Goal: Task Accomplishment & Management: Manage account settings

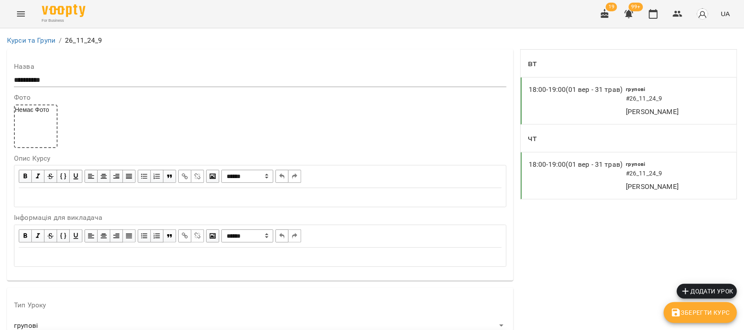
scroll to position [817, 0]
click at [681, 9] on icon "button" at bounding box center [677, 14] width 10 height 10
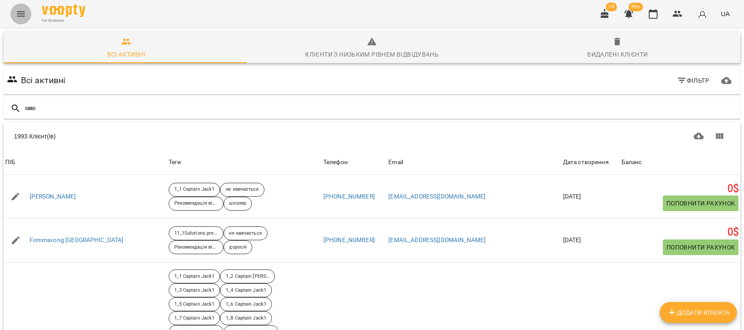
click at [24, 11] on icon "Menu" at bounding box center [21, 14] width 10 height 10
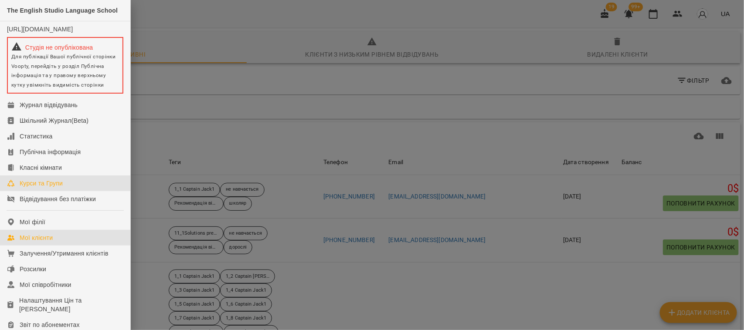
drag, startPoint x: 51, startPoint y: 186, endPoint x: 51, endPoint y: 192, distance: 6.1
click at [51, 186] on div "Курси та Групи" at bounding box center [41, 183] width 43 height 9
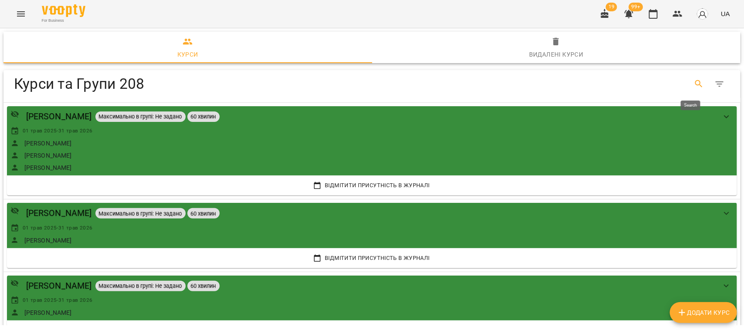
click at [689, 78] on button "Search" at bounding box center [699, 84] width 21 height 21
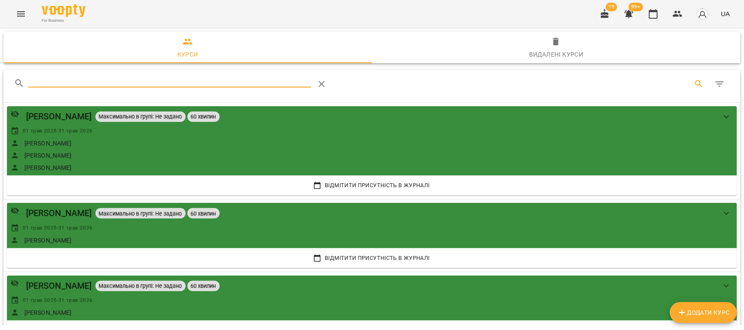
click at [33, 81] on input "Search" at bounding box center [170, 81] width 284 height 14
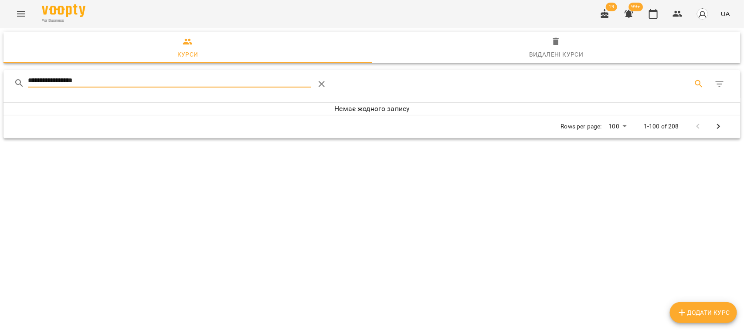
drag, startPoint x: 51, startPoint y: 78, endPoint x: 28, endPoint y: 78, distance: 22.2
click at [28, 78] on input "**********" at bounding box center [170, 81] width 284 height 14
click at [68, 79] on input "*********" at bounding box center [170, 81] width 284 height 14
click at [29, 79] on input "*********" at bounding box center [170, 81] width 284 height 14
click at [54, 78] on input "*********" at bounding box center [170, 81] width 284 height 14
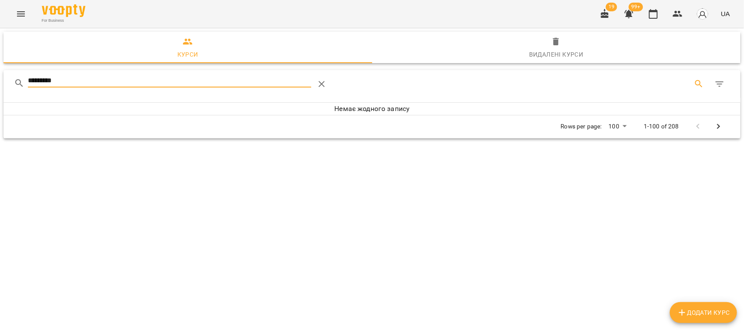
click at [44, 81] on input "*********" at bounding box center [170, 81] width 284 height 14
click at [36, 83] on input "*********" at bounding box center [170, 81] width 284 height 14
click at [38, 80] on input "*********" at bounding box center [170, 81] width 284 height 14
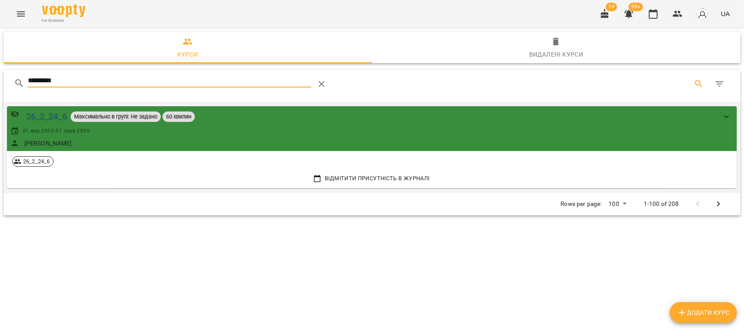
type input "*********"
click at [47, 118] on div "26_2_24_6" at bounding box center [46, 117] width 41 height 14
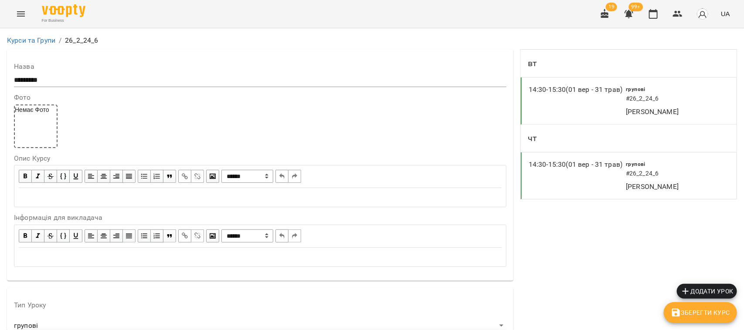
scroll to position [708, 0]
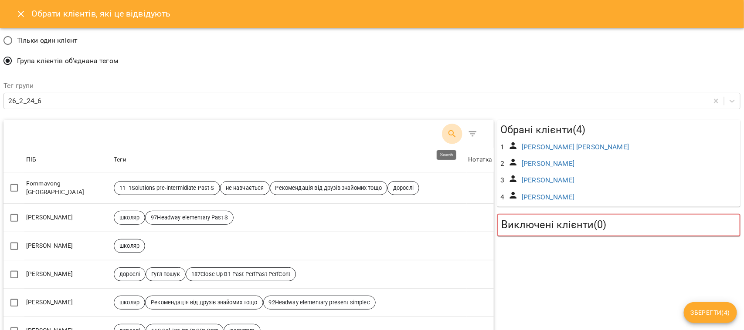
click at [447, 133] on icon "Search" at bounding box center [452, 134] width 10 height 10
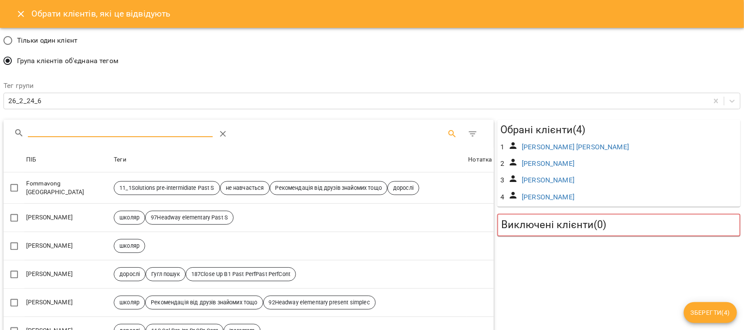
click at [88, 128] on input "Search" at bounding box center [120, 131] width 185 height 14
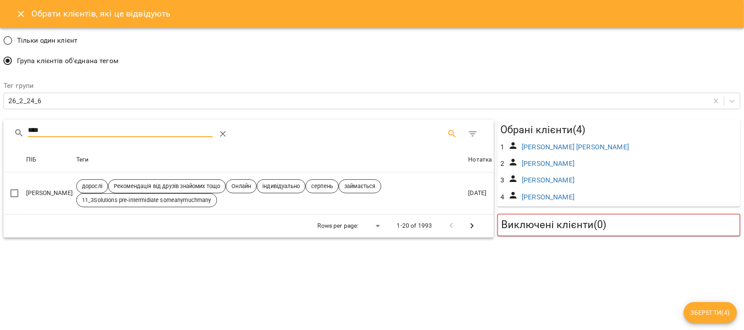
drag, startPoint x: 45, startPoint y: 127, endPoint x: 8, endPoint y: 125, distance: 37.1
click at [8, 125] on div "****" at bounding box center [248, 134] width 490 height 28
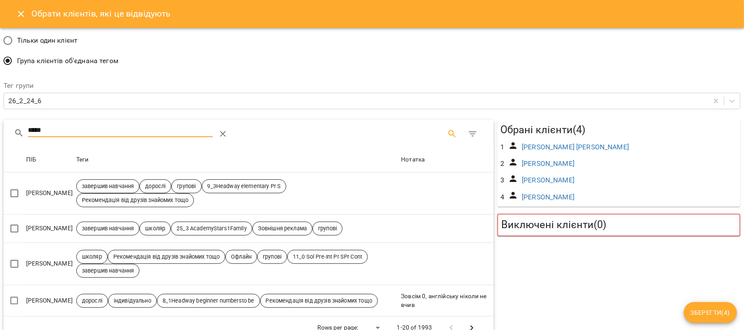
type input "******"
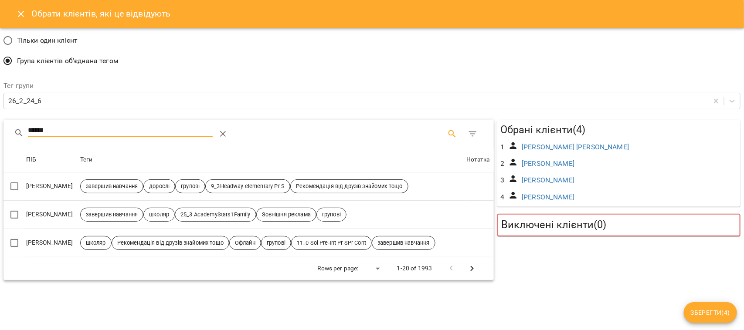
drag, startPoint x: 54, startPoint y: 131, endPoint x: 14, endPoint y: 127, distance: 40.3
click at [14, 127] on div "******" at bounding box center [146, 134] width 265 height 21
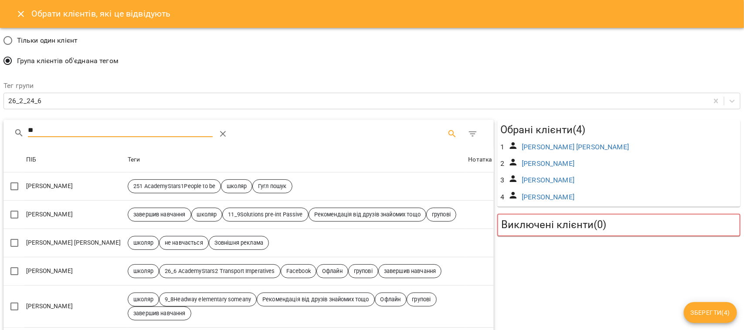
type input "***"
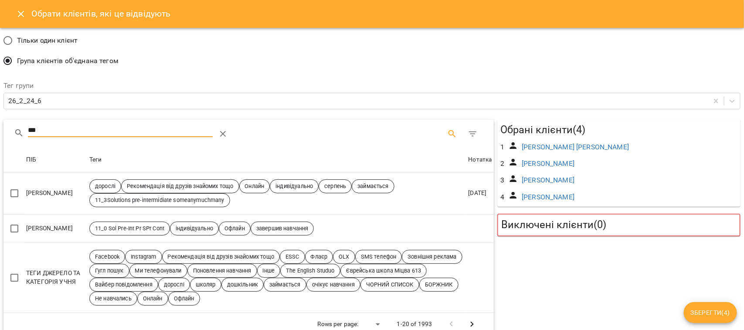
click at [38, 131] on input "***" at bounding box center [120, 131] width 185 height 14
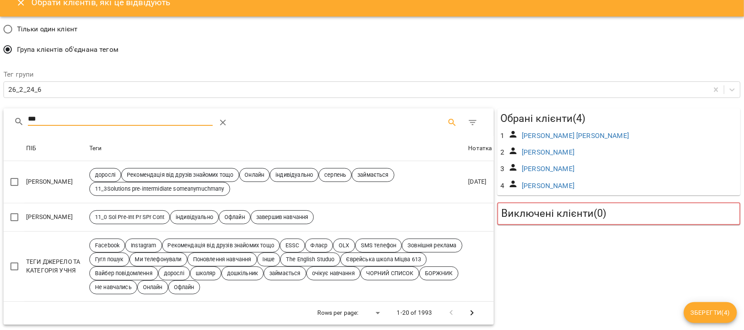
scroll to position [0, 0]
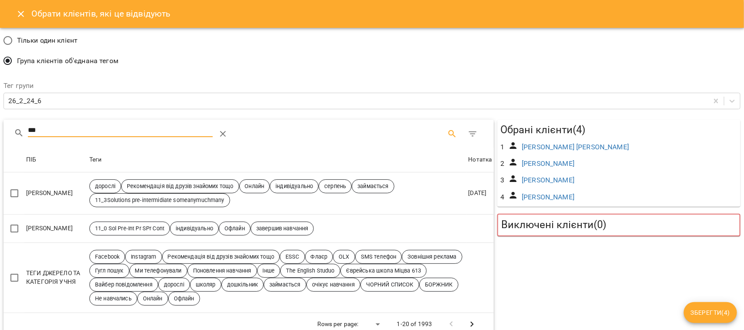
drag, startPoint x: 35, startPoint y: 132, endPoint x: 23, endPoint y: 132, distance: 12.6
click at [23, 132] on div "***" at bounding box center [146, 134] width 265 height 21
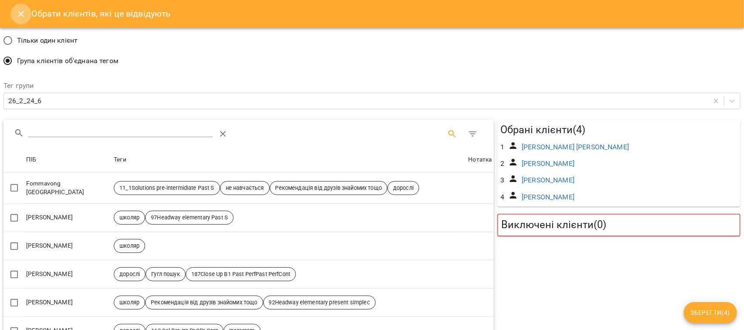
click at [21, 9] on icon "Close" at bounding box center [21, 14] width 10 height 10
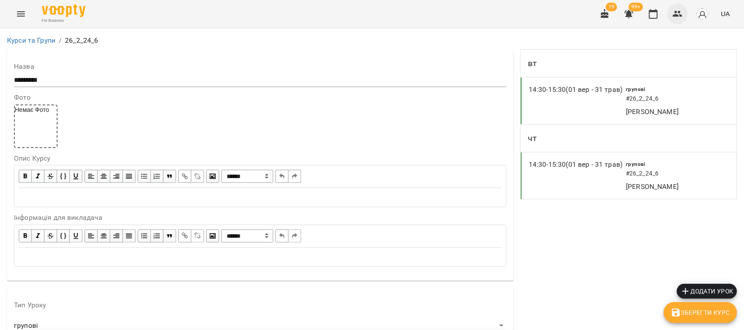
click at [678, 13] on icon "button" at bounding box center [677, 14] width 10 height 10
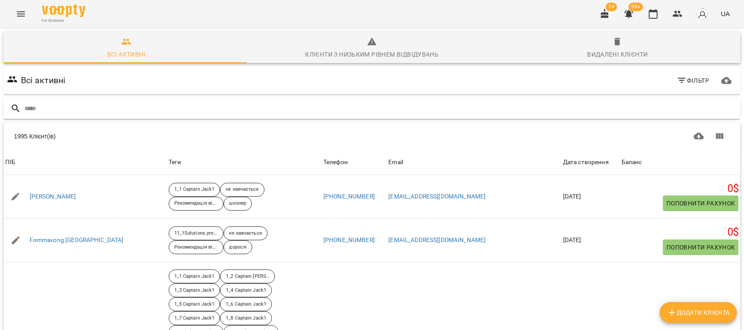
click at [35, 100] on div at bounding box center [371, 108] width 737 height 21
click at [41, 108] on input "text" at bounding box center [380, 109] width 713 height 14
type input "*******"
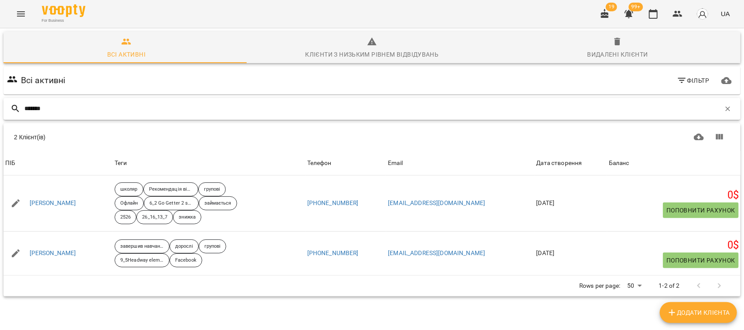
drag, startPoint x: 58, startPoint y: 110, endPoint x: 0, endPoint y: 108, distance: 57.6
click at [0, 108] on div "Всі активні Клієнти з низьким рівнем відвідувань Видалені клієнти Всі активні Ф…" at bounding box center [371, 195] width 747 height 336
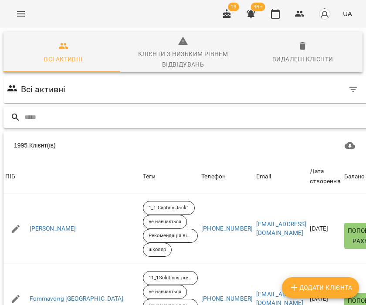
click at [35, 117] on input "text" at bounding box center [206, 117] width 364 height 14
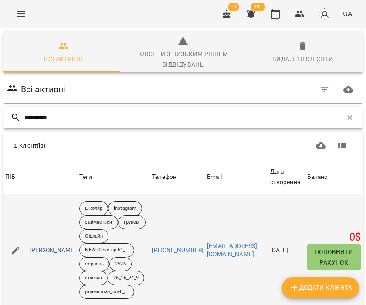
type input "**********"
click at [54, 255] on link "Борисюк Анастасія" at bounding box center [53, 251] width 47 height 9
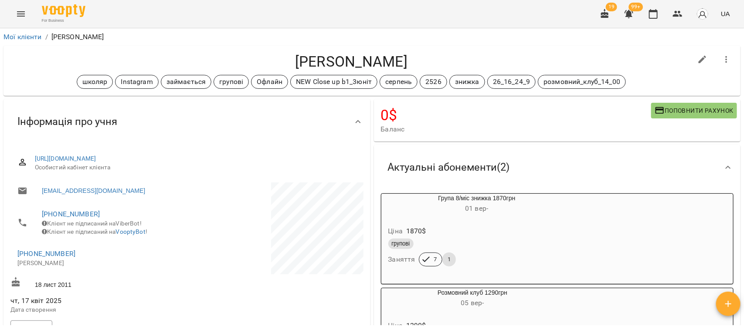
click at [20, 20] on button "Menu" at bounding box center [20, 13] width 21 height 21
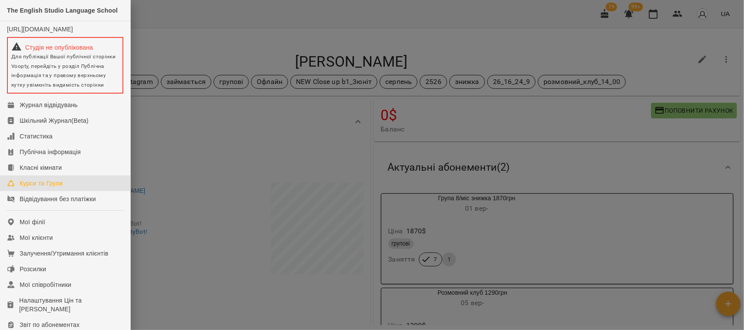
click at [57, 188] on div "Курси та Групи" at bounding box center [41, 183] width 43 height 9
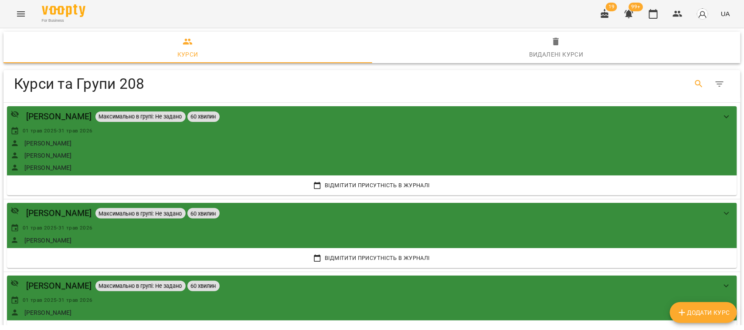
click at [695, 83] on icon "Search" at bounding box center [698, 83] width 7 height 7
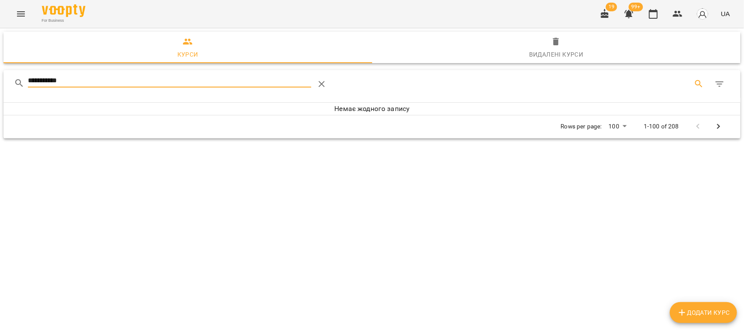
click at [30, 79] on input "*********" at bounding box center [170, 81] width 284 height 14
click at [52, 80] on input "*********" at bounding box center [170, 81] width 284 height 14
click at [45, 81] on input "*********" at bounding box center [170, 81] width 284 height 14
click at [42, 79] on input "*********" at bounding box center [170, 81] width 284 height 14
click at [35, 81] on input "*********" at bounding box center [170, 81] width 284 height 14
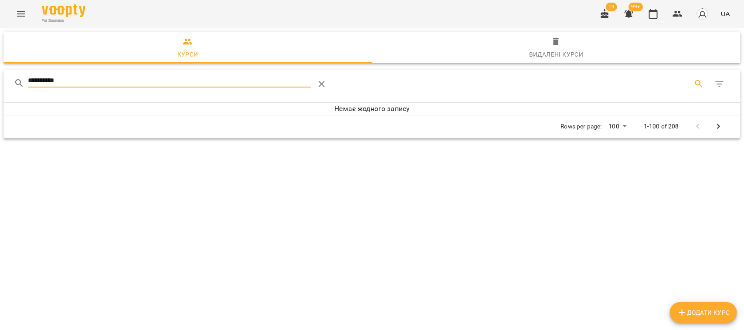
click at [37, 81] on input "*********" at bounding box center [170, 81] width 284 height 14
click at [29, 78] on input "*********" at bounding box center [170, 81] width 284 height 14
click at [67, 81] on input "*********" at bounding box center [170, 81] width 284 height 14
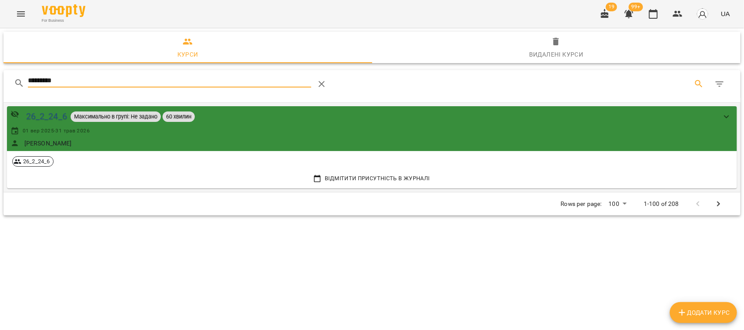
type input "*********"
click at [39, 114] on div "26_2_24_6" at bounding box center [46, 117] width 41 height 14
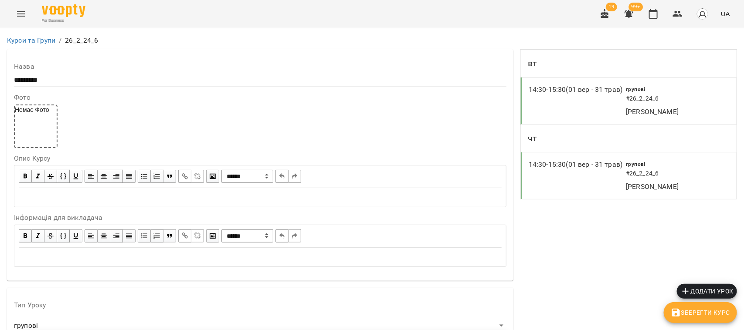
scroll to position [839, 0]
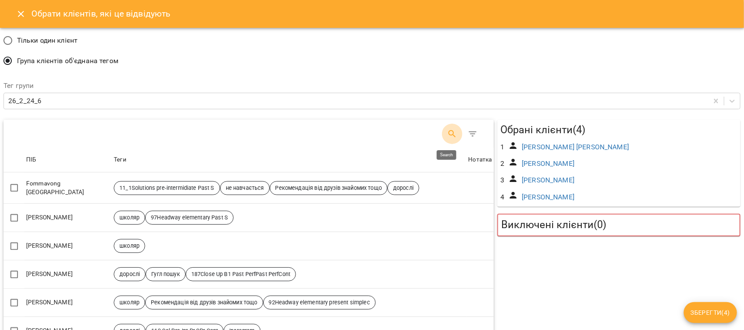
click at [448, 129] on icon "Search" at bounding box center [452, 134] width 10 height 10
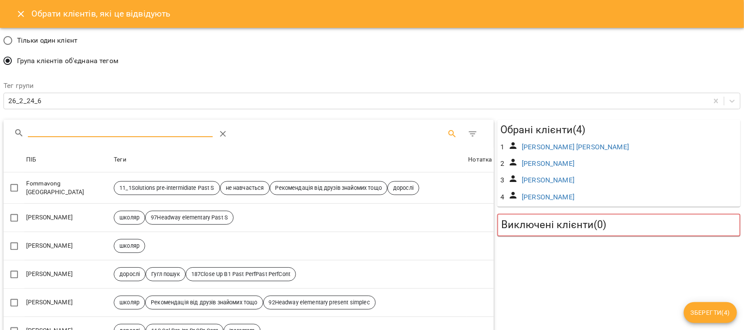
click at [57, 126] on input "Search" at bounding box center [120, 131] width 185 height 14
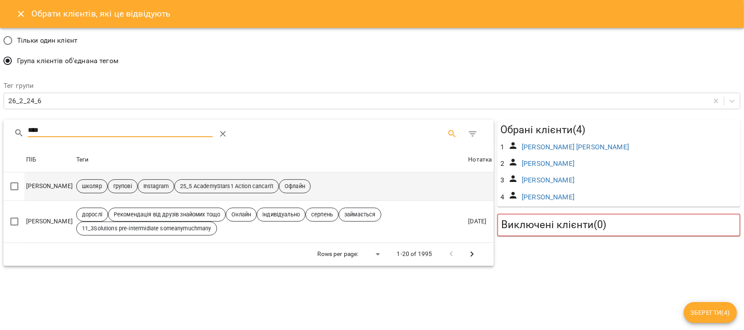
type input "****"
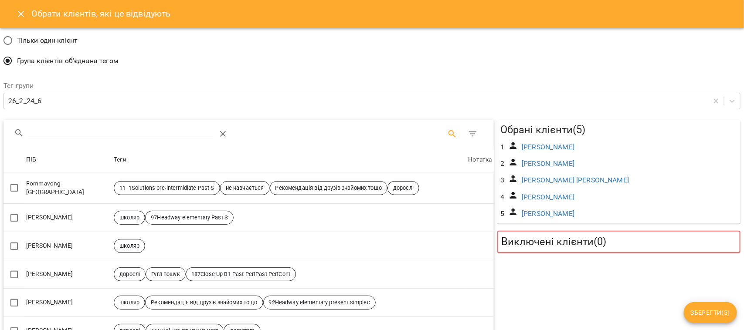
click at [713, 309] on span "Зберегти ( 5 )" at bounding box center [710, 313] width 39 height 10
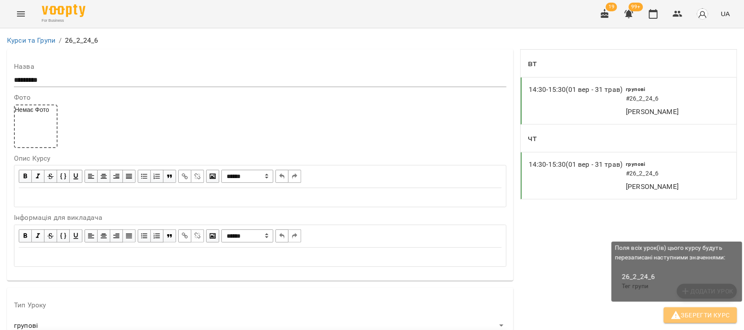
click at [705, 317] on span "Зберегти Курс" at bounding box center [700, 315] width 59 height 10
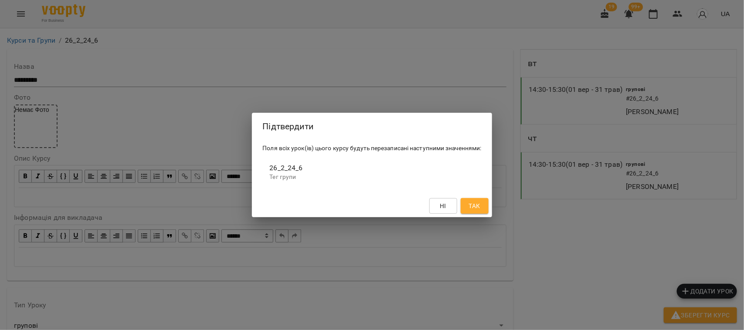
click at [473, 203] on span "Так" at bounding box center [473, 206] width 11 height 10
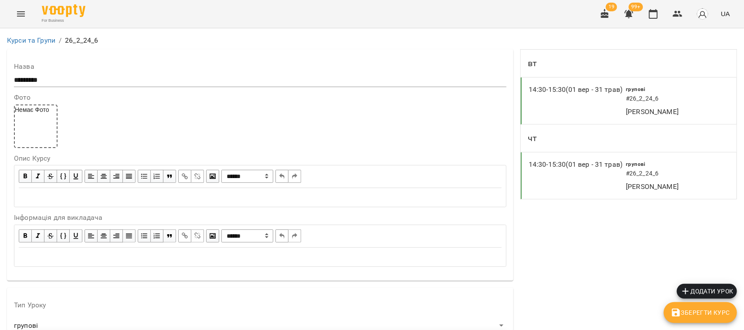
scroll to position [856, 0]
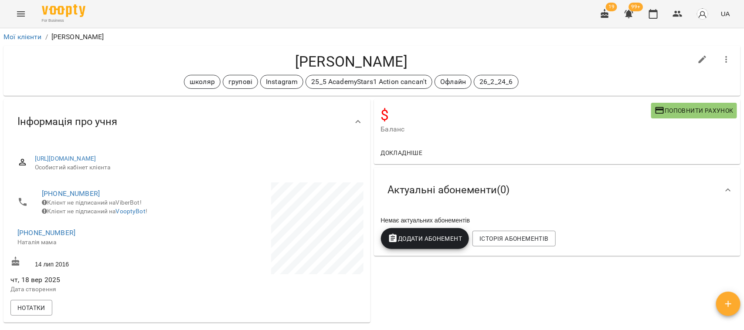
click at [699, 57] on icon "button" at bounding box center [703, 60] width 8 height 8
select select "**"
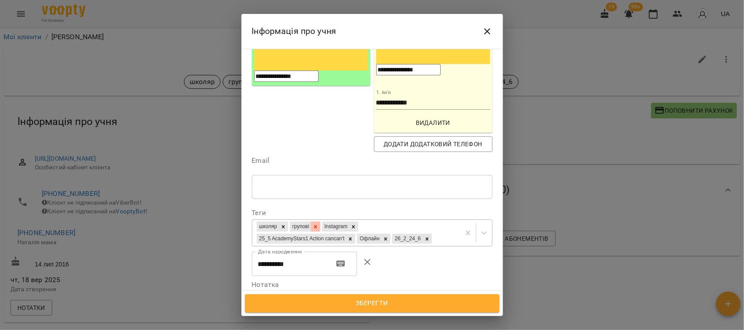
scroll to position [163, 0]
click at [306, 221] on div "школяр групові Instagram 25_5 AcademyStars1 Action cancan't Офлайн 26_2_24_6" at bounding box center [356, 234] width 208 height 26
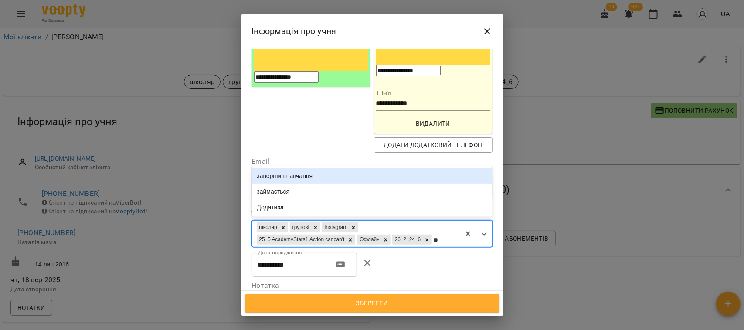
type input "***"
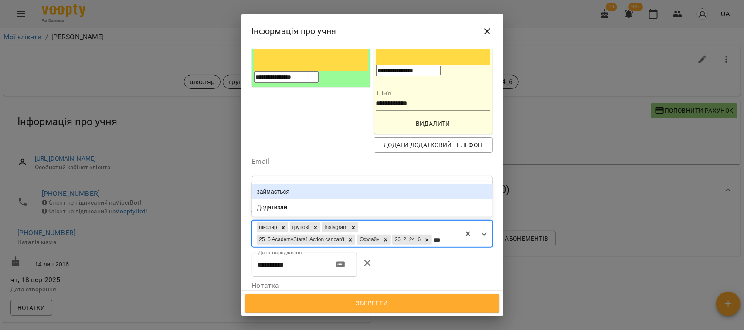
click at [277, 184] on div "займається" at bounding box center [372, 192] width 241 height 16
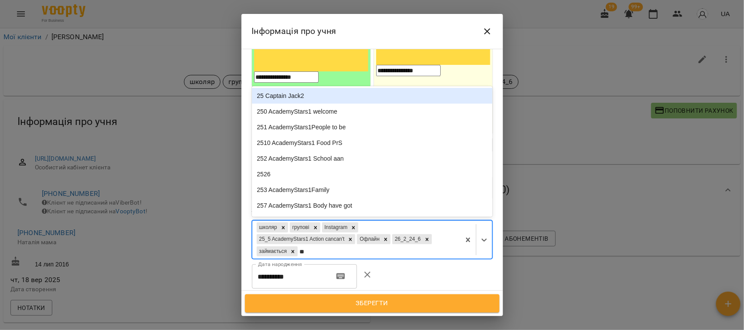
type input "***"
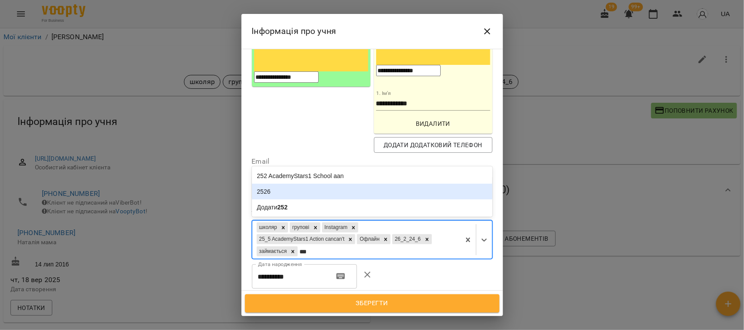
click at [301, 184] on div "2526" at bounding box center [372, 192] width 241 height 16
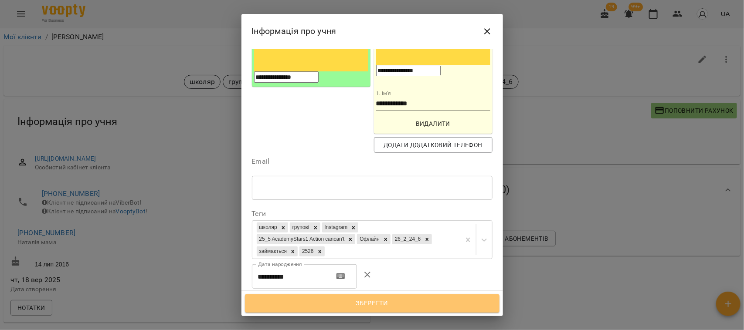
click at [382, 305] on span "Зберегти" at bounding box center [372, 303] width 235 height 11
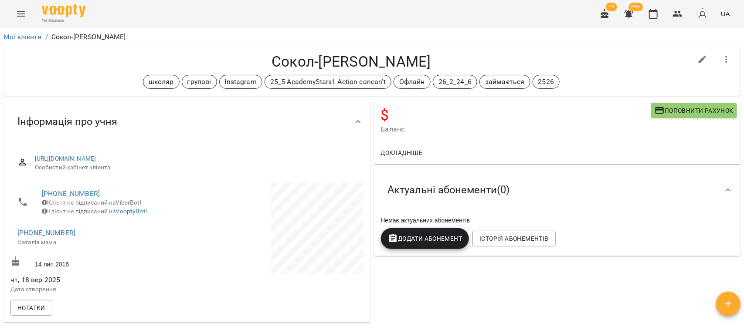
click at [422, 241] on span "Додати Абонемент" at bounding box center [425, 239] width 75 height 10
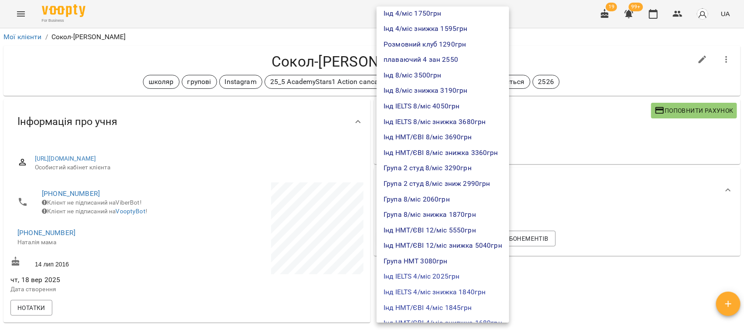
scroll to position [54, 0]
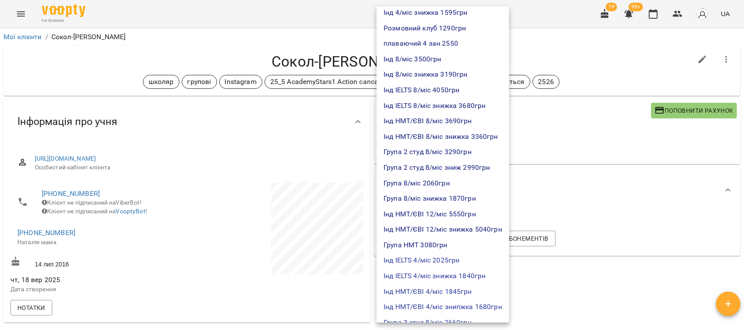
click at [194, 211] on div at bounding box center [372, 165] width 744 height 330
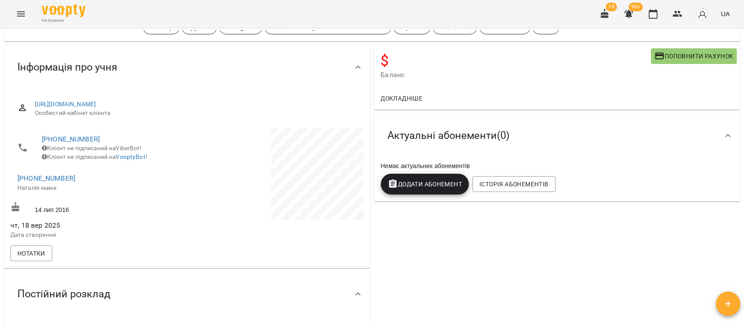
click at [424, 184] on span "Додати Абонемент" at bounding box center [425, 184] width 75 height 10
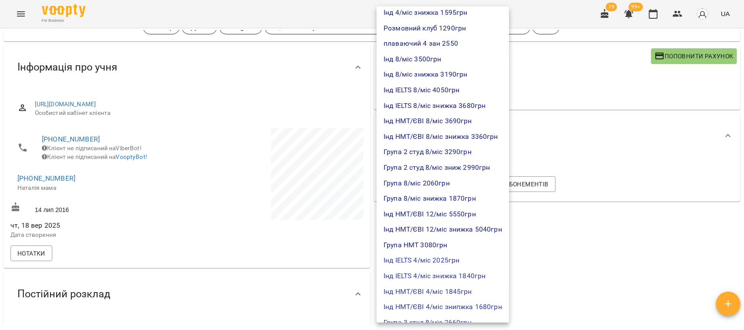
click at [447, 183] on li "Група 8/міс 2060грн" at bounding box center [443, 184] width 132 height 16
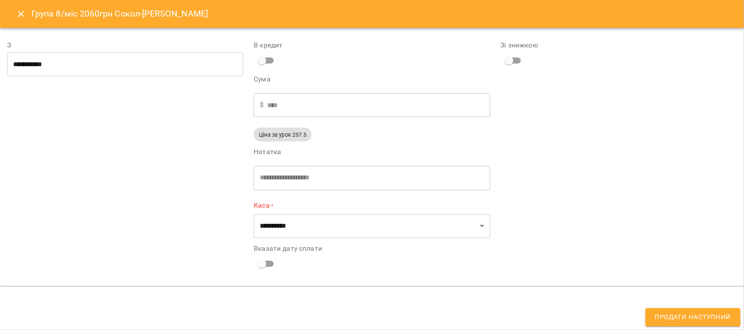
click at [102, 61] on input "**********" at bounding box center [125, 64] width 236 height 24
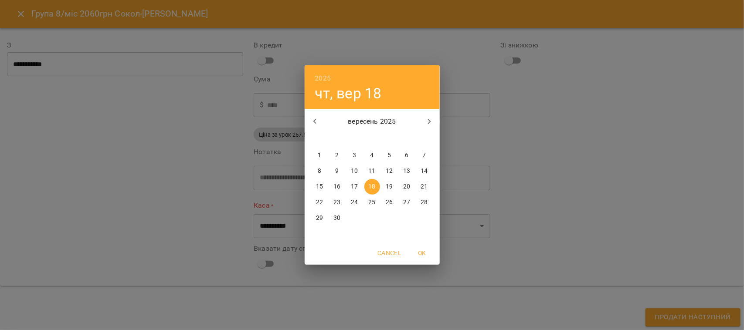
click at [336, 202] on p "23" at bounding box center [336, 202] width 7 height 9
type input "**********"
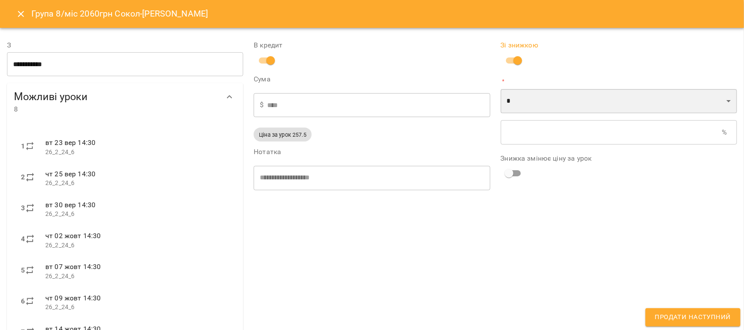
click at [523, 100] on select "* *" at bounding box center [619, 101] width 236 height 24
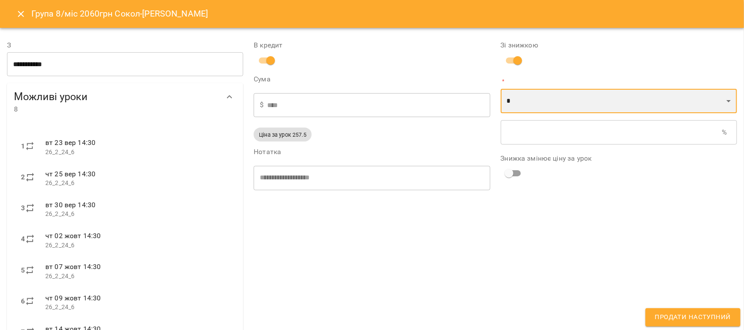
select select "*****"
click at [501, 89] on select "* *" at bounding box center [619, 101] width 236 height 24
click at [510, 134] on input "text" at bounding box center [612, 132] width 223 height 24
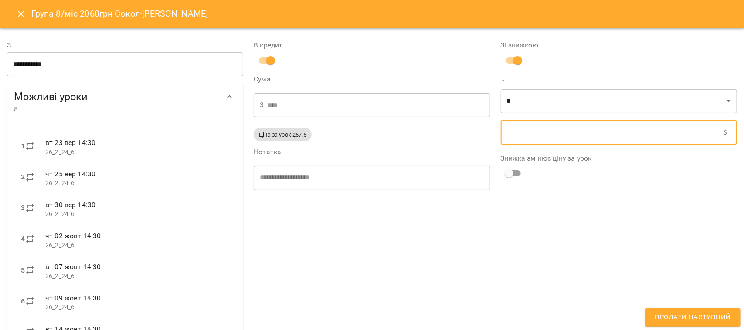
type input "****"
type input "*"
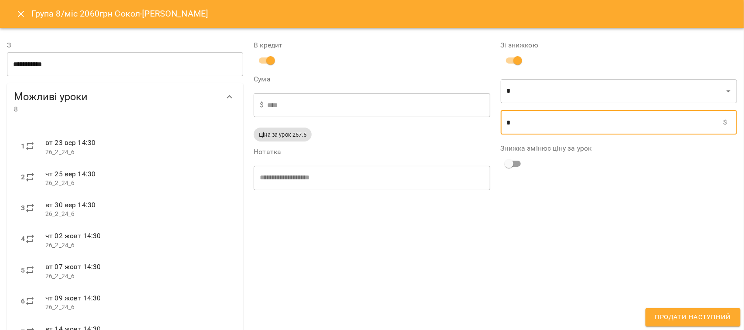
type input "****"
type input "**"
type input "****"
type input "***"
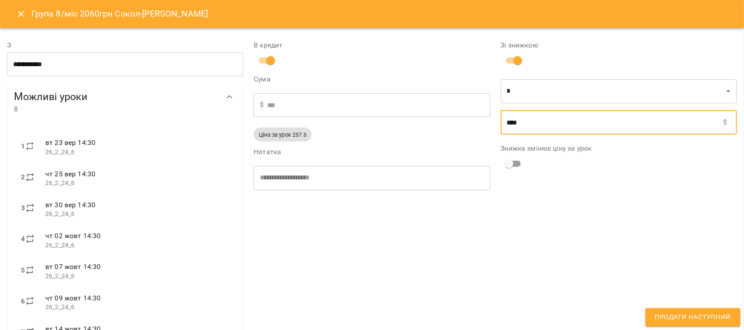
type input "****"
click at [700, 314] on span "Продати наступний" at bounding box center [693, 317] width 76 height 11
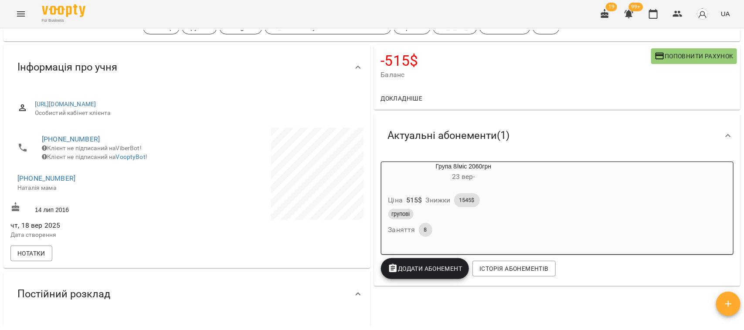
click at [535, 204] on div "Ціна 515 $ Знижки 1545$" at bounding box center [464, 200] width 154 height 17
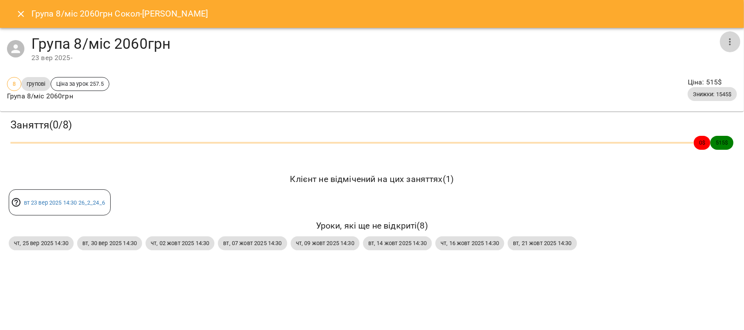
click at [732, 40] on icon "button" at bounding box center [730, 42] width 10 height 10
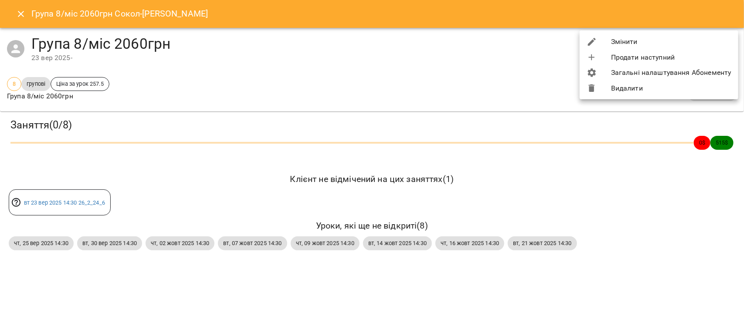
click at [657, 41] on li "Змінити" at bounding box center [659, 42] width 159 height 16
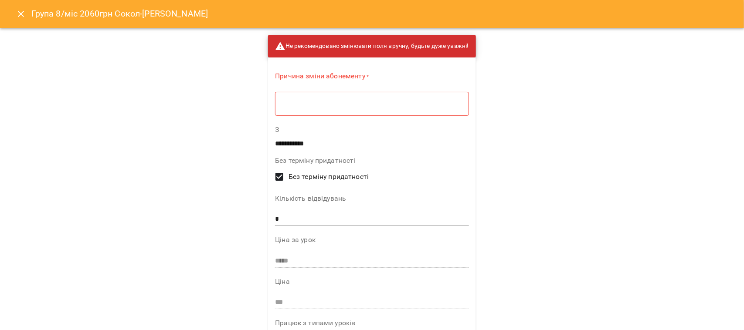
click at [295, 105] on textarea at bounding box center [371, 104] width 181 height 8
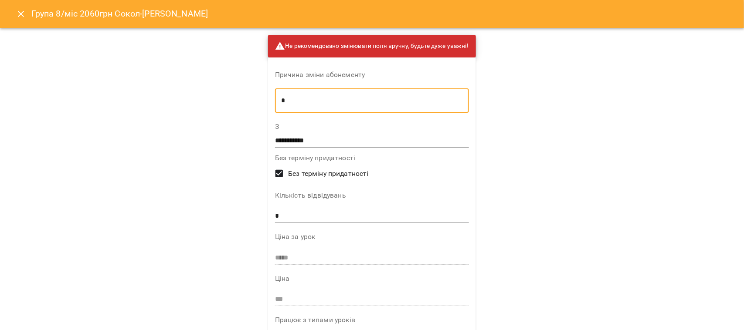
type textarea "*"
click at [297, 230] on div "**********" at bounding box center [372, 259] width 208 height 403
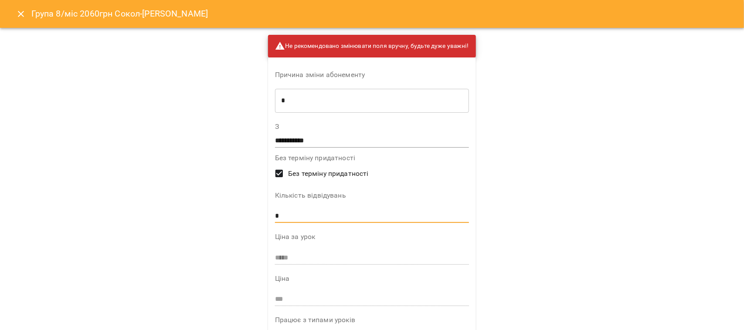
drag, startPoint x: 286, startPoint y: 216, endPoint x: 242, endPoint y: 220, distance: 44.6
click at [242, 220] on div "**********" at bounding box center [372, 165] width 744 height 330
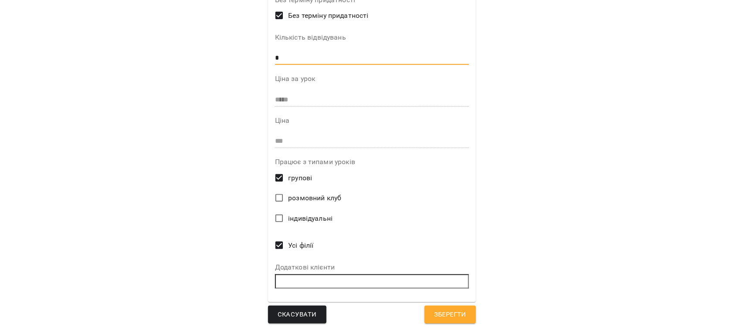
type input "*"
click at [447, 311] on span "Зберегти" at bounding box center [450, 314] width 32 height 11
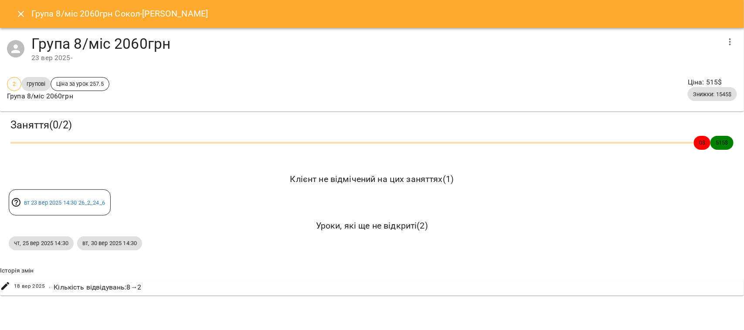
drag, startPoint x: 22, startPoint y: 12, endPoint x: 135, endPoint y: 84, distance: 133.8
click at [22, 14] on icon "Close" at bounding box center [21, 14] width 10 height 10
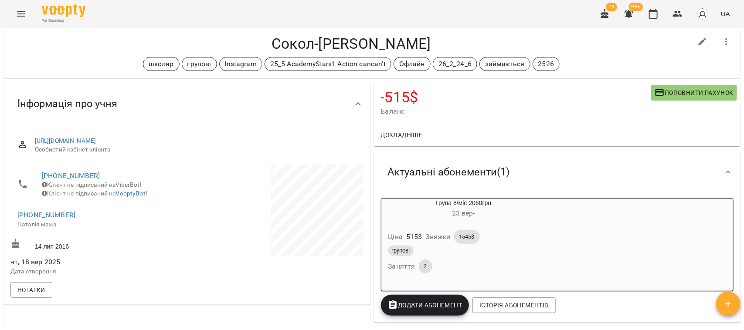
scroll to position [0, 0]
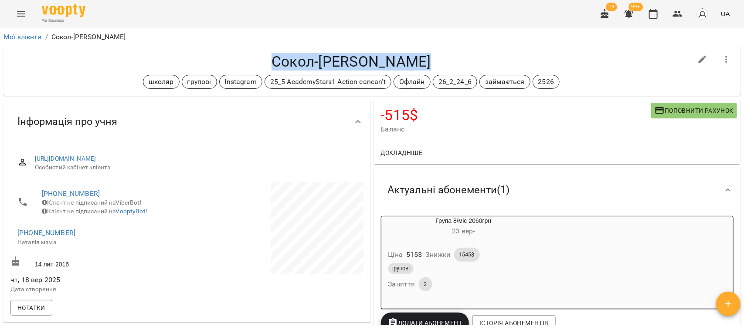
drag, startPoint x: 266, startPoint y: 60, endPoint x: 465, endPoint y: 68, distance: 198.5
click at [465, 68] on h4 "Сокол-Задоян Ніколь" at bounding box center [351, 62] width 682 height 18
copy h4 "Сокол-Задоян Ніколь"
click at [231, 53] on h4 "Сокол-Задоян Ніколь" at bounding box center [351, 62] width 682 height 18
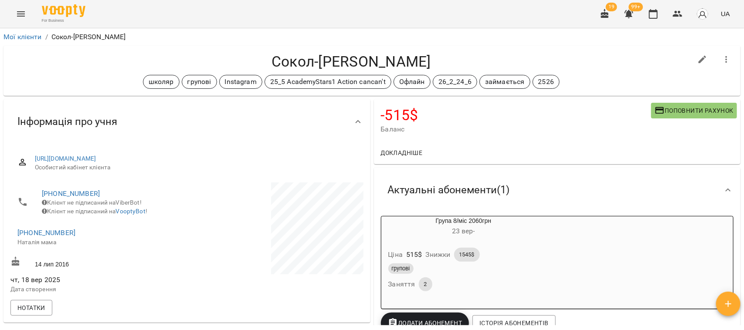
scroll to position [54, 0]
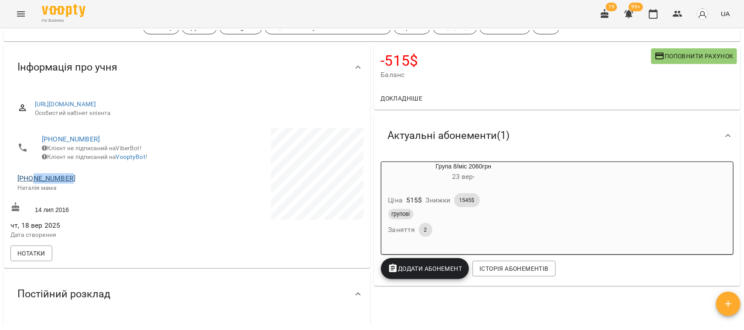
drag, startPoint x: 73, startPoint y: 187, endPoint x: 33, endPoint y: 186, distance: 39.7
click at [33, 184] on span "+380976912927" at bounding box center [97, 178] width 161 height 10
copy link "976912927"
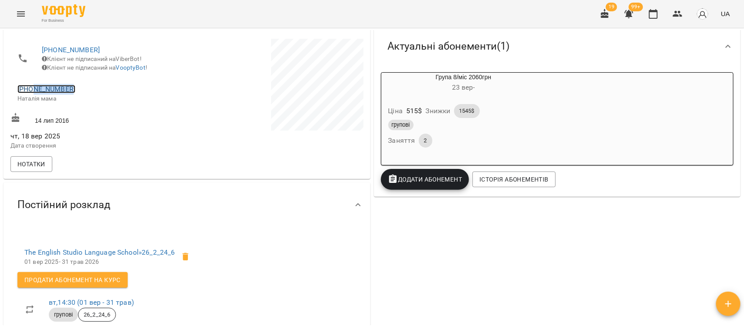
scroll to position [272, 0]
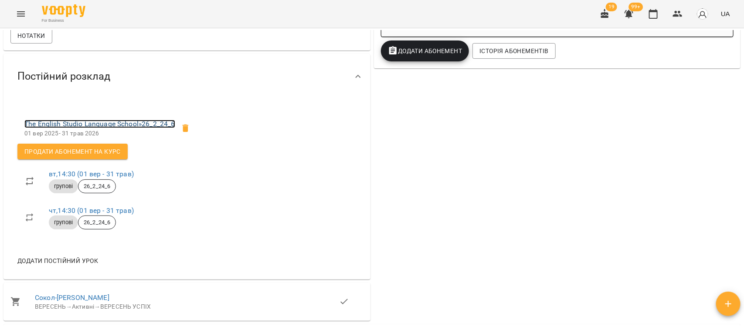
click at [87, 126] on link "The English Studio Language School » 26_2_24_6" at bounding box center [99, 124] width 151 height 8
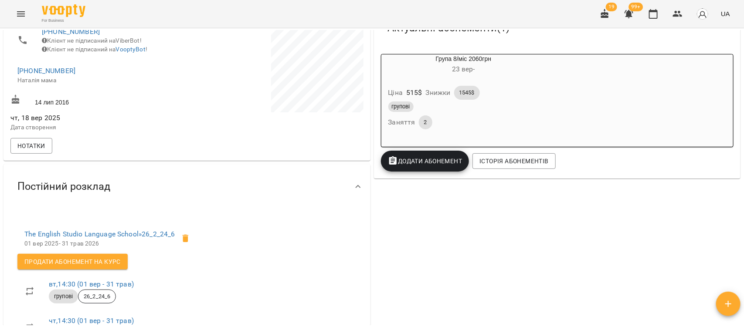
scroll to position [163, 0]
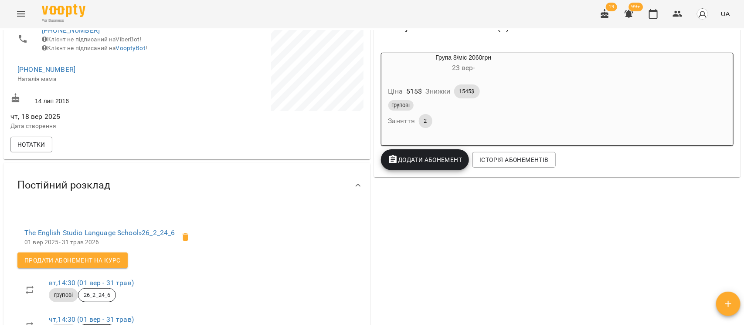
click at [534, 109] on div "групові" at bounding box center [463, 105] width 151 height 10
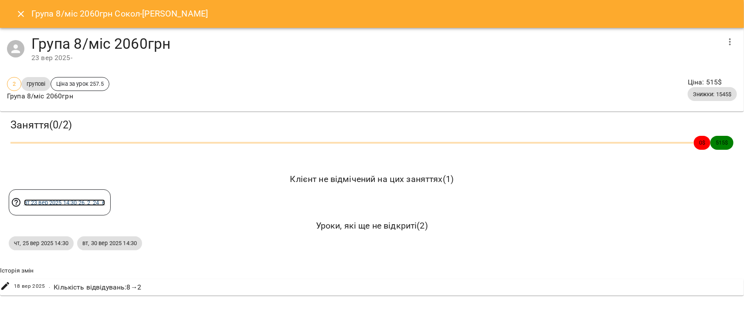
click at [49, 202] on link "вт 23 вер 2025 14:30 26_2_24_6" at bounding box center [64, 203] width 81 height 7
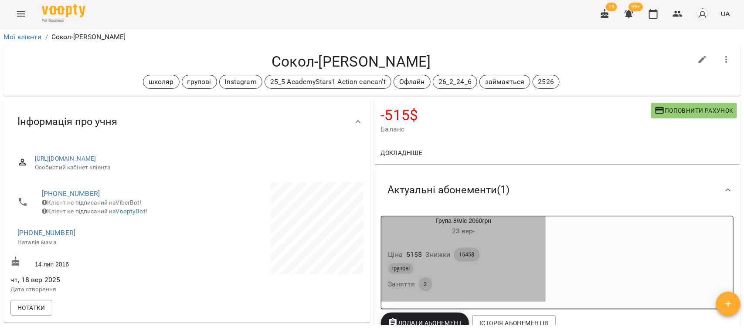
click at [501, 265] on div "групові" at bounding box center [463, 269] width 151 height 10
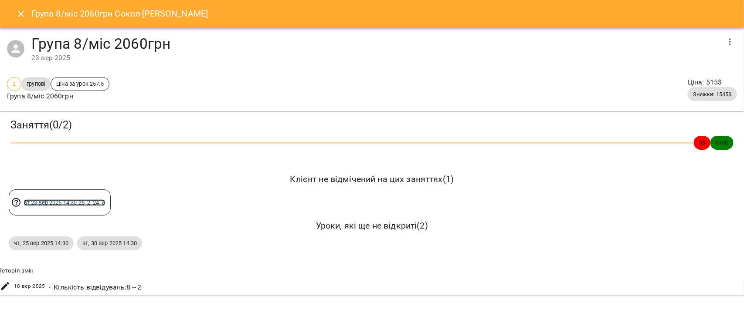
click at [54, 201] on link "вт 23 вер 2025 14:30 26_2_24_6" at bounding box center [64, 203] width 81 height 7
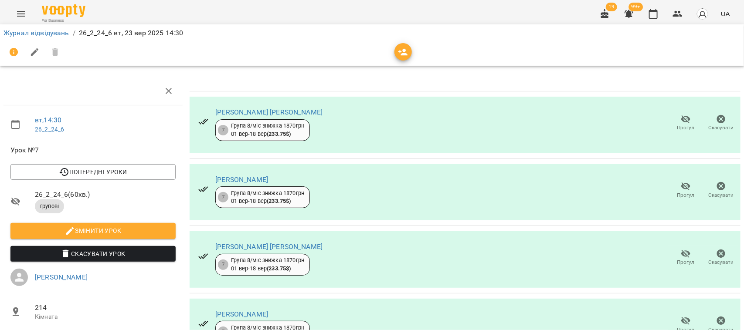
click at [404, 52] on icon "button" at bounding box center [403, 52] width 10 height 10
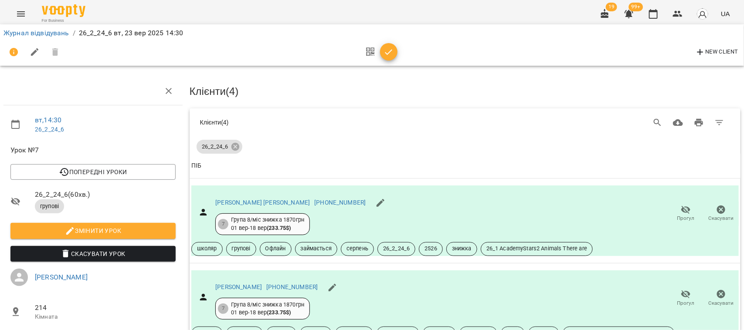
click at [213, 171] on th "ПІБ" at bounding box center [465, 166] width 551 height 24
click at [652, 118] on icon "Search" at bounding box center [657, 123] width 10 height 10
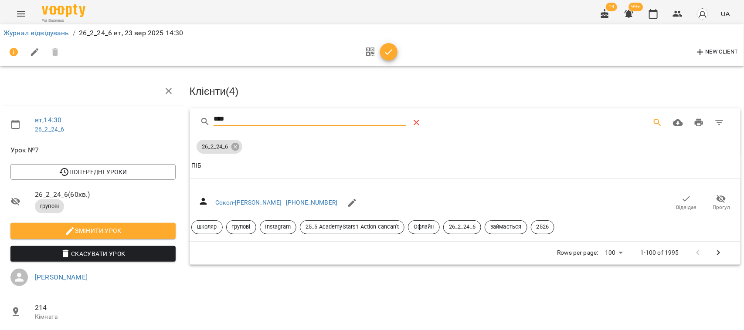
type input "****"
click at [413, 118] on icon "Table Toolbar" at bounding box center [416, 123] width 10 height 10
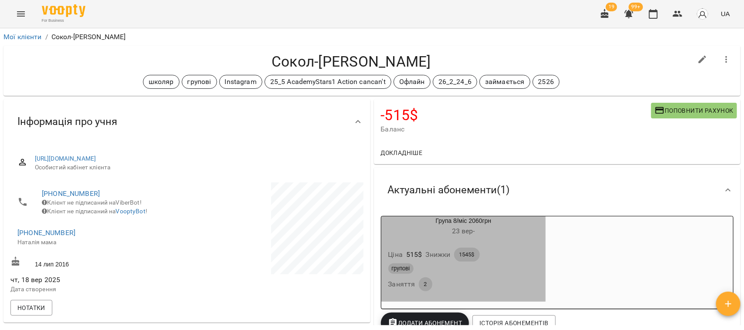
click at [539, 271] on div "групові" at bounding box center [463, 269] width 151 height 10
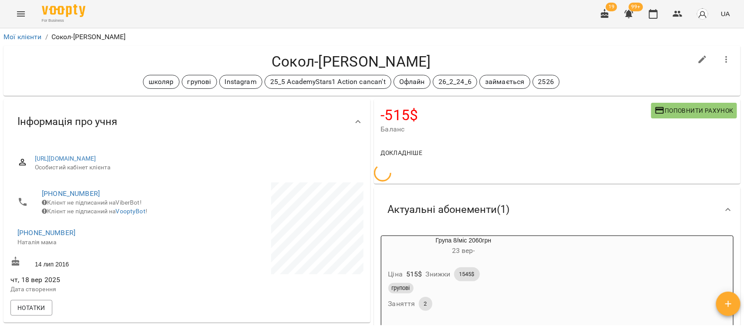
scroll to position [109, 0]
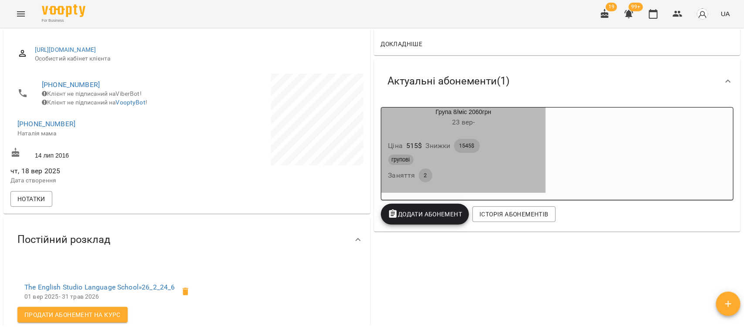
click at [519, 164] on div "групові" at bounding box center [463, 160] width 151 height 10
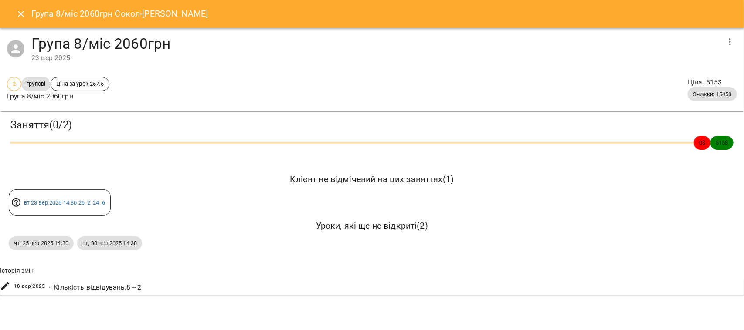
click at [19, 12] on icon "Close" at bounding box center [21, 14] width 6 height 6
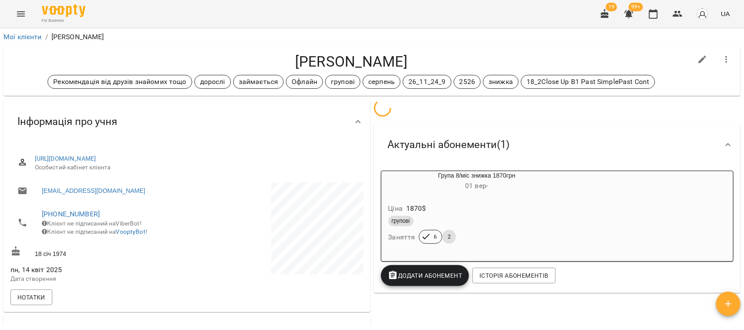
click at [23, 13] on icon "Menu" at bounding box center [21, 14] width 10 height 10
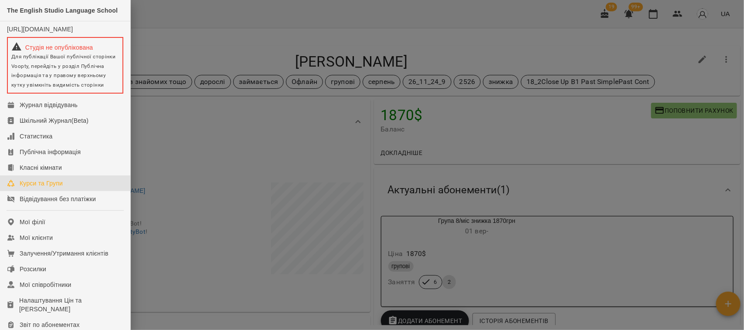
click at [56, 188] on div "Курси та Групи" at bounding box center [41, 183] width 43 height 9
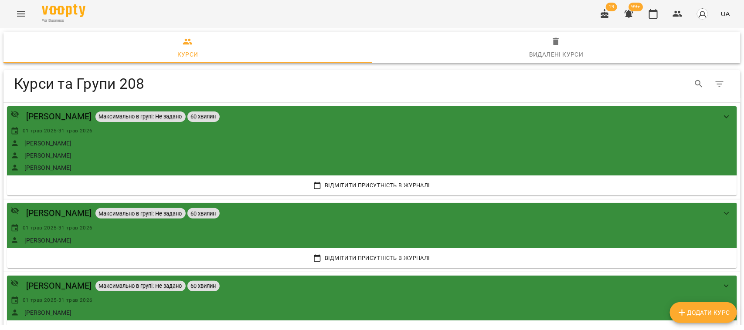
click at [553, 37] on icon "button" at bounding box center [556, 42] width 10 height 10
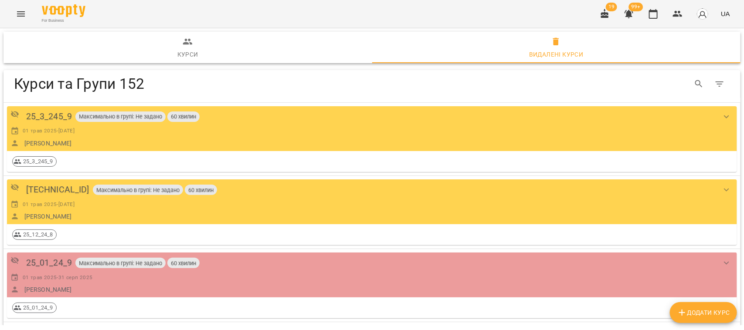
click at [187, 48] on span "Курси" at bounding box center [188, 49] width 358 height 24
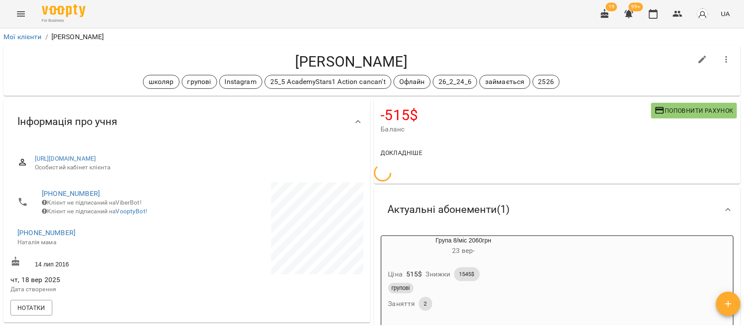
click at [17, 16] on icon "Menu" at bounding box center [21, 13] width 8 height 5
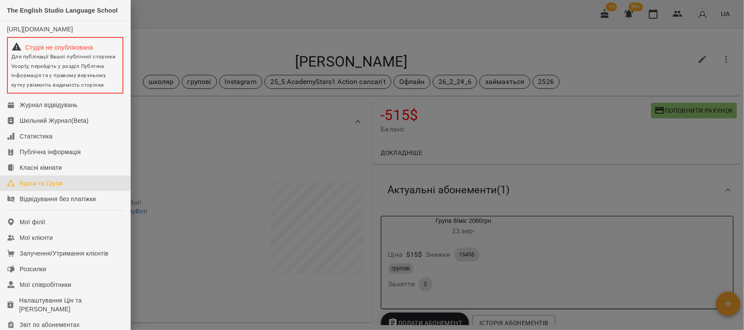
click at [49, 185] on link "Курси та Групи" at bounding box center [65, 184] width 130 height 16
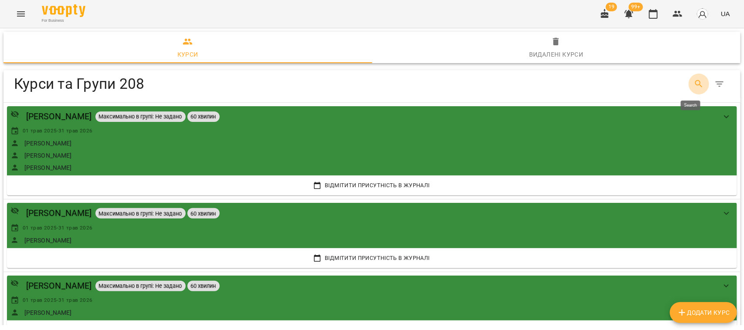
click at [694, 79] on icon "Search" at bounding box center [699, 84] width 10 height 10
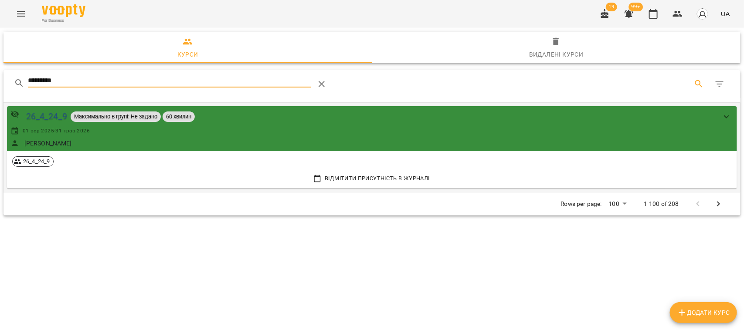
type input "*********"
click at [44, 114] on div "26_4_24_9" at bounding box center [46, 117] width 41 height 14
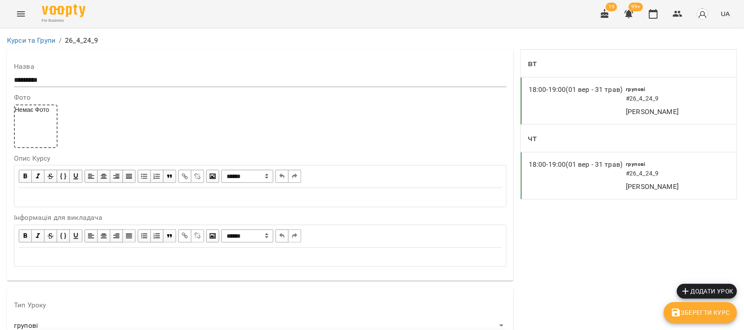
scroll to position [708, 0]
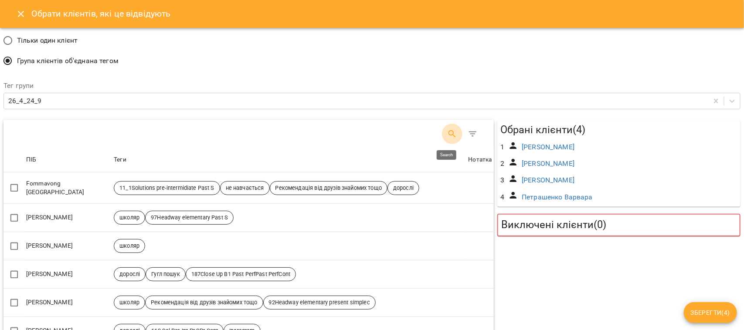
click at [447, 138] on icon "Search" at bounding box center [452, 134] width 10 height 10
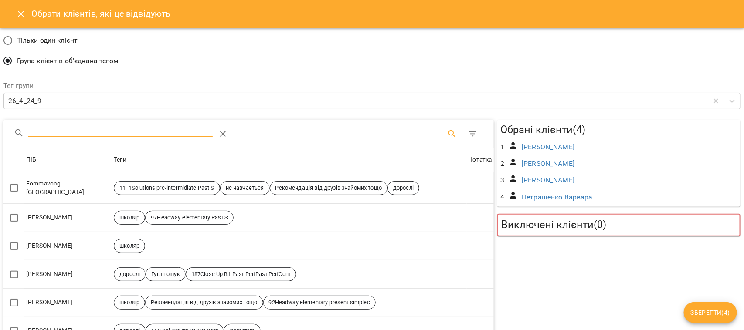
click at [61, 133] on input "Search" at bounding box center [120, 131] width 185 height 14
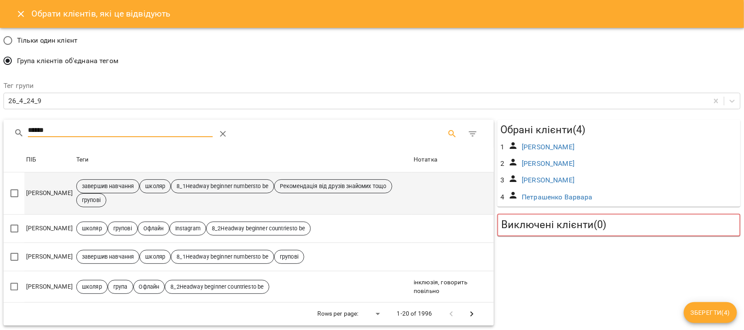
type input "******"
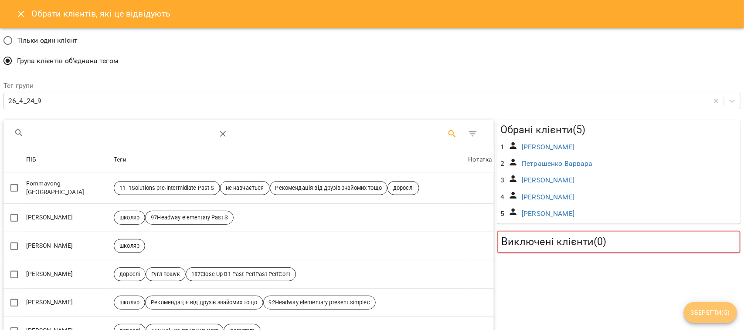
click at [713, 308] on span "Зберегти ( 5 )" at bounding box center [710, 313] width 39 height 10
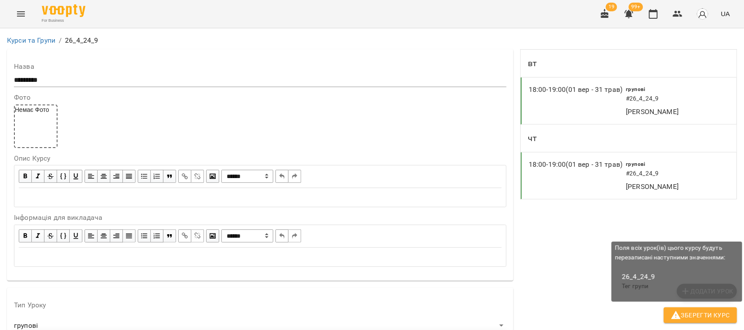
click at [708, 309] on button "Зберегти Курс" at bounding box center [700, 316] width 73 height 16
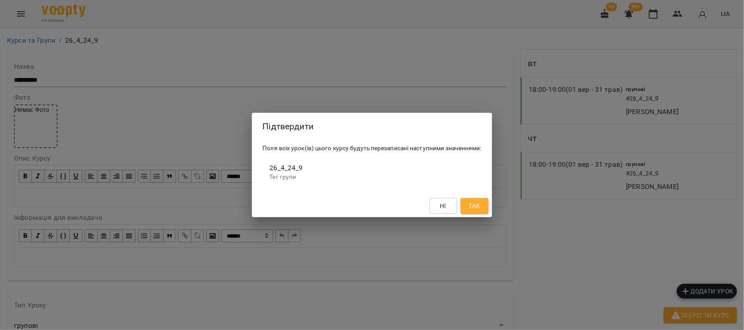
click at [482, 206] on button "Так" at bounding box center [475, 206] width 28 height 16
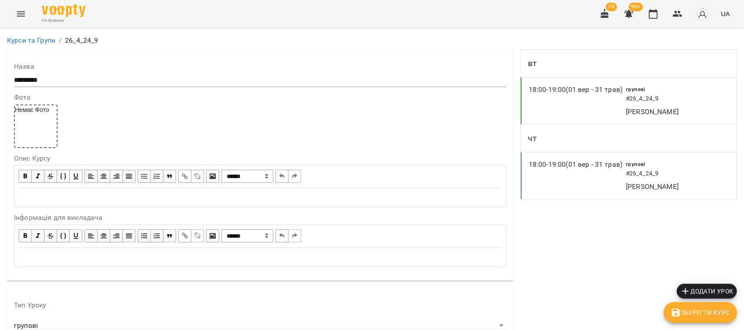
scroll to position [817, 0]
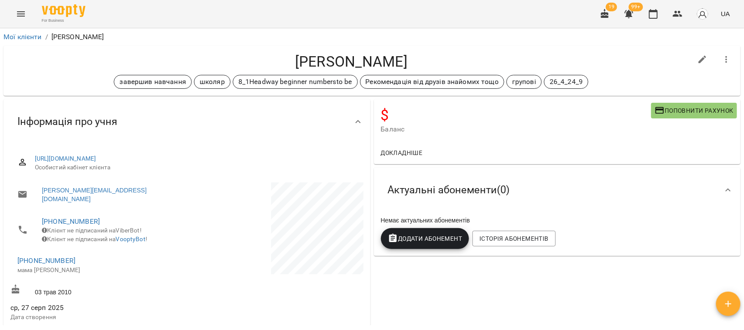
click at [699, 59] on icon "button" at bounding box center [703, 60] width 8 height 8
select select "**"
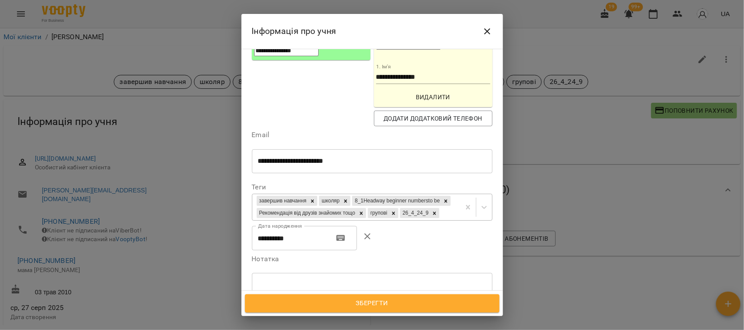
scroll to position [163, 0]
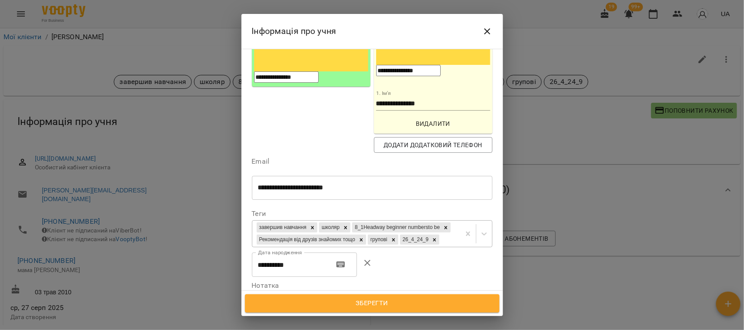
click at [313, 221] on div "завершив навчання школяр 8_1Headway beginner numbersto be Рекомендація від друз…" at bounding box center [356, 234] width 208 height 26
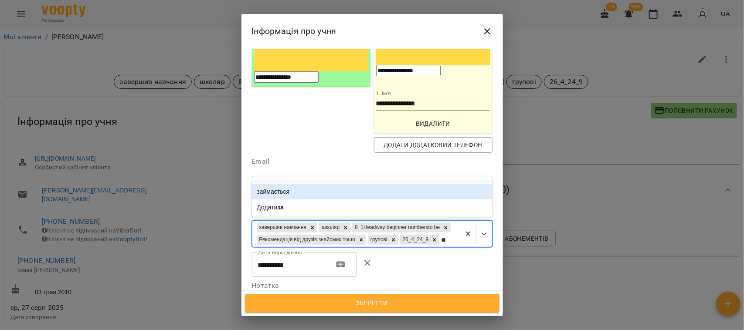
type input "***"
click at [301, 184] on div "займається" at bounding box center [372, 192] width 241 height 16
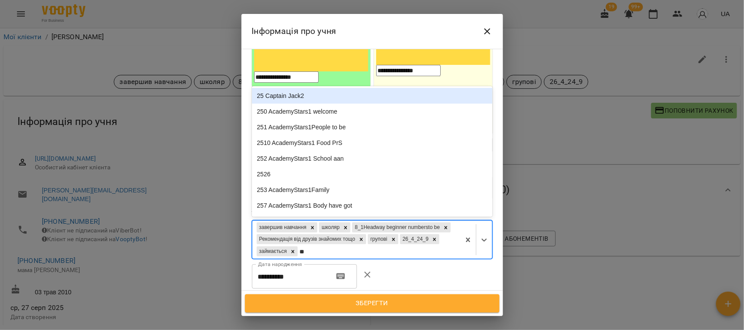
type input "***"
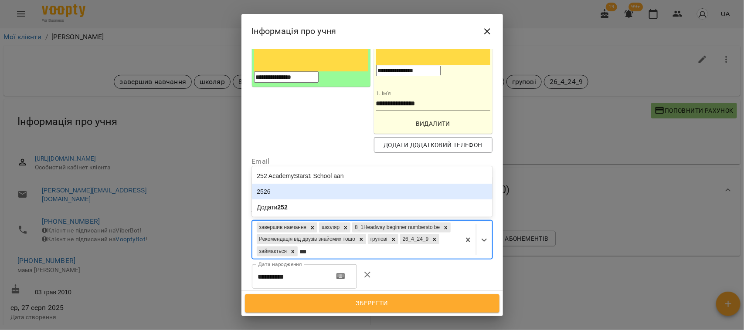
click at [288, 184] on div "2526" at bounding box center [372, 192] width 241 height 16
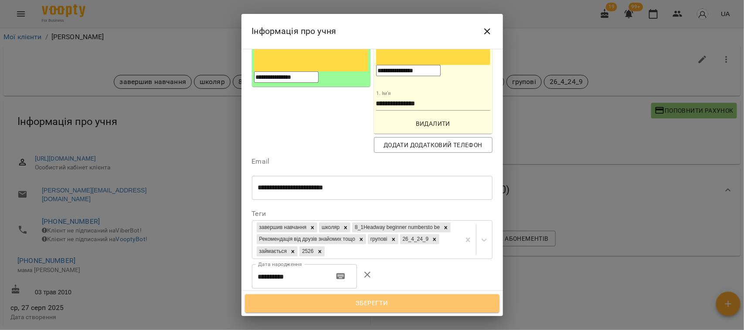
click at [393, 305] on span "Зберегти" at bounding box center [372, 303] width 235 height 11
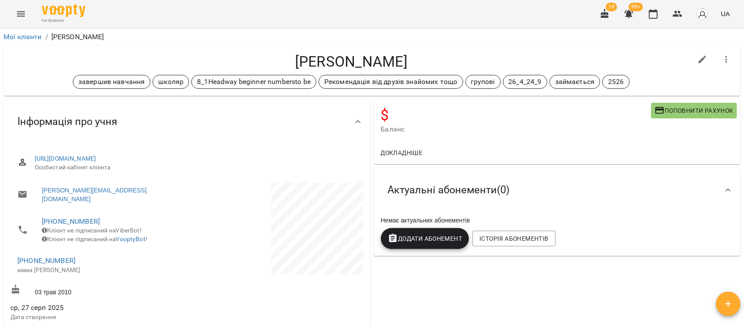
click at [420, 244] on span "Додати Абонемент" at bounding box center [425, 239] width 75 height 10
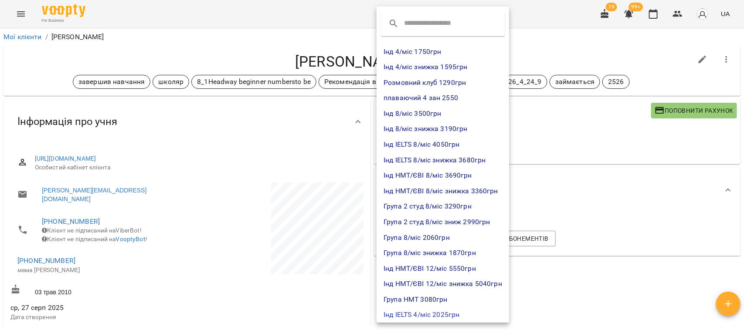
click at [449, 232] on li "Група 8/міс 2060грн" at bounding box center [443, 238] width 132 height 16
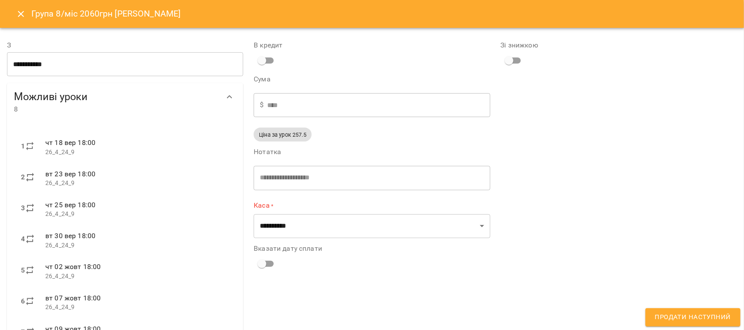
click at [131, 68] on input "**********" at bounding box center [125, 64] width 236 height 24
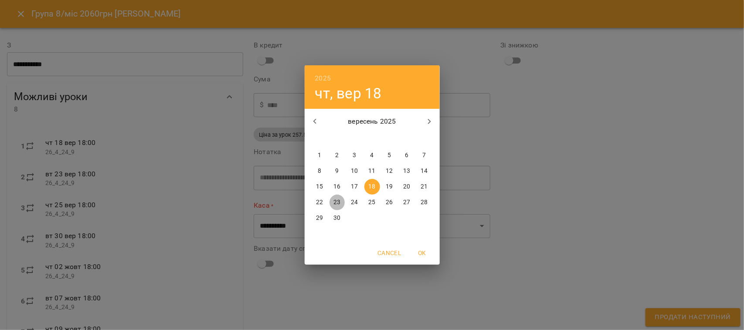
click at [337, 199] on p "23" at bounding box center [336, 202] width 7 height 9
type input "**********"
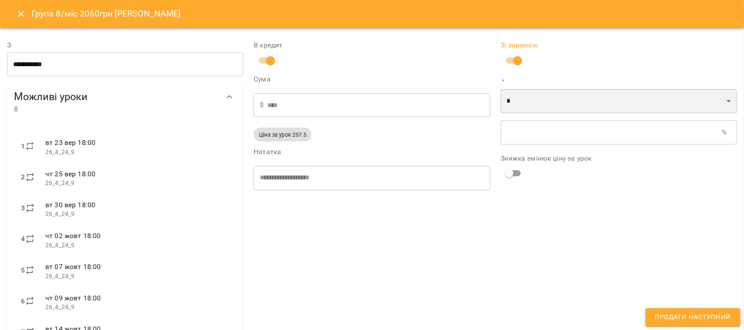
click at [518, 107] on select "* *" at bounding box center [619, 101] width 236 height 24
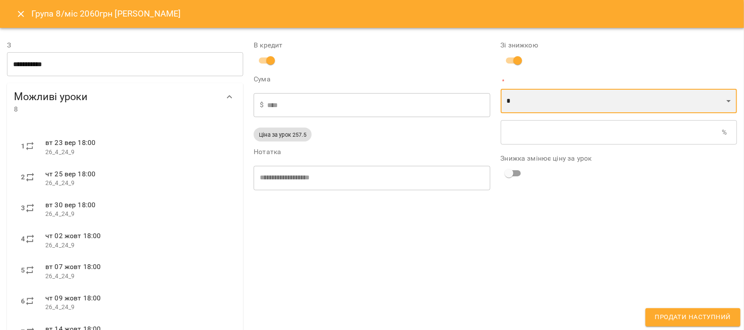
select select "*****"
click at [501, 89] on select "* *" at bounding box center [619, 101] width 236 height 24
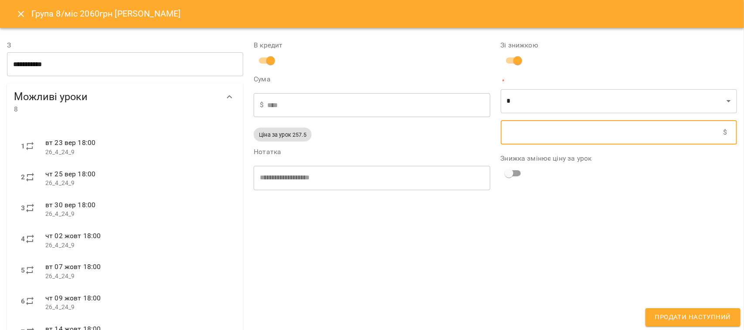
click at [511, 131] on input "text" at bounding box center [612, 132] width 223 height 24
type input "****"
type input "*"
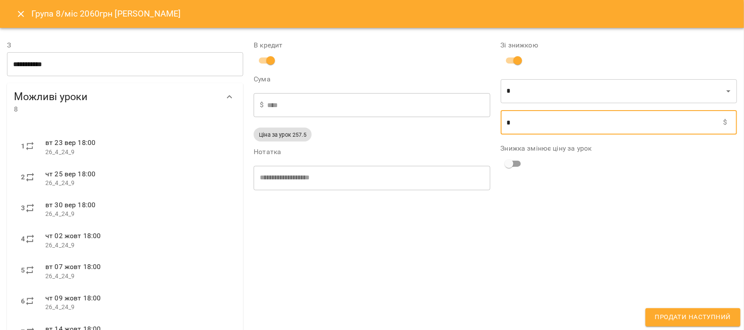
type input "****"
type input "**"
type input "****"
type input "***"
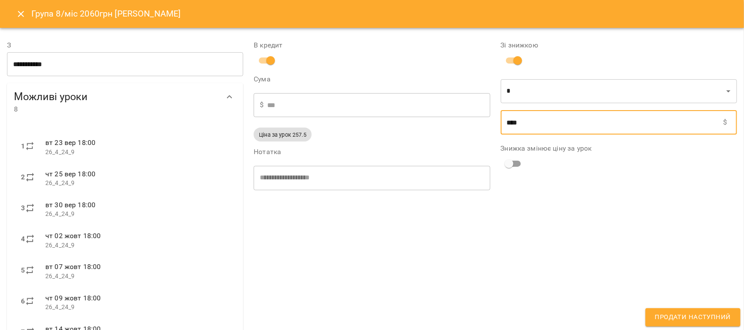
type input "****"
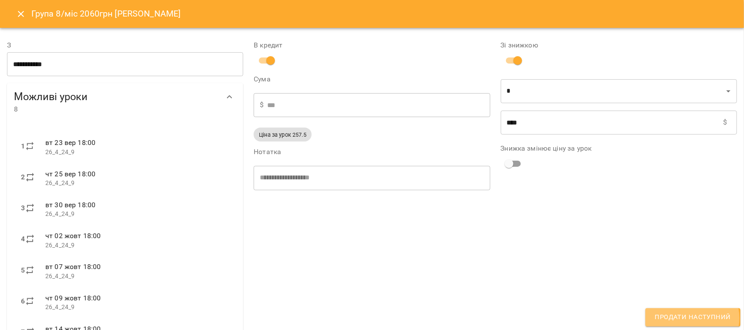
click at [693, 319] on span "Продати наступний" at bounding box center [693, 317] width 76 height 11
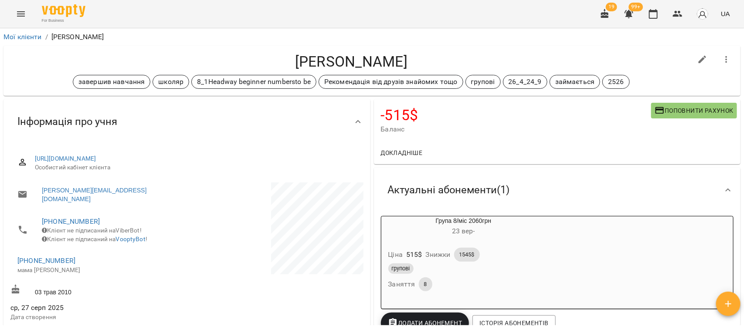
click at [518, 227] on h6 "23 вер -" at bounding box center [463, 231] width 165 height 12
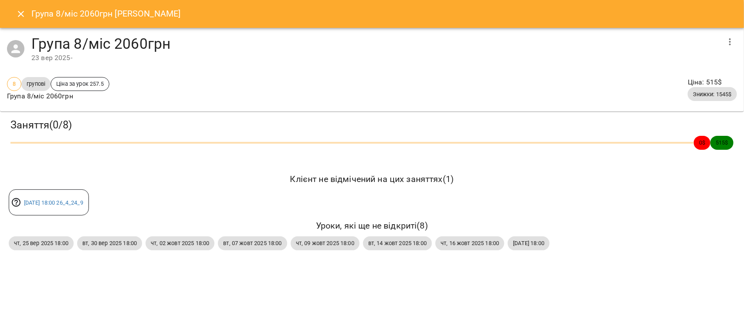
click at [726, 44] on icon "button" at bounding box center [730, 42] width 10 height 10
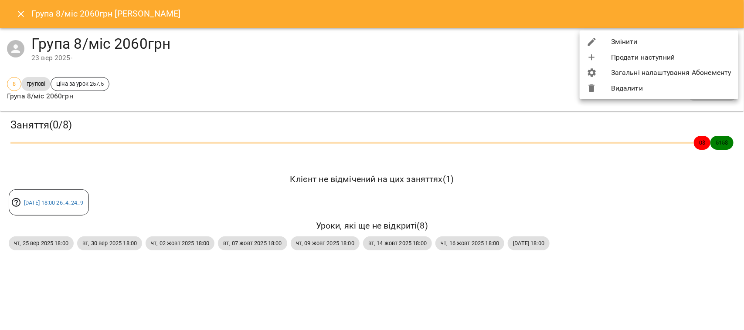
click at [654, 41] on li "Змінити" at bounding box center [659, 42] width 159 height 16
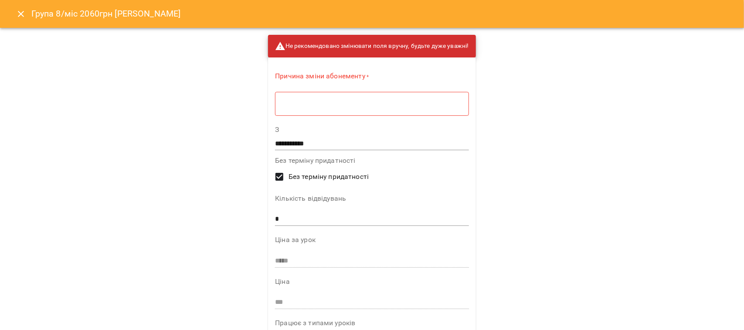
click at [312, 103] on textarea at bounding box center [371, 104] width 181 height 8
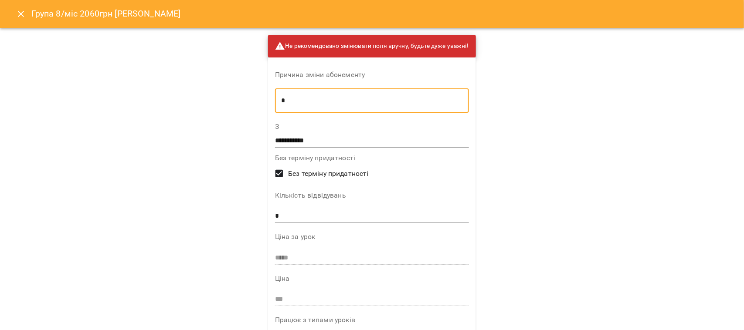
type textarea "*"
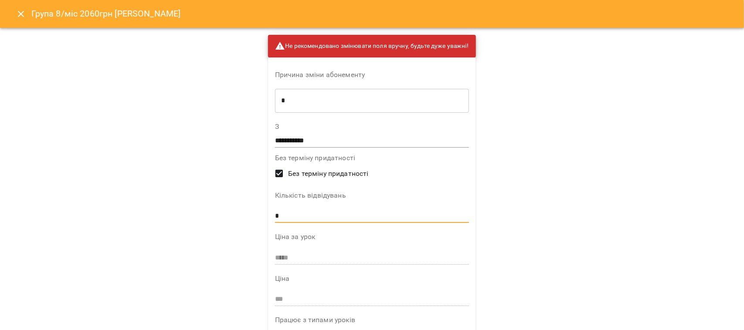
drag, startPoint x: 277, startPoint y: 215, endPoint x: 265, endPoint y: 216, distance: 12.2
click at [268, 216] on div "**********" at bounding box center [372, 259] width 208 height 403
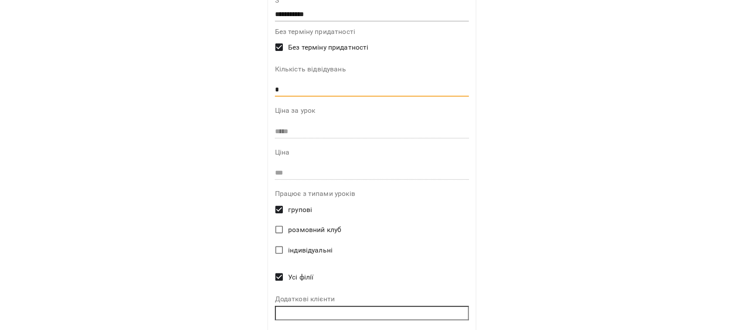
scroll to position [158, 0]
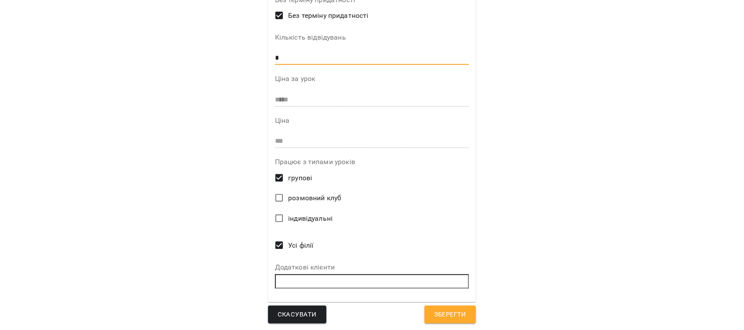
type input "*"
drag, startPoint x: 446, startPoint y: 315, endPoint x: 579, endPoint y: 201, distance: 174.7
click at [446, 315] on span "Зберегти" at bounding box center [450, 314] width 32 height 11
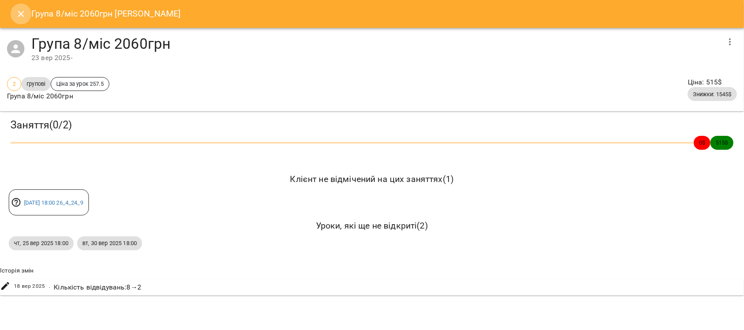
click at [17, 11] on icon "Close" at bounding box center [21, 14] width 10 height 10
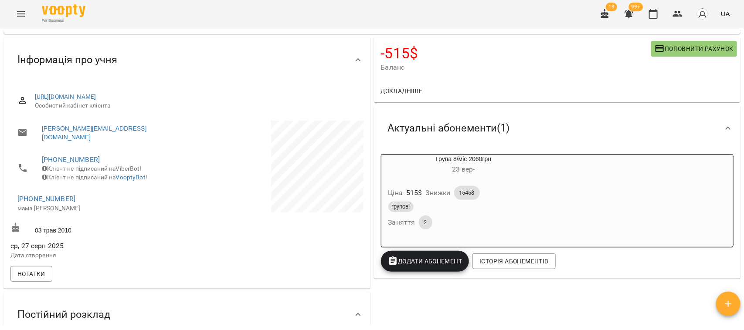
scroll to position [0, 0]
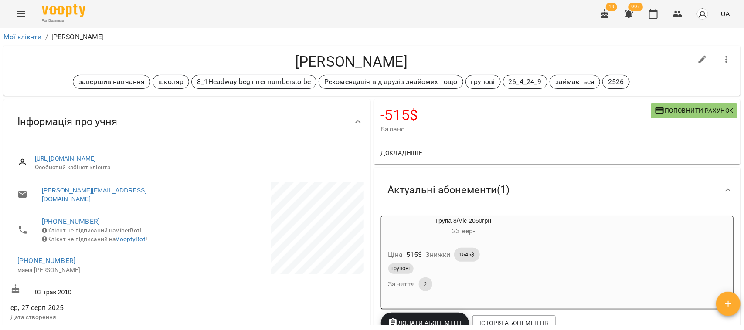
drag, startPoint x: 279, startPoint y: 60, endPoint x: 445, endPoint y: 69, distance: 166.3
click at [445, 69] on h4 "Косянчук Катерина" at bounding box center [351, 62] width 682 height 18
copy h4 "Косянчук Катерина"
click at [316, 107] on div "Інформація про учня" at bounding box center [186, 121] width 367 height 45
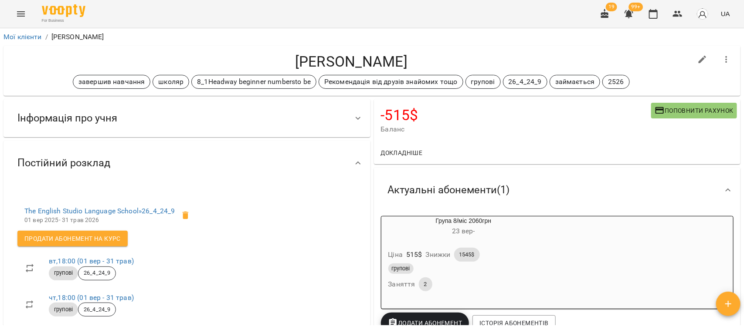
click at [316, 106] on div "Інформація про учня" at bounding box center [178, 118] width 337 height 27
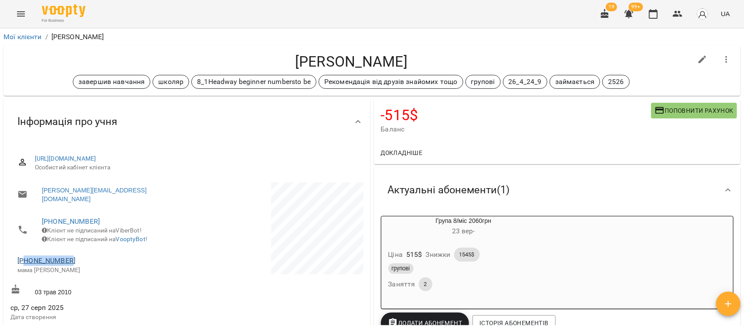
drag, startPoint x: 73, startPoint y: 259, endPoint x: 26, endPoint y: 262, distance: 47.1
click at [26, 262] on span "+380966171315" at bounding box center [97, 261] width 161 height 10
copy link "80966171315"
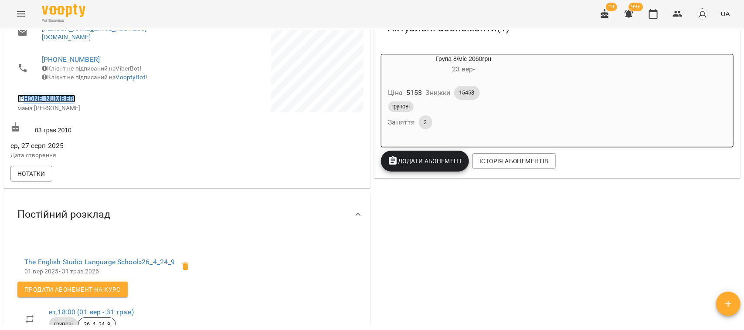
scroll to position [163, 0]
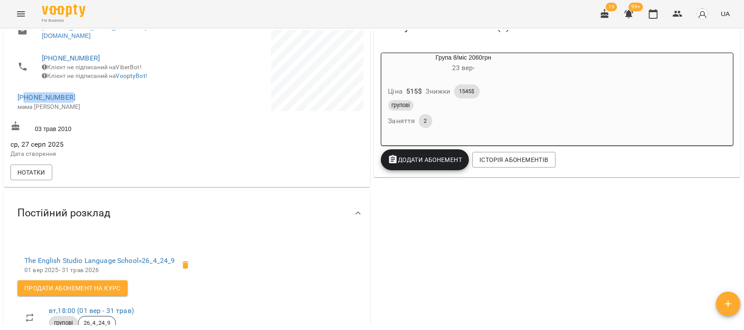
drag, startPoint x: 142, startPoint y: 249, endPoint x: 178, endPoint y: 258, distance: 36.9
click at [178, 258] on li "The English Studio Language School » 26_4_24_9 01 вер 2025 - 31 трав 2026" at bounding box center [109, 265] width 185 height 31
copy ul "26_4_24_9 01 вер 2025 - 31 трав 2026 Продати абонемент на Курс"
click at [228, 238] on div "The English Studio Language School » 26_4_24_9 01 вер 2025 - 31 трав 2026 Прода…" at bounding box center [186, 326] width 367 height 181
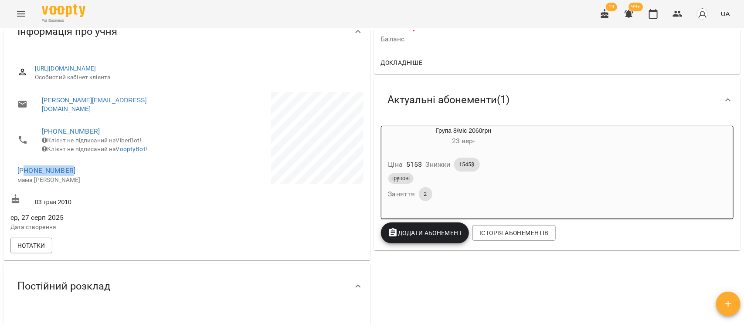
scroll to position [0, 0]
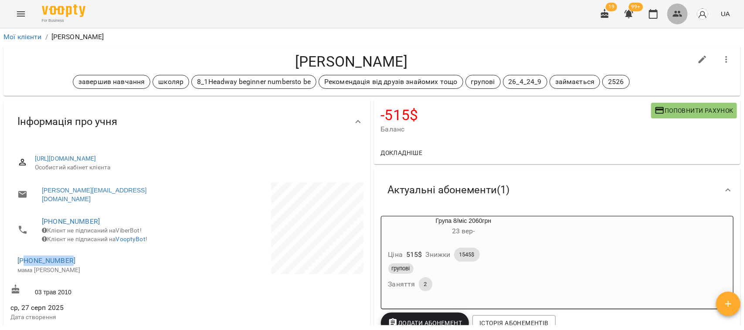
click at [676, 14] on icon "button" at bounding box center [677, 14] width 10 height 10
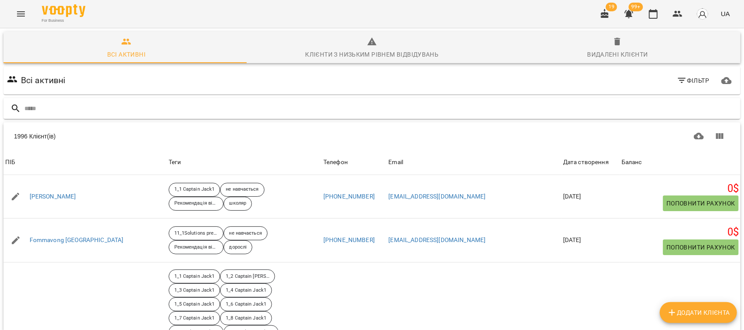
click at [42, 112] on input "text" at bounding box center [380, 109] width 713 height 14
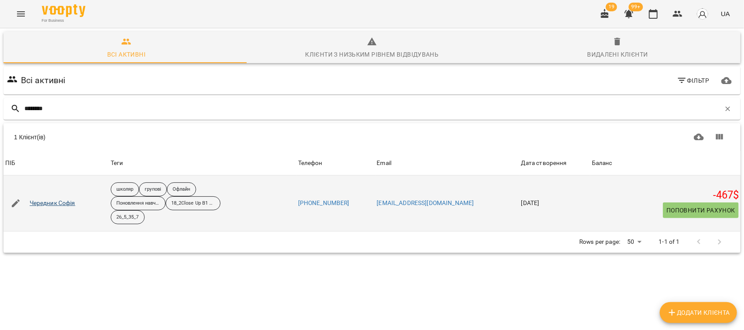
type input "********"
click at [59, 207] on link "Чередник Софія" at bounding box center [53, 203] width 46 height 9
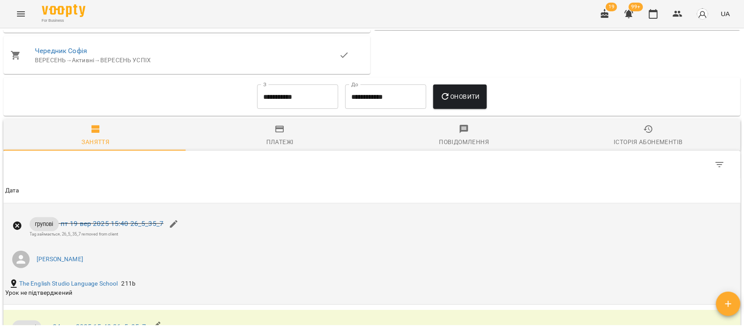
scroll to position [291, 0]
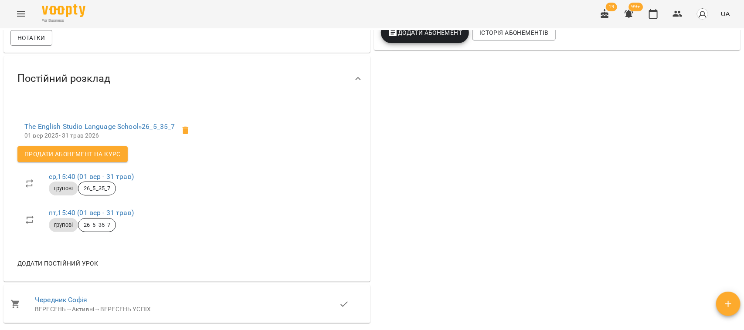
click at [98, 127] on li "The English Studio Language School » 26_5_35_7 01 вер 2025 - 31 трав 2026" at bounding box center [109, 130] width 185 height 31
click at [100, 131] on link "The English Studio Language School » 26_5_35_7" at bounding box center [99, 126] width 151 height 8
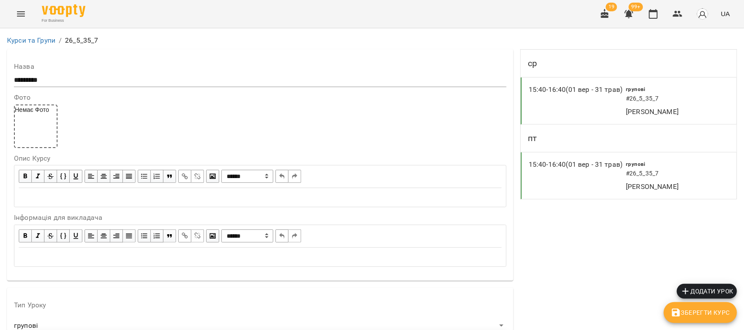
scroll to position [817, 0]
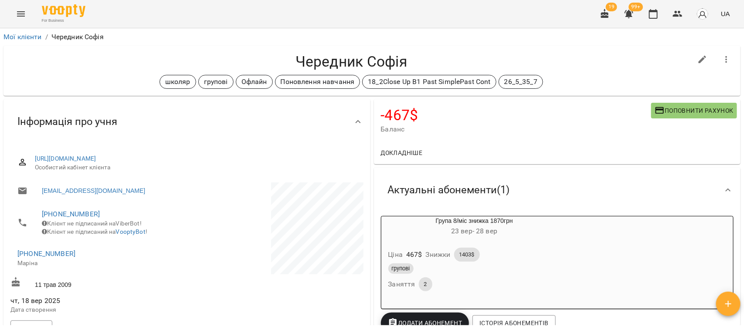
scroll to position [54, 0]
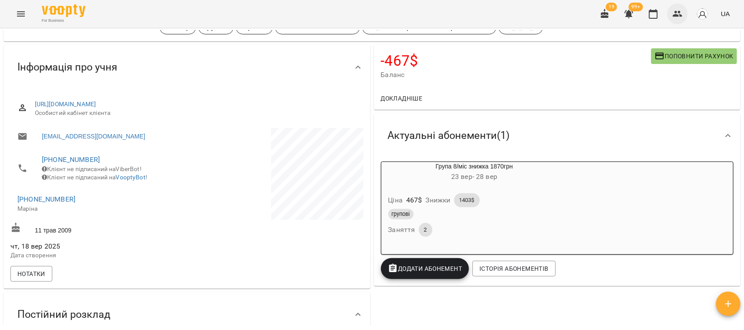
click at [678, 14] on icon "button" at bounding box center [677, 14] width 10 height 10
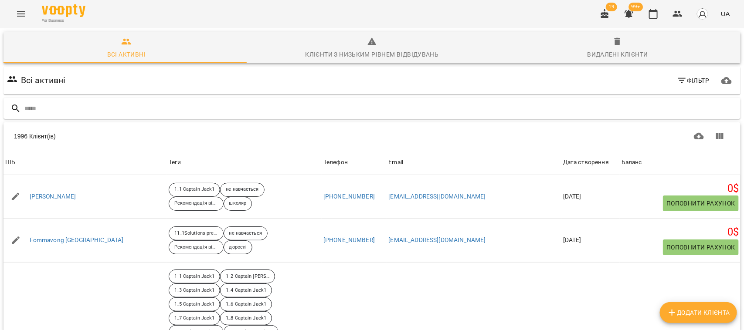
click at [35, 110] on input "text" at bounding box center [380, 109] width 713 height 14
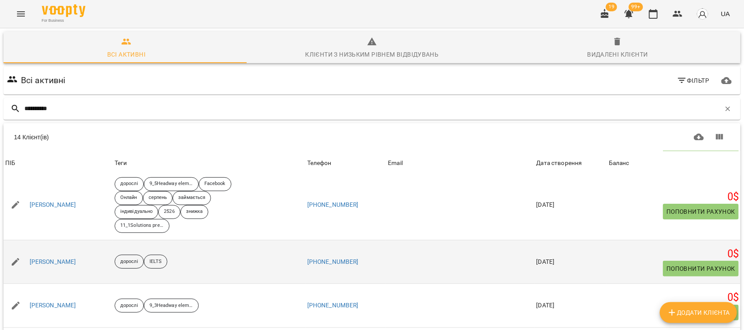
scroll to position [109, 0]
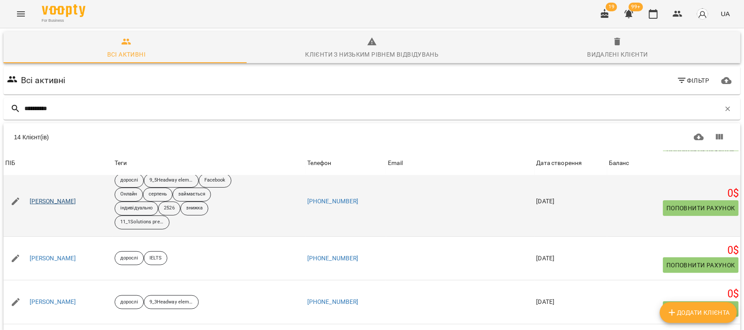
type input "**********"
click at [55, 201] on link "[PERSON_NAME]" at bounding box center [53, 201] width 47 height 9
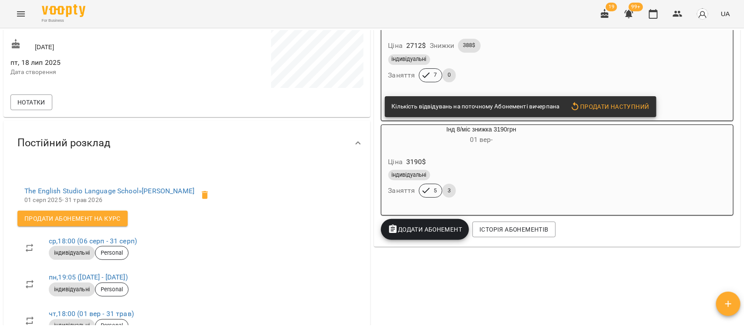
scroll to position [218, 0]
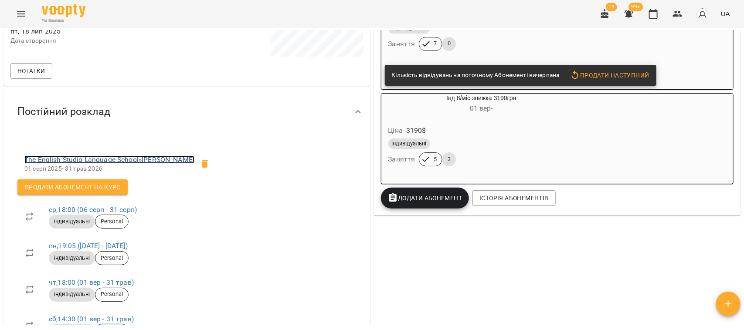
click at [80, 161] on link "The English Studio Language School » Бондаренко Анна" at bounding box center [109, 160] width 170 height 8
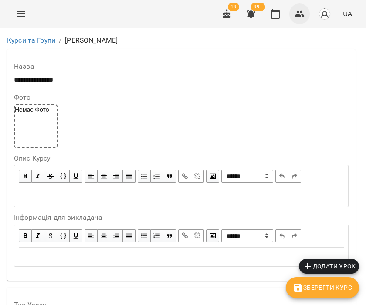
click at [299, 12] on icon "button" at bounding box center [300, 14] width 10 height 6
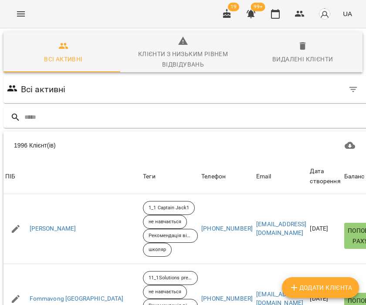
scroll to position [0, 26]
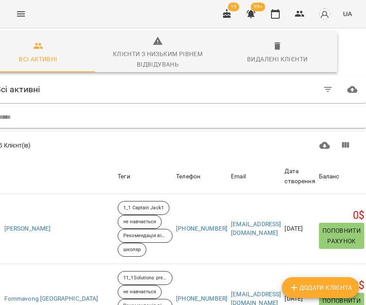
click at [27, 113] on input "text" at bounding box center [181, 117] width 364 height 14
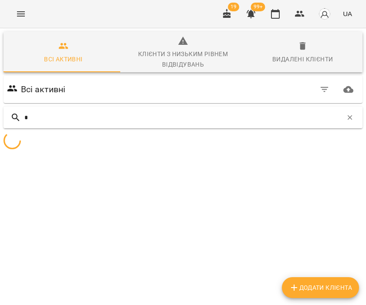
scroll to position [0, 0]
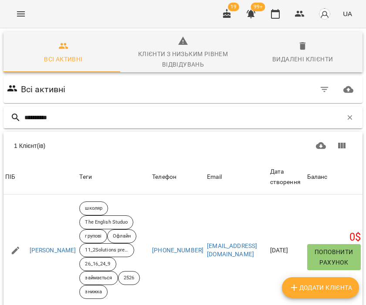
type input "**********"
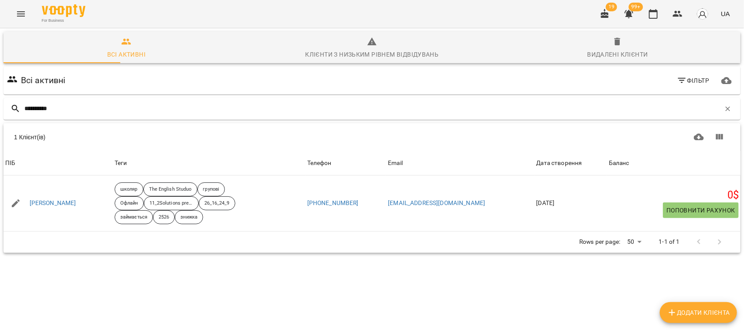
scroll to position [38, 0]
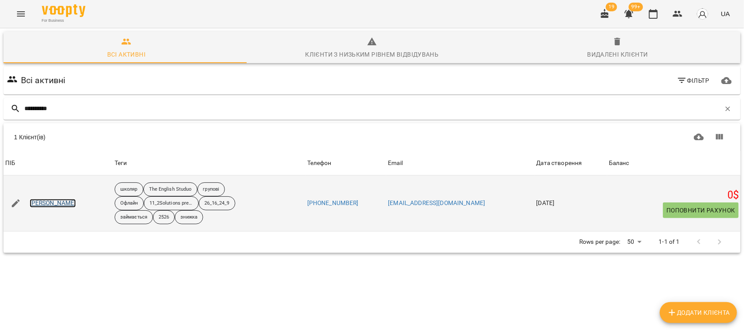
click at [49, 199] on link "Кутєпова Єва" at bounding box center [53, 203] width 47 height 9
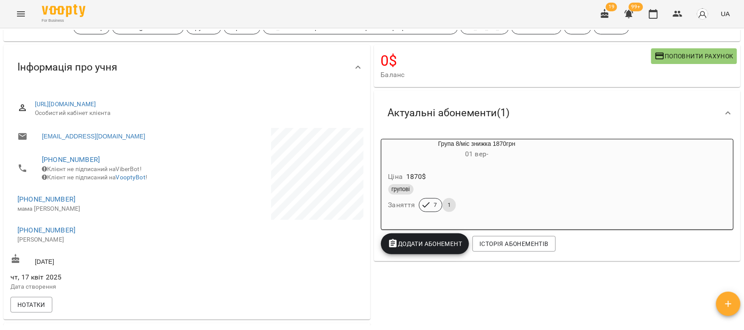
scroll to position [218, 0]
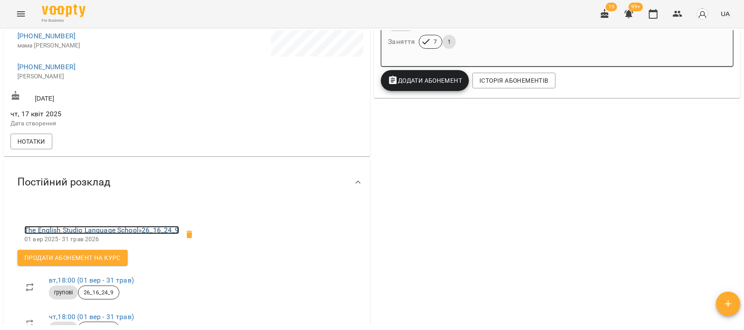
click at [83, 234] on link "The English Studio Language School » 26_16_24_9" at bounding box center [101, 230] width 155 height 8
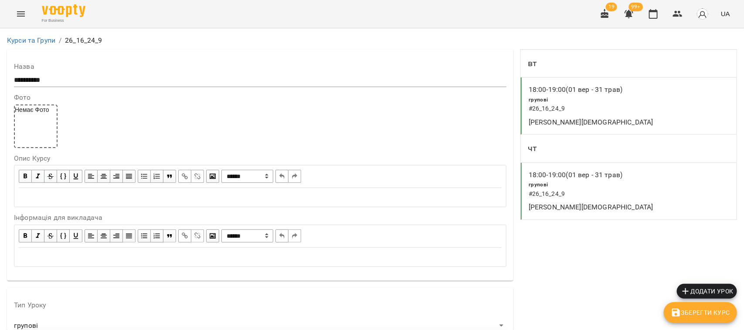
scroll to position [763, 0]
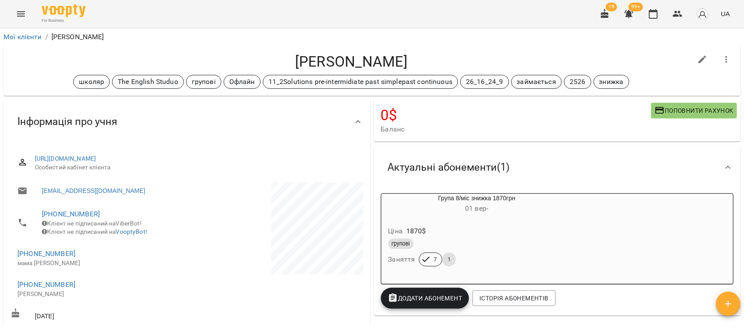
click at [21, 10] on icon "Menu" at bounding box center [21, 14] width 10 height 10
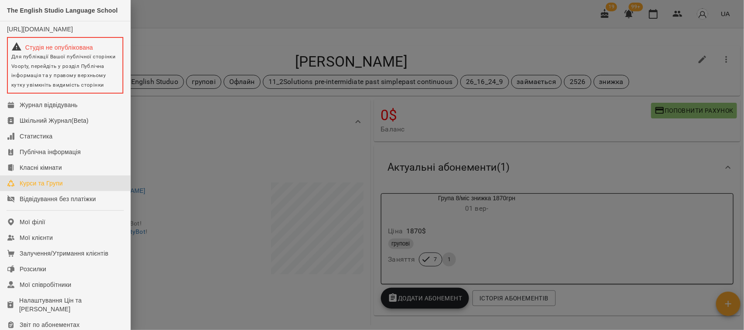
click at [26, 188] on div "Курси та Групи" at bounding box center [41, 183] width 43 height 9
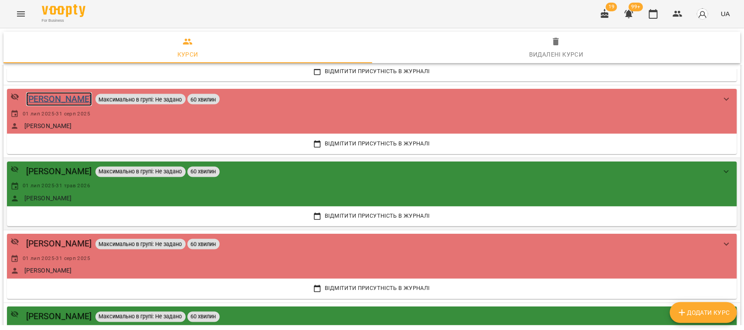
scroll to position [2179, 0]
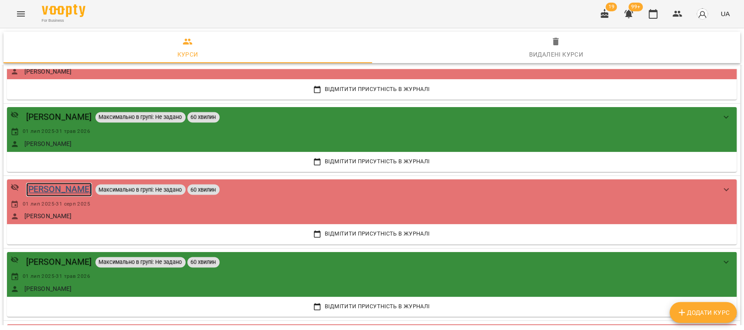
drag, startPoint x: 71, startPoint y: 187, endPoint x: 184, endPoint y: 203, distance: 114.4
click at [71, 187] on div "Лещенко Катерина" at bounding box center [59, 190] width 66 height 14
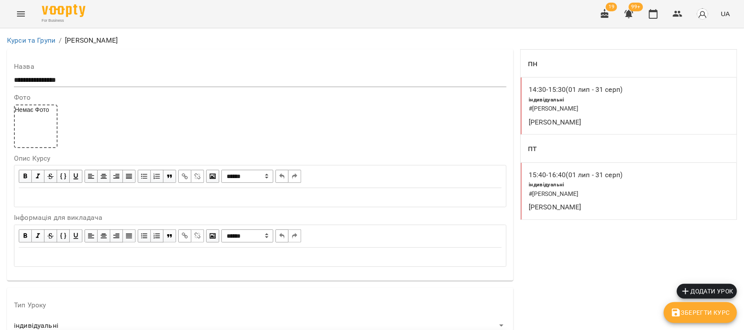
scroll to position [788, 0]
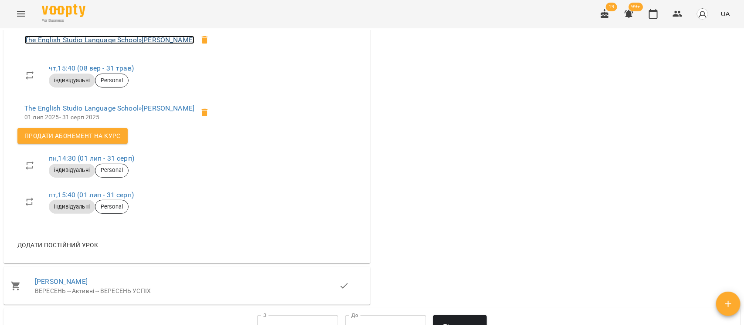
scroll to position [381, 0]
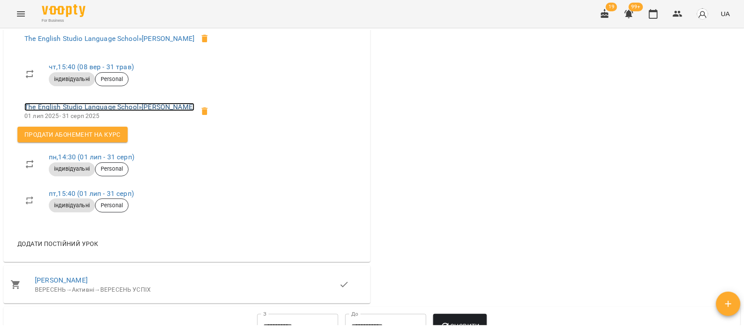
click at [123, 111] on link "The English Studio Language School » Лещенко Катерина" at bounding box center [109, 107] width 170 height 8
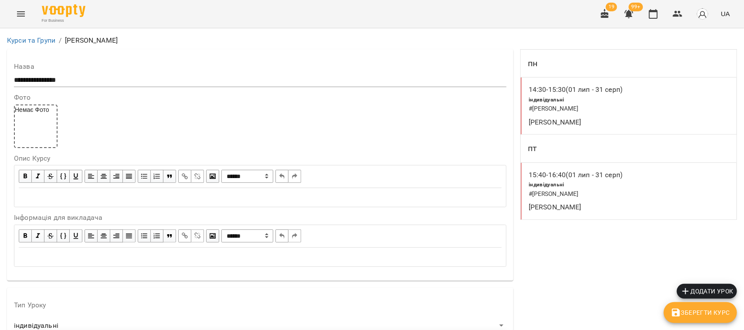
scroll to position [788, 0]
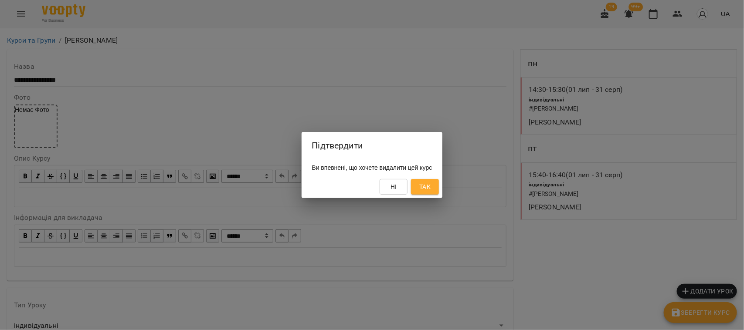
drag, startPoint x: 173, startPoint y: 227, endPoint x: 90, endPoint y: 163, distance: 105.2
click at [171, 225] on div "Підтвердити Ви впевнені, що хочете видалити цей курс Ні Так" at bounding box center [372, 165] width 744 height 330
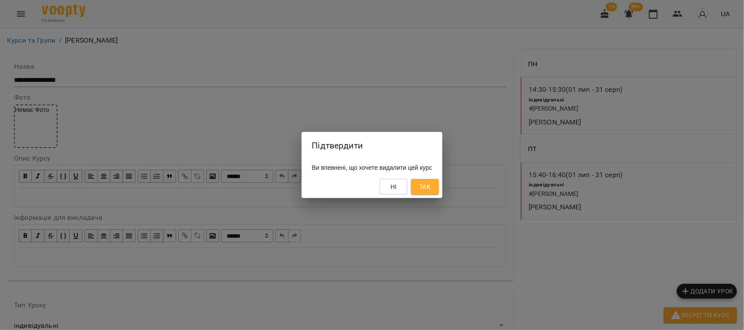
drag, startPoint x: 428, startPoint y: 192, endPoint x: 430, endPoint y: 7, distance: 185.2
click at [427, 192] on span "Так" at bounding box center [425, 187] width 14 height 10
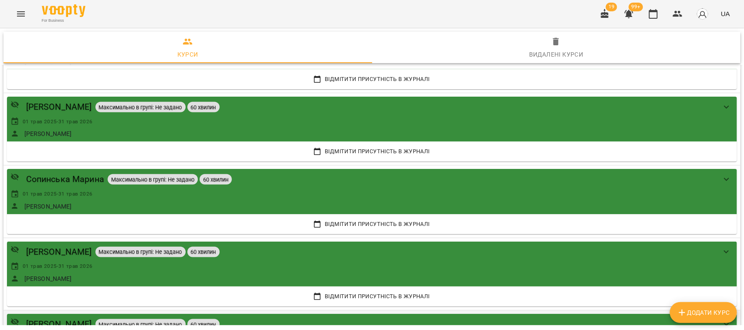
scroll to position [599, 0]
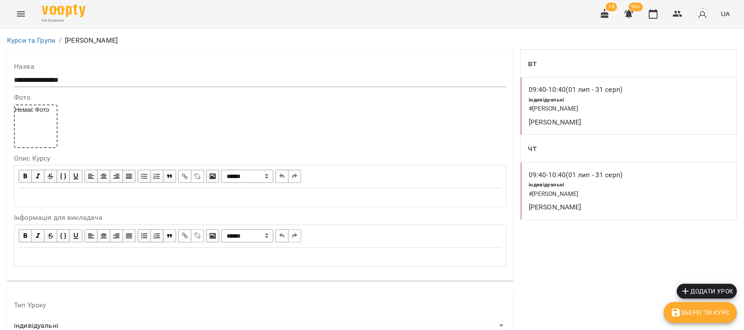
scroll to position [624, 0]
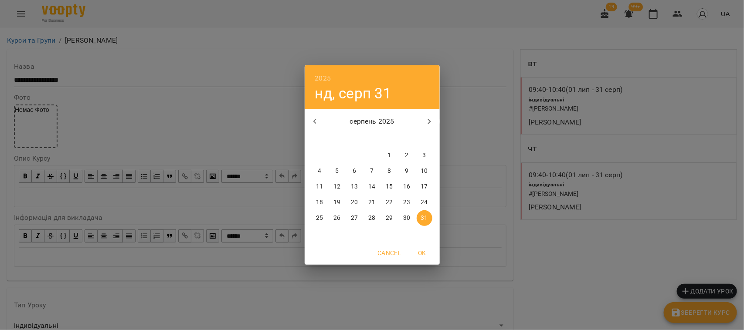
click at [272, 132] on div "2025 нд, серп [DATE] вт ср чт пт сб нд 28 29 30 31 1 2 3 4 5 6 7 8 9 10 11 12 1…" at bounding box center [372, 165] width 744 height 330
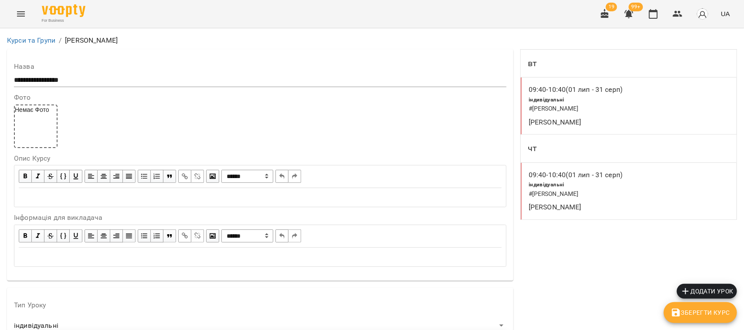
scroll to position [788, 0]
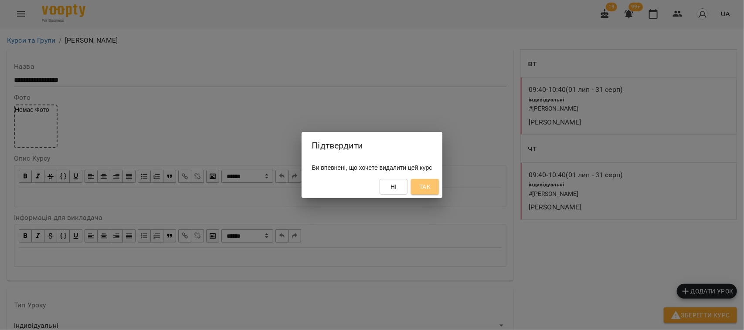
click at [431, 190] on span "Так" at bounding box center [424, 187] width 11 height 10
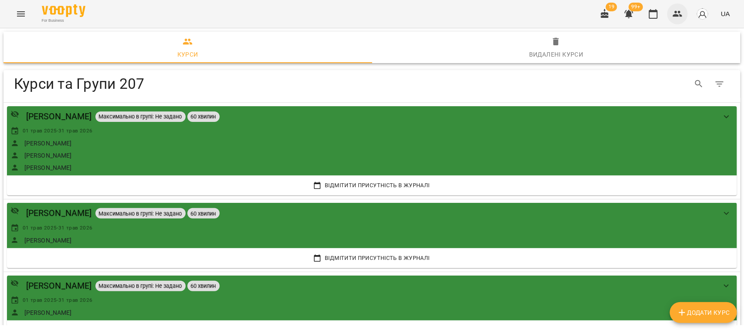
click at [676, 12] on icon "button" at bounding box center [678, 14] width 10 height 6
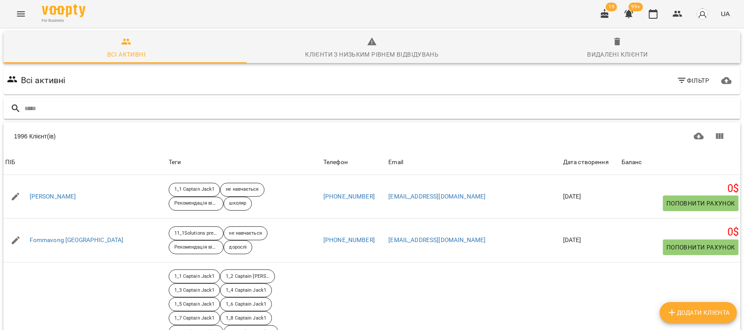
click at [52, 109] on input "text" at bounding box center [380, 109] width 713 height 14
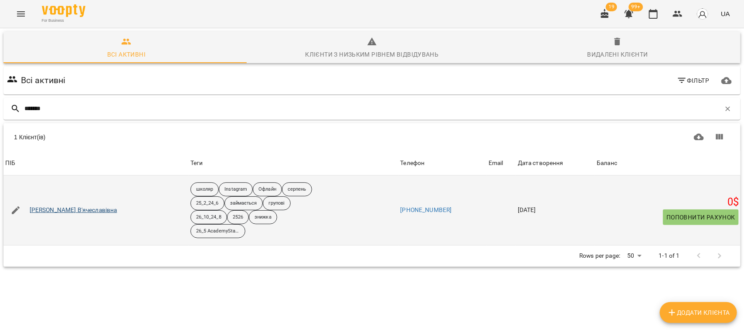
type input "*******"
click at [66, 211] on link "[PERSON_NAME] В'ячеславівна" at bounding box center [74, 210] width 88 height 9
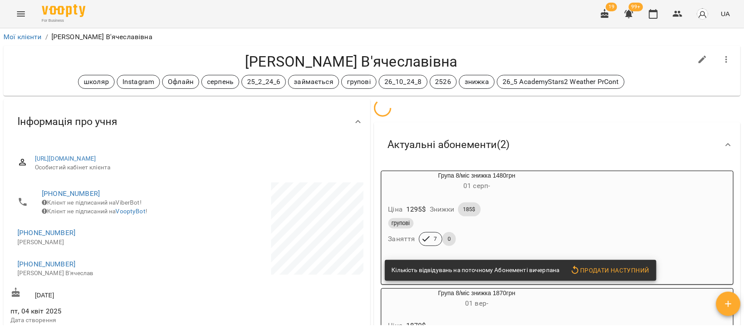
click at [721, 55] on icon "button" at bounding box center [726, 59] width 10 height 10
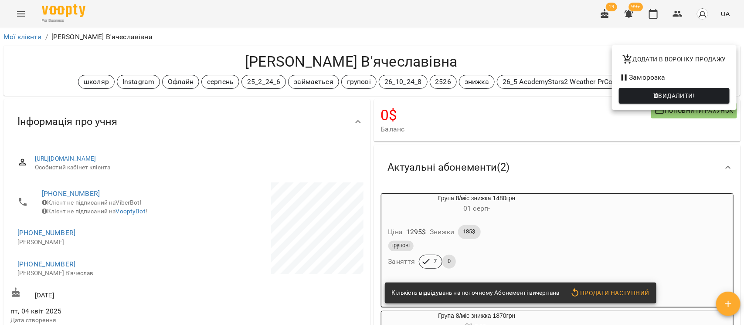
click at [681, 54] on span "Додати в воронку продажу" at bounding box center [674, 59] width 104 height 10
select select "**********"
select select "**"
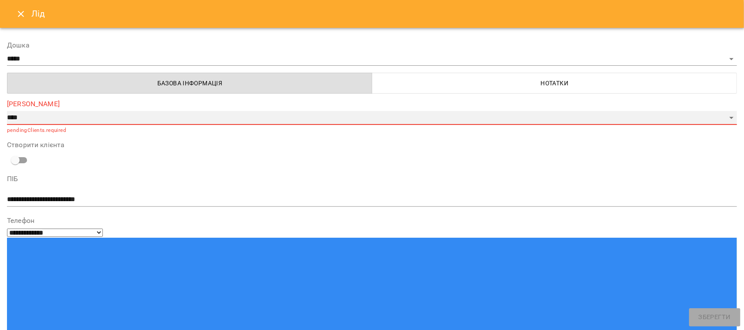
click at [65, 118] on select "**********" at bounding box center [372, 118] width 730 height 14
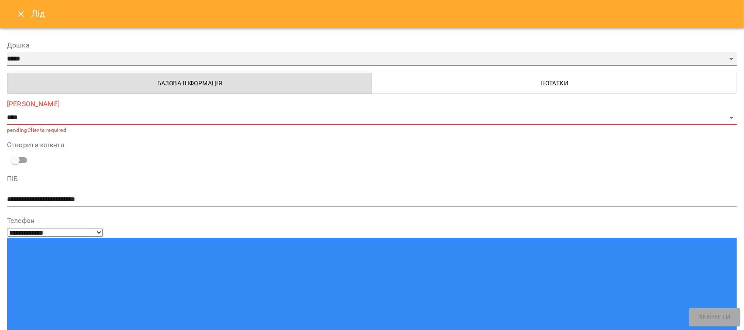
click at [30, 56] on select "***** ********" at bounding box center [372, 59] width 730 height 14
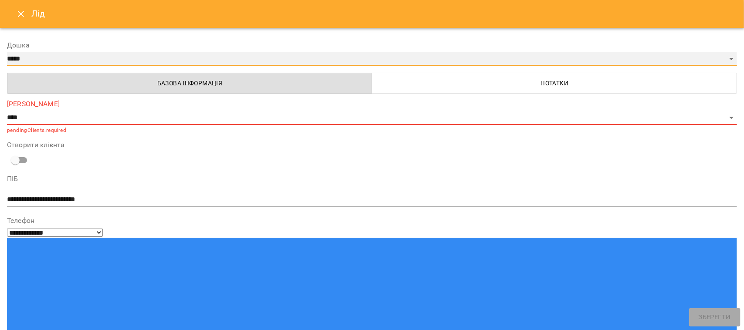
select select "**********"
click at [7, 52] on select "***** ********" at bounding box center [372, 59] width 730 height 14
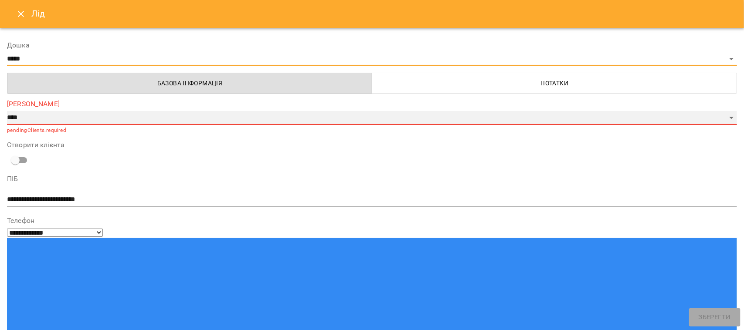
click at [25, 119] on select "**********" at bounding box center [372, 118] width 730 height 14
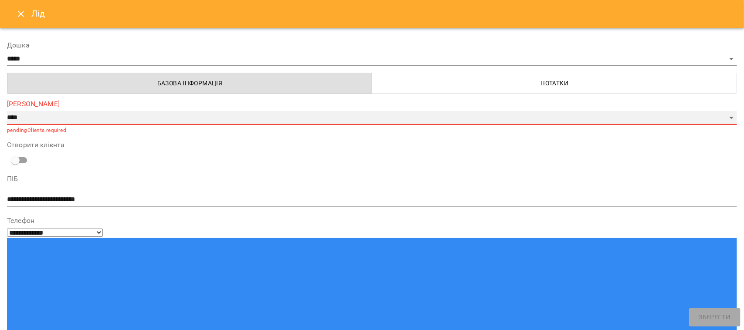
select select "*"
click at [7, 111] on select "**********" at bounding box center [372, 118] width 730 height 14
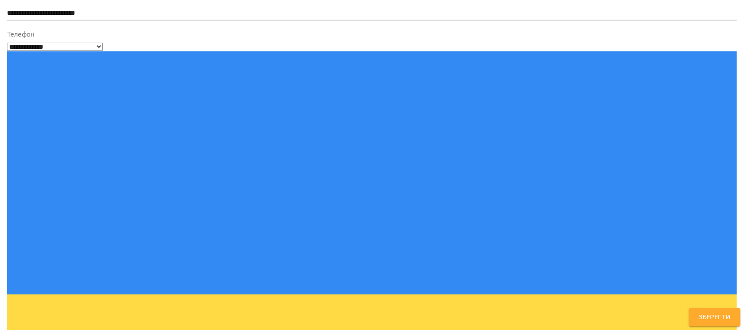
scroll to position [177, 0]
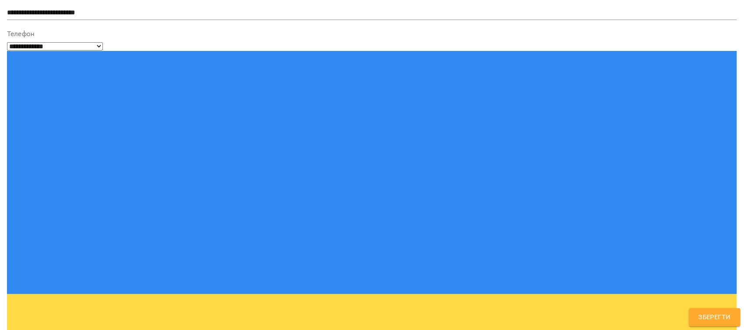
type textarea "**********"
click at [714, 316] on span "Зберегти" at bounding box center [715, 317] width 32 height 11
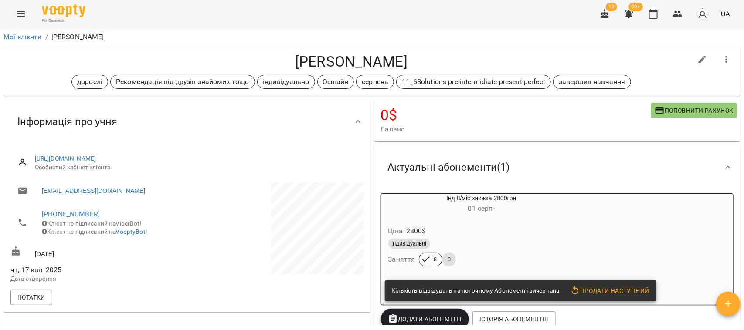
click at [697, 57] on icon "button" at bounding box center [702, 59] width 10 height 10
select select "**"
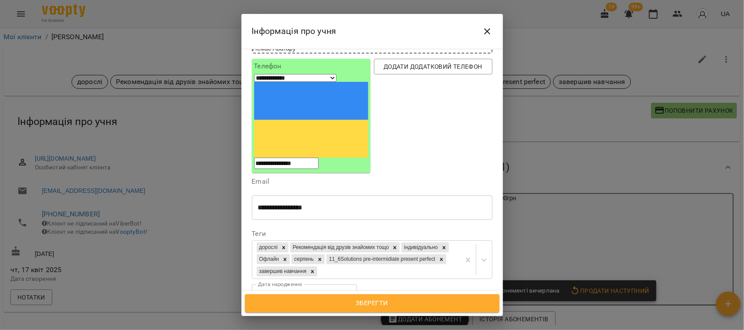
scroll to position [54, 0]
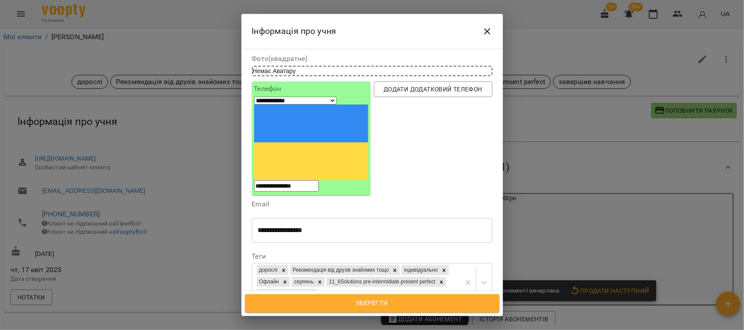
click at [489, 27] on icon "Close" at bounding box center [487, 31] width 10 height 10
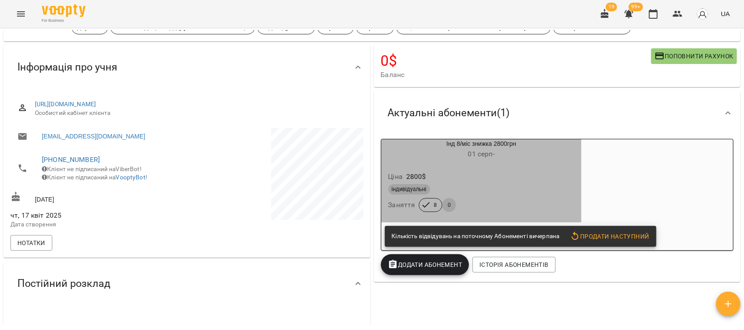
click at [546, 155] on h6 "[DATE] -" at bounding box center [481, 154] width 200 height 12
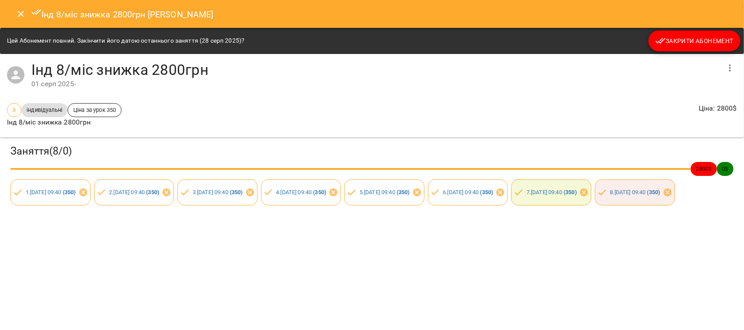
click at [693, 40] on span "Закрити Абонемент" at bounding box center [694, 41] width 78 height 10
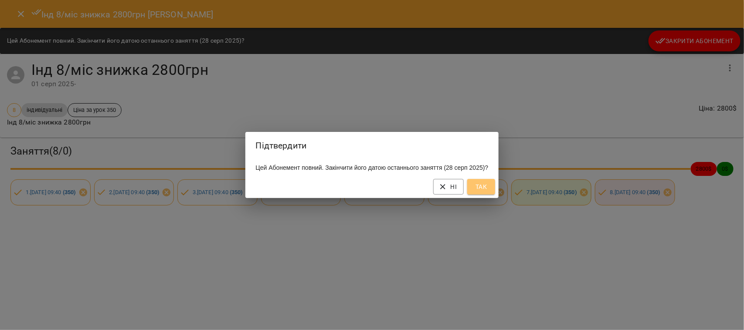
click at [485, 192] on span "Так" at bounding box center [481, 187] width 14 height 10
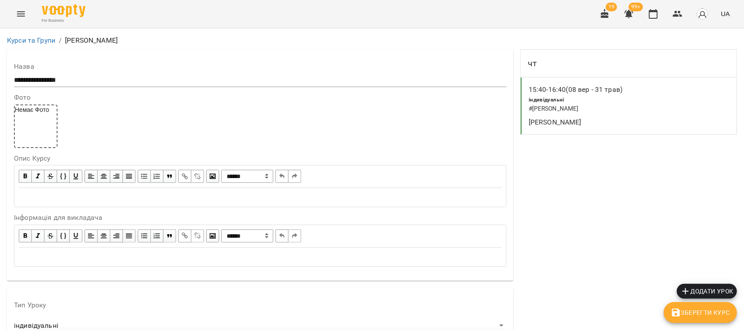
scroll to position [753, 0]
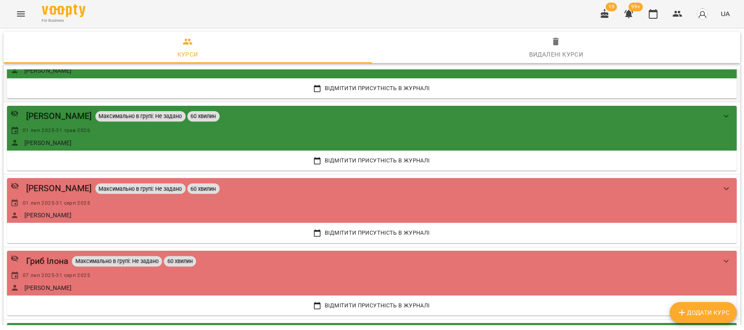
scroll to position [2615, 0]
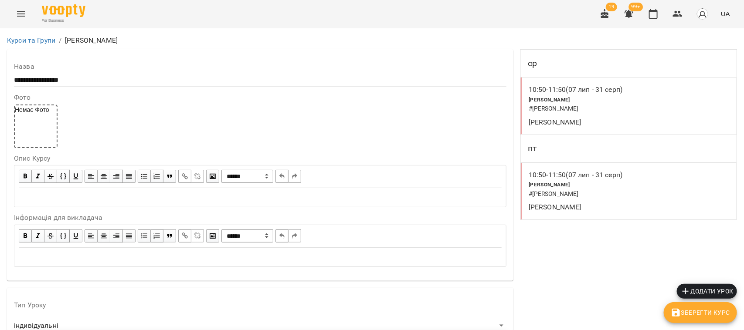
scroll to position [788, 0]
drag, startPoint x: 80, startPoint y: 135, endPoint x: 73, endPoint y: 183, distance: 48.4
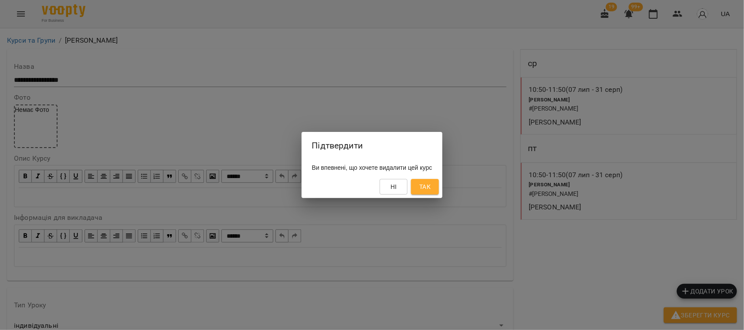
drag, startPoint x: 428, startPoint y: 187, endPoint x: 491, endPoint y: 1, distance: 196.5
click at [428, 187] on span "Так" at bounding box center [425, 187] width 14 height 10
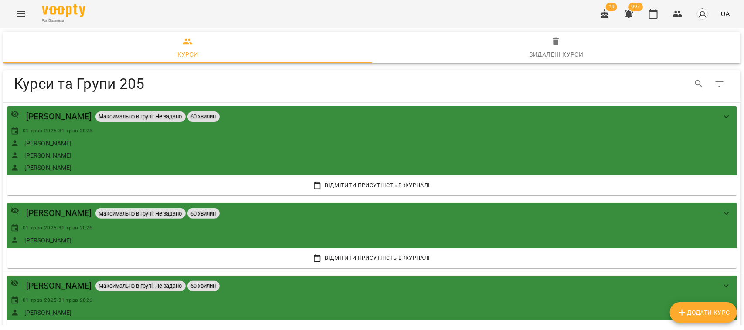
scroll to position [218, 0]
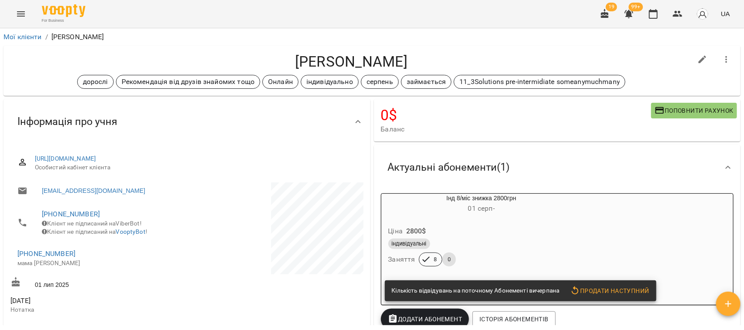
click at [697, 55] on icon "button" at bounding box center [702, 59] width 10 height 10
select select "**"
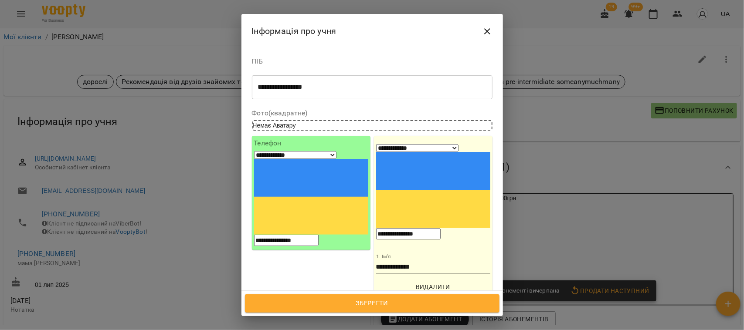
scroll to position [163, 0]
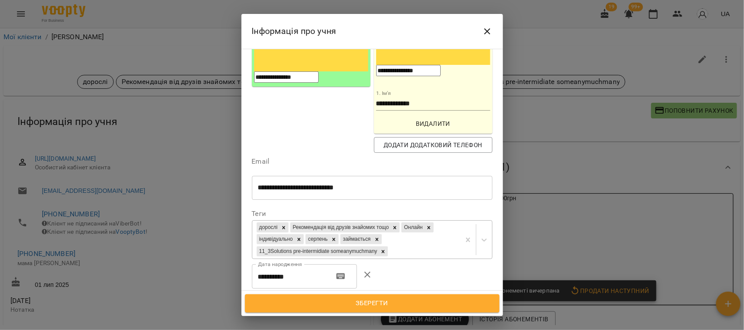
click at [425, 221] on div "дорослі Рекомендація від друзів знайомих тощо [PERSON_NAME] індивідуально серпе…" at bounding box center [356, 240] width 208 height 38
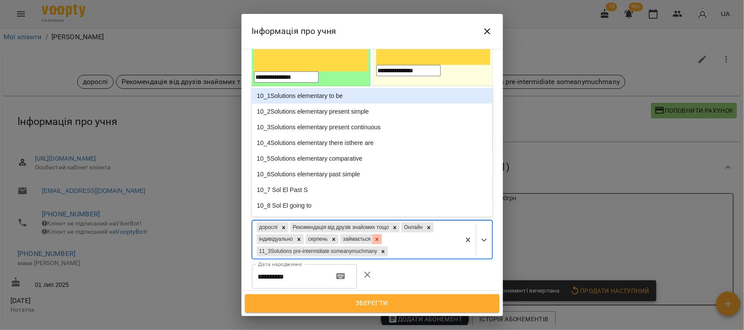
click at [378, 238] on icon at bounding box center [376, 239] width 3 height 3
click at [417, 221] on div "дорослі Рекомендація від друзів знайомих тощо Онлайн індивідуально серпень 11_3…" at bounding box center [356, 240] width 208 height 38
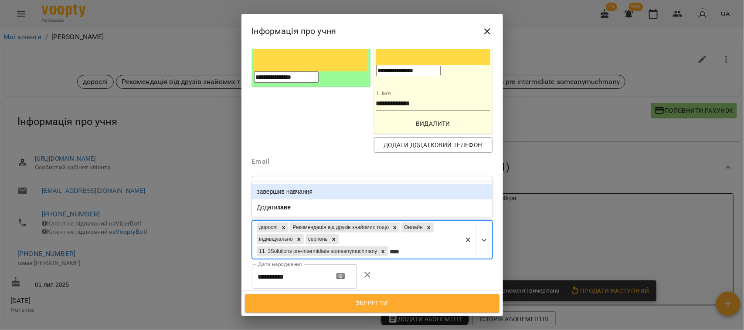
type input "*****"
click at [295, 184] on div "завершив навчання" at bounding box center [372, 192] width 241 height 16
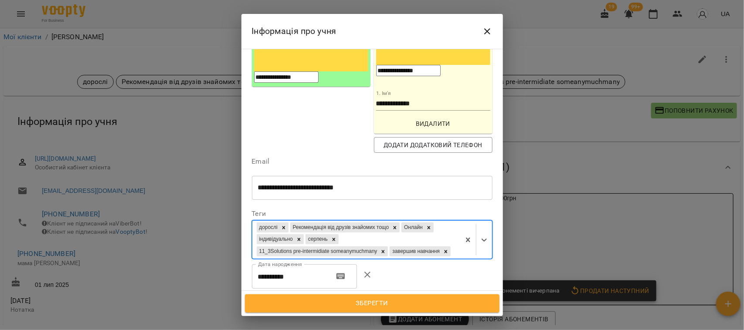
click at [354, 301] on span "Зберегти" at bounding box center [372, 303] width 235 height 11
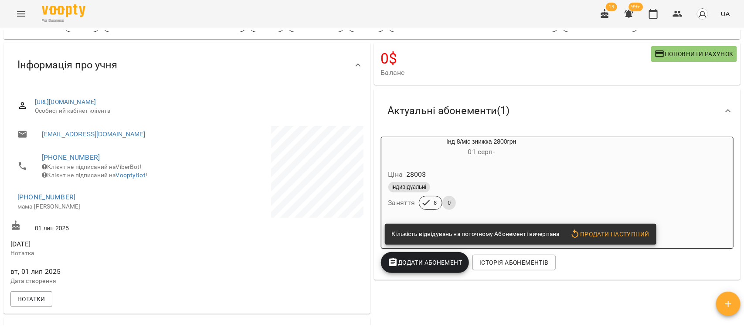
scroll to position [54, 0]
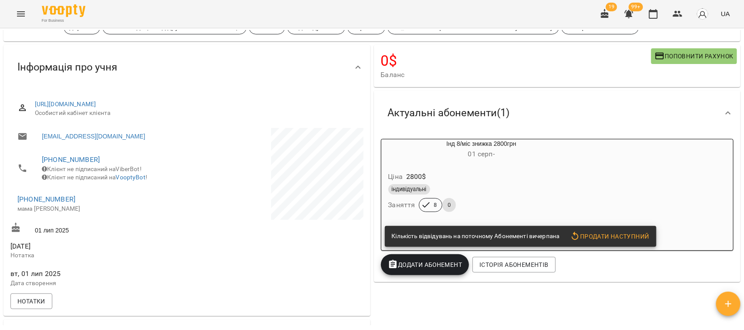
click at [536, 190] on div "індивідуальні" at bounding box center [481, 189] width 187 height 10
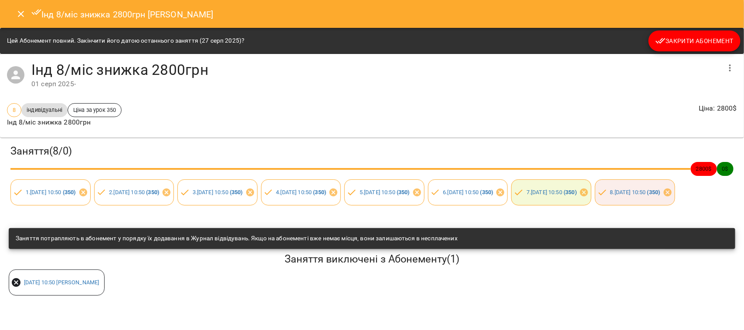
click at [689, 33] on button "Закрити Абонемент" at bounding box center [694, 41] width 92 height 21
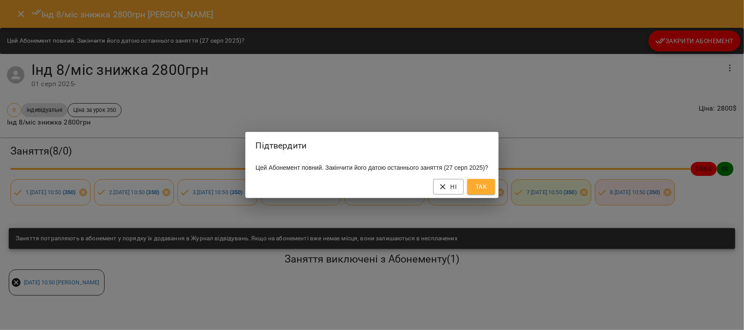
click at [484, 190] on span "Так" at bounding box center [481, 187] width 14 height 10
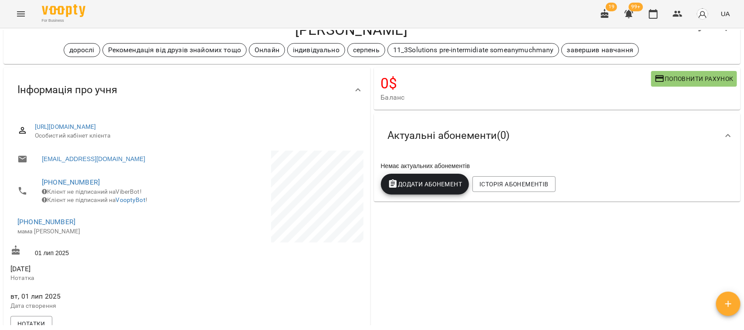
scroll to position [0, 0]
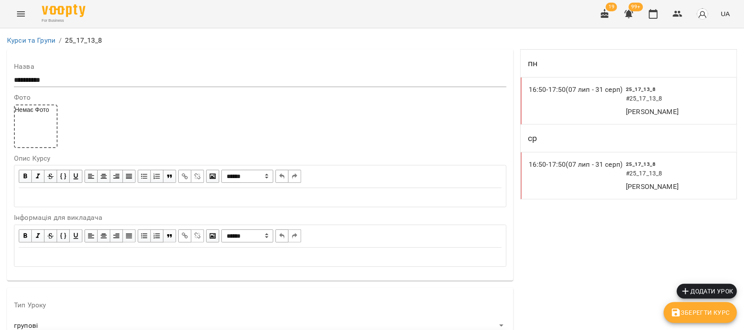
scroll to position [805, 0]
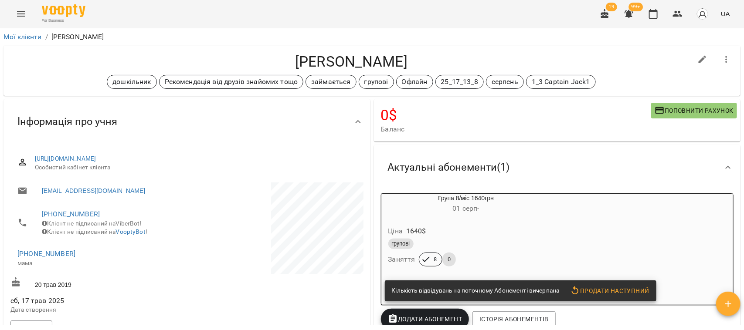
click at [699, 59] on icon "button" at bounding box center [703, 60] width 8 height 8
select select "**"
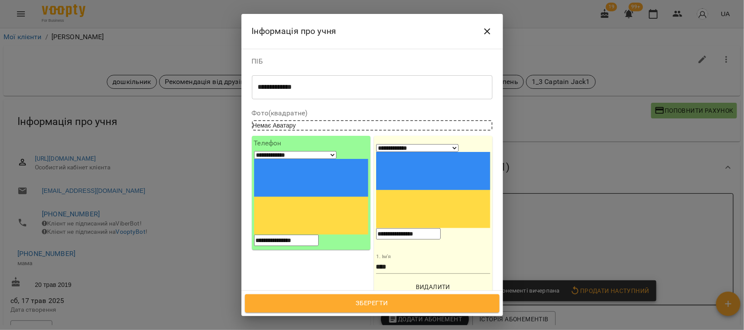
scroll to position [163, 0]
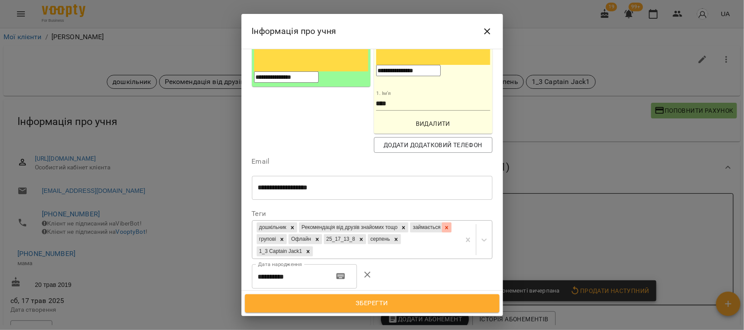
click at [444, 225] on icon at bounding box center [447, 228] width 6 height 6
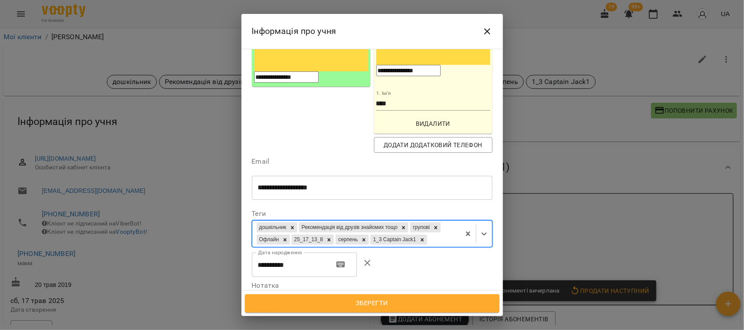
click at [354, 221] on div "дошкільник Рекомендація від друзів знайомих тощо групові Офлайн 25_17_13_8 серп…" at bounding box center [356, 234] width 208 height 26
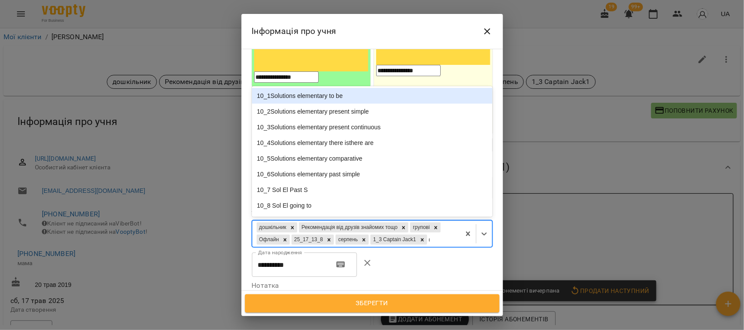
type input "***"
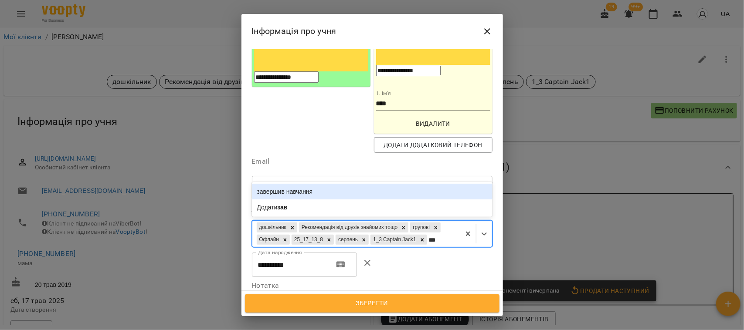
click at [328, 184] on div "завершив навчання" at bounding box center [372, 192] width 241 height 16
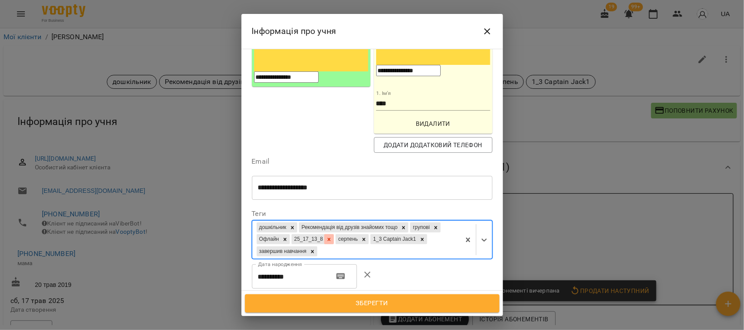
click at [331, 238] on icon at bounding box center [329, 239] width 3 height 3
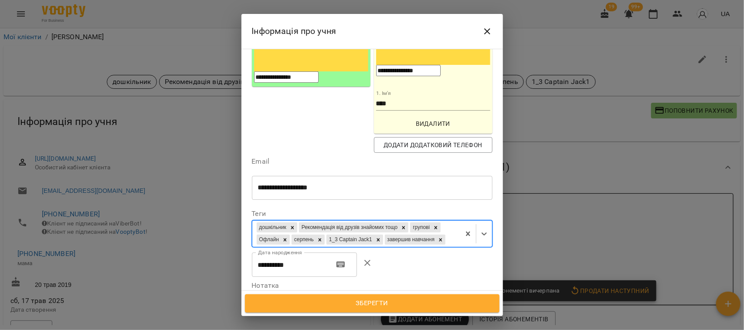
click at [364, 299] on span "Зберегти" at bounding box center [372, 303] width 235 height 11
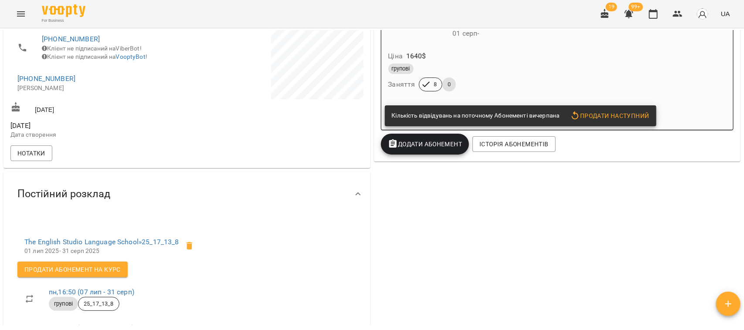
scroll to position [109, 0]
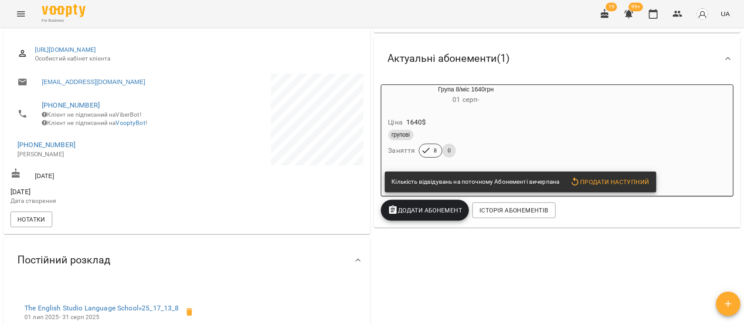
click at [543, 136] on div "групові" at bounding box center [466, 135] width 156 height 10
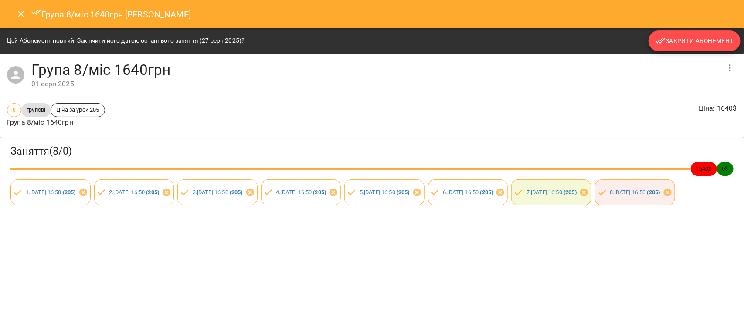
click at [689, 34] on button "Закрити Абонемент" at bounding box center [694, 41] width 92 height 21
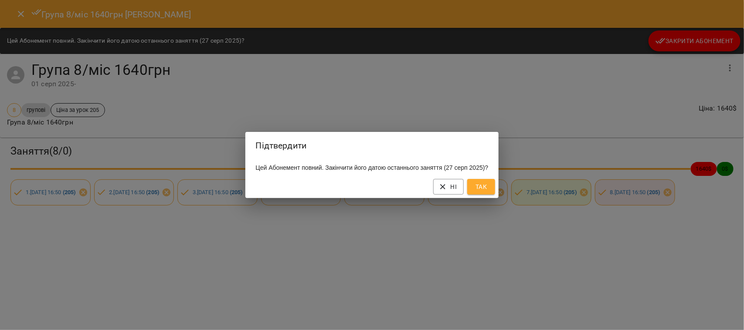
drag, startPoint x: 491, startPoint y: 188, endPoint x: 473, endPoint y: 92, distance: 97.9
click at [488, 189] on span "Так" at bounding box center [481, 187] width 14 height 10
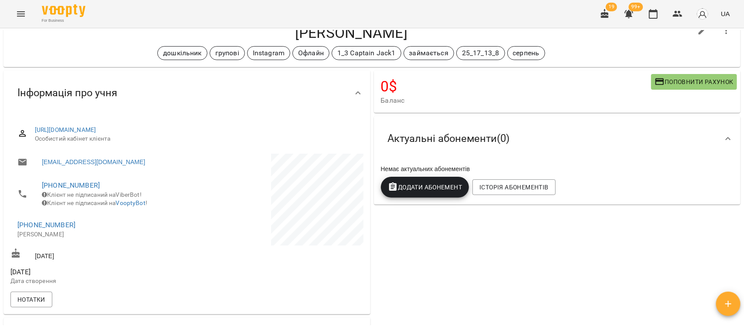
scroll to position [0, 0]
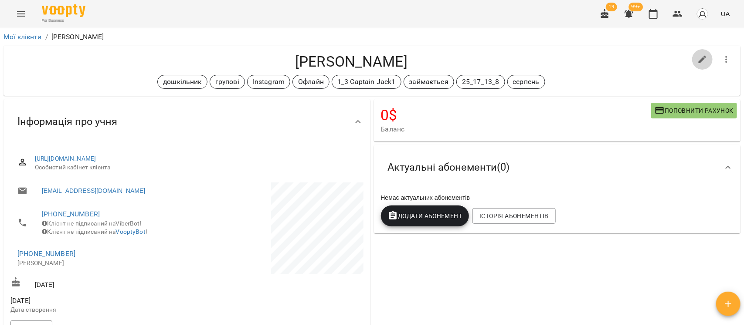
click at [697, 60] on icon "button" at bounding box center [702, 59] width 10 height 10
select select "**"
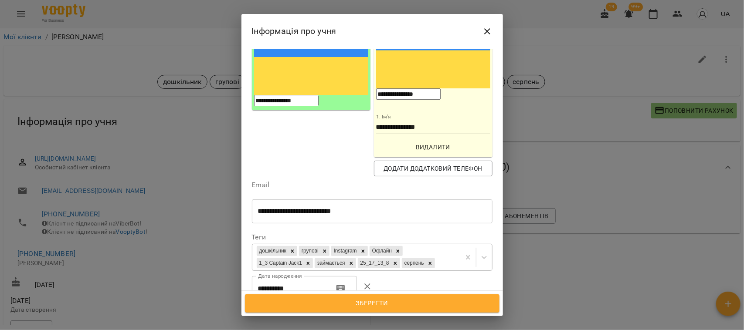
scroll to position [163, 0]
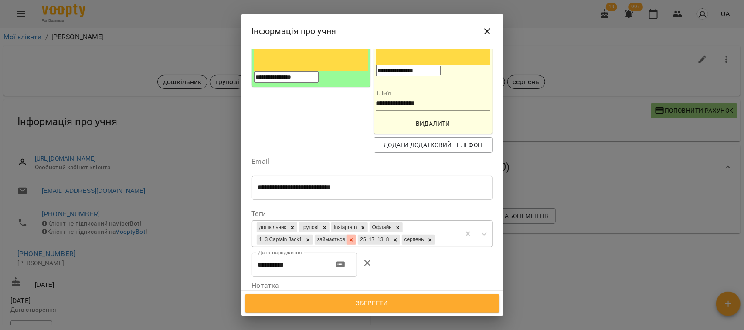
click at [354, 237] on icon at bounding box center [351, 240] width 6 height 6
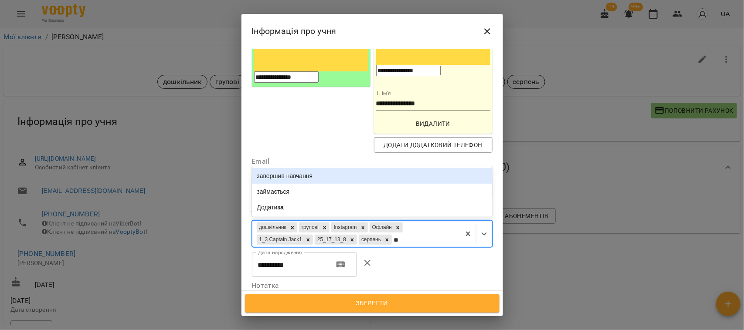
type input "***"
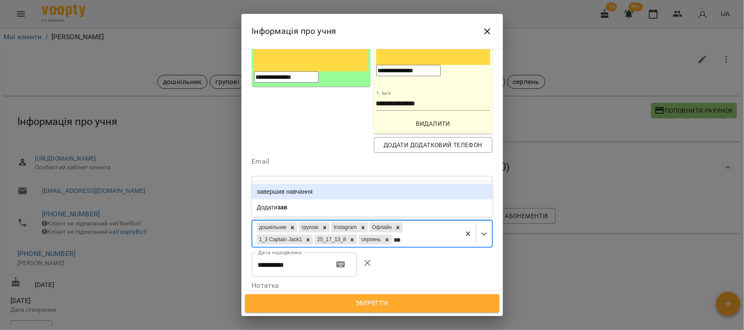
click at [334, 184] on div "завершив навчання" at bounding box center [372, 192] width 241 height 16
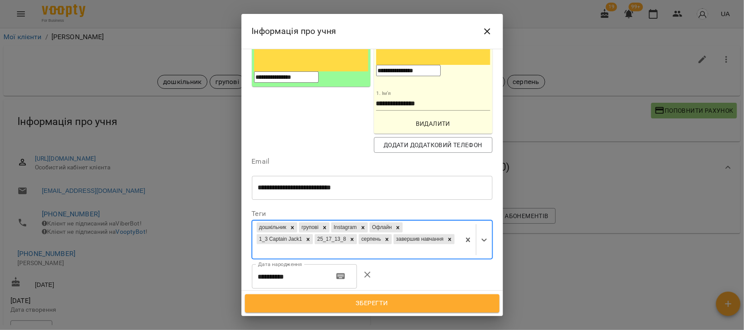
drag, startPoint x: 384, startPoint y: 303, endPoint x: 541, endPoint y: 1, distance: 340.9
click at [386, 303] on span "Зберегти" at bounding box center [372, 303] width 235 height 11
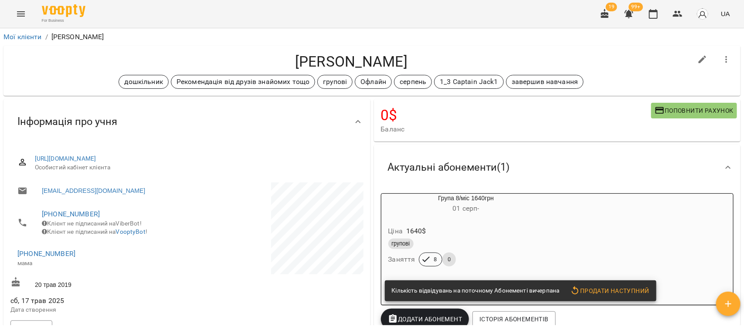
click at [529, 266] on div "групові Заняття 8 0" at bounding box center [466, 252] width 159 height 31
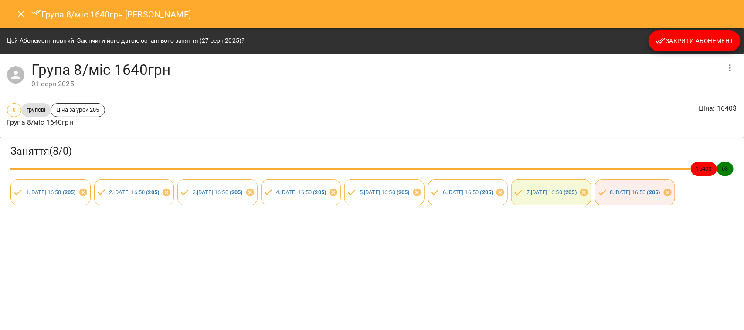
click at [700, 41] on span "Закрити Абонемент" at bounding box center [694, 41] width 78 height 10
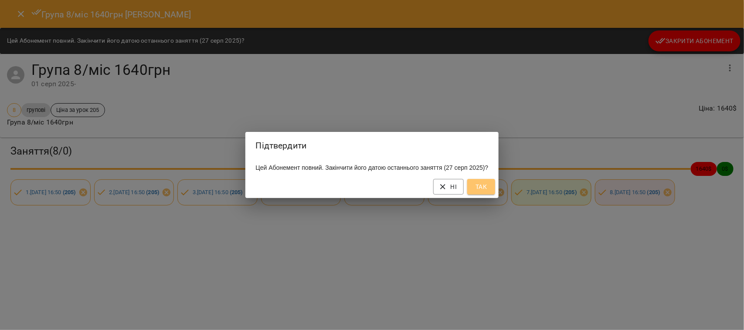
click at [484, 190] on span "Так" at bounding box center [481, 187] width 14 height 10
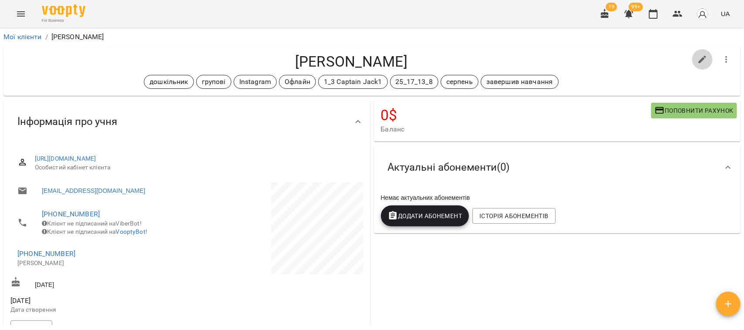
click at [699, 57] on icon "button" at bounding box center [703, 60] width 8 height 8
select select "**"
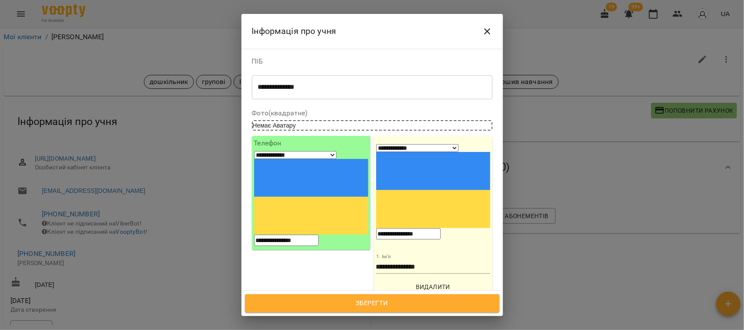
scroll to position [218, 0]
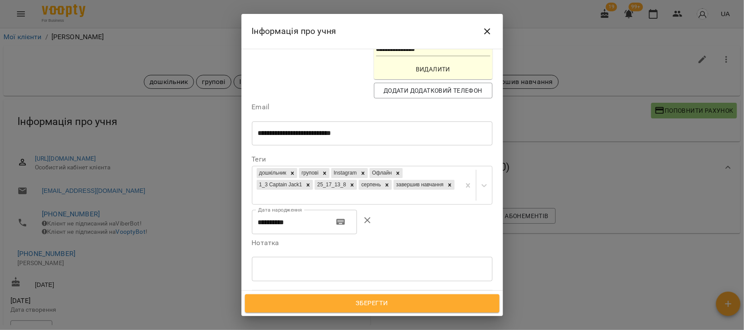
click at [357, 180] on div at bounding box center [352, 185] width 10 height 10
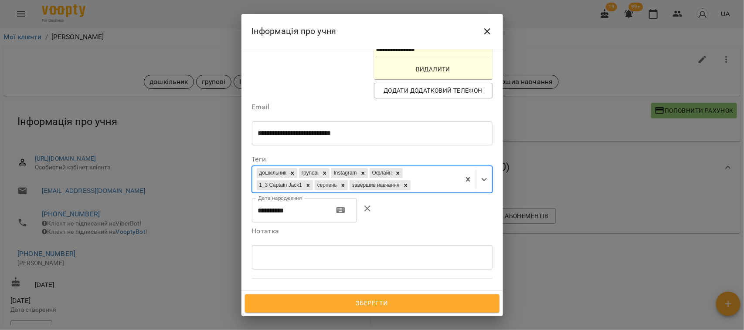
click at [380, 305] on span "Зберегти" at bounding box center [372, 303] width 235 height 11
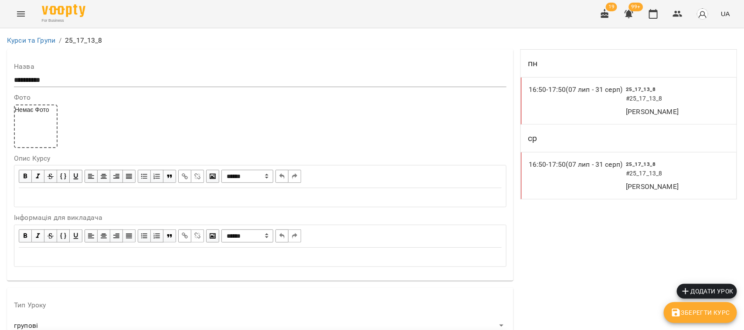
scroll to position [788, 0]
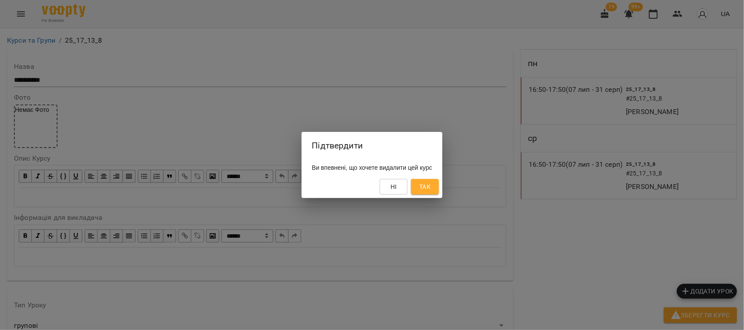
click at [431, 182] on span "Так" at bounding box center [424, 187] width 11 height 10
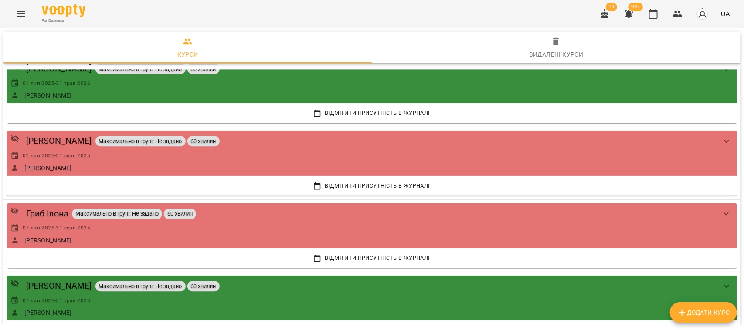
scroll to position [2451, 0]
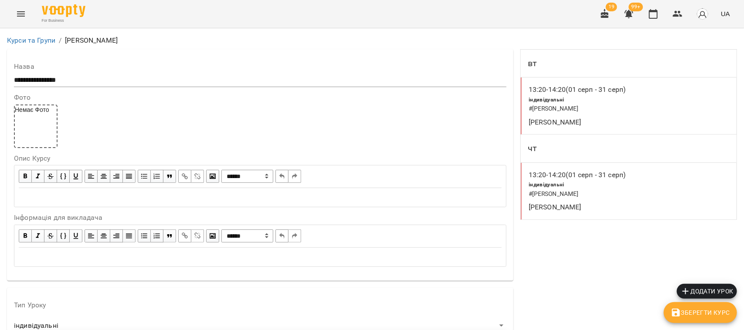
scroll to position [788, 0]
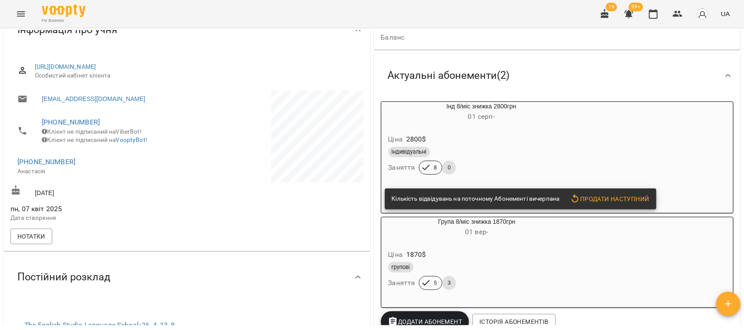
scroll to position [109, 0]
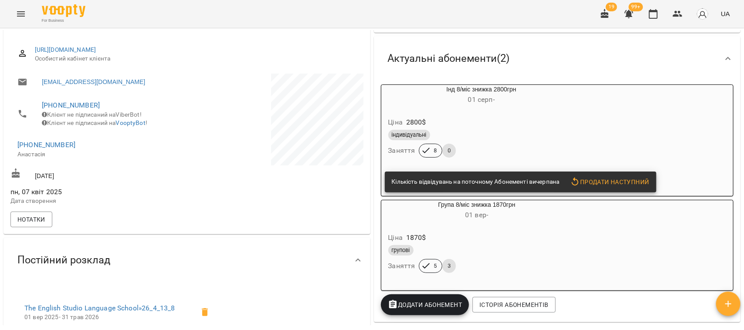
click at [553, 122] on div "Ціна 2800 $" at bounding box center [482, 123] width 190 height 16
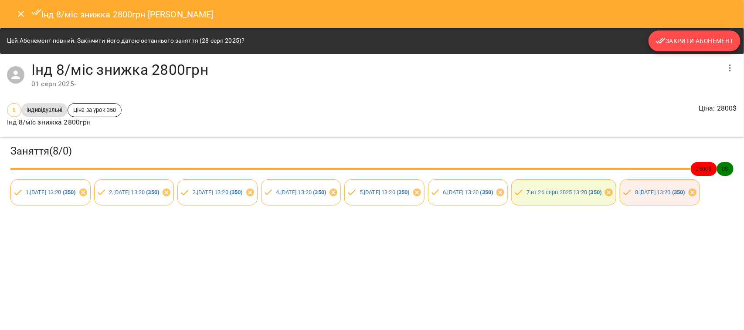
click at [693, 37] on span "Закрити Абонемент" at bounding box center [694, 41] width 78 height 10
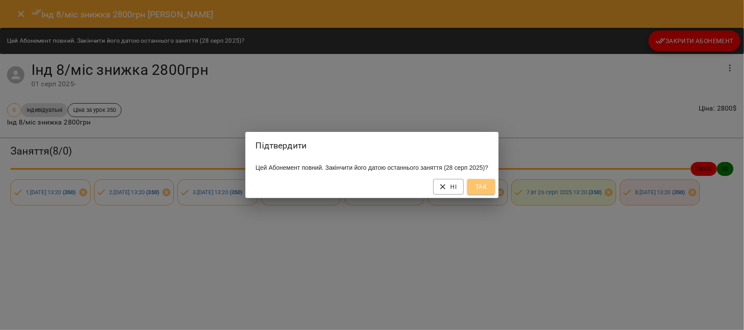
click at [488, 190] on span "Так" at bounding box center [481, 187] width 14 height 10
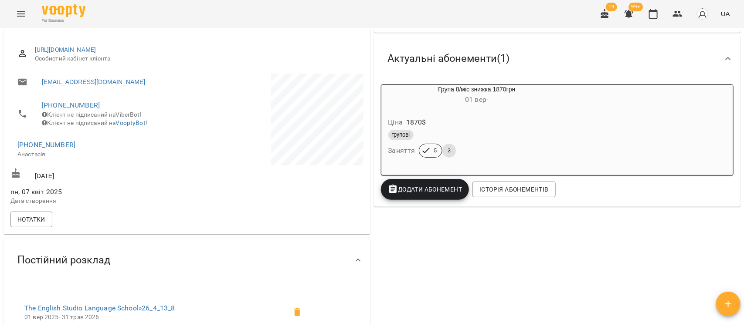
scroll to position [0, 0]
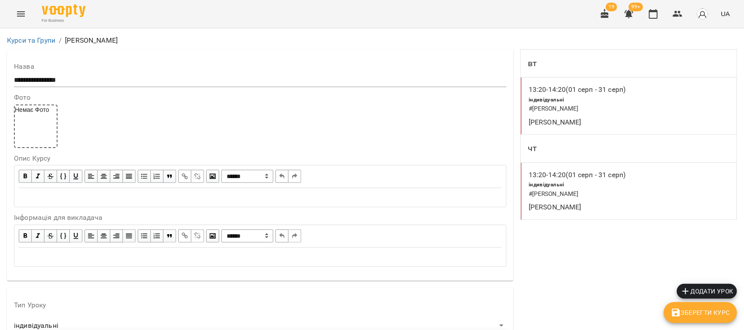
scroll to position [784, 0]
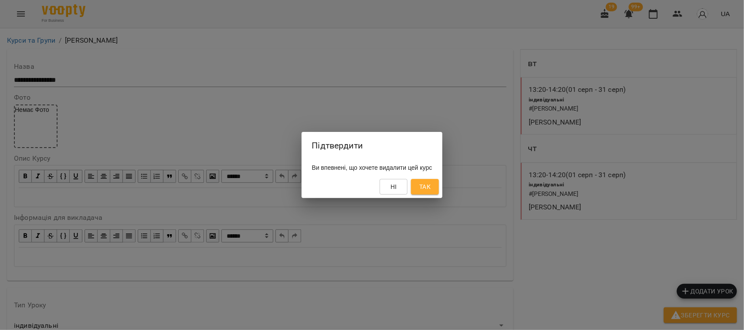
click at [431, 184] on span "Так" at bounding box center [424, 187] width 11 height 10
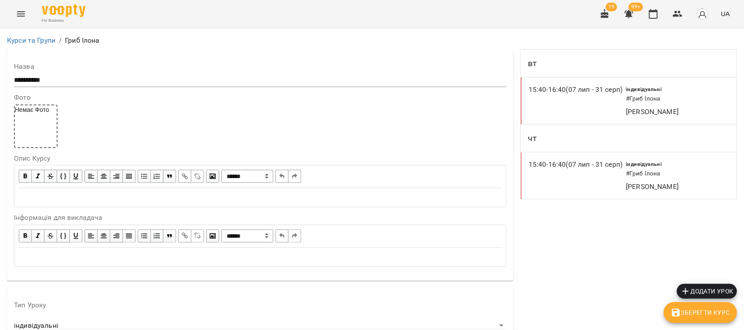
scroll to position [788, 0]
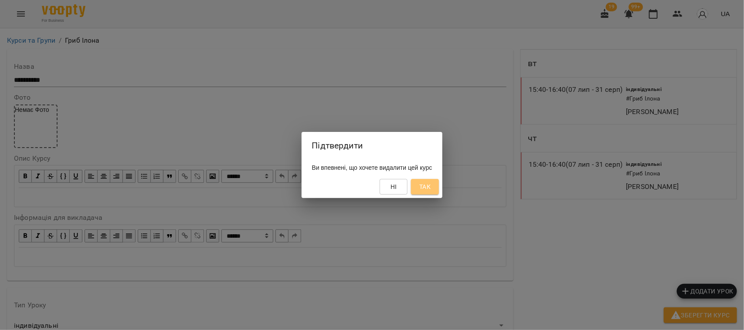
click at [431, 185] on span "Так" at bounding box center [424, 187] width 11 height 10
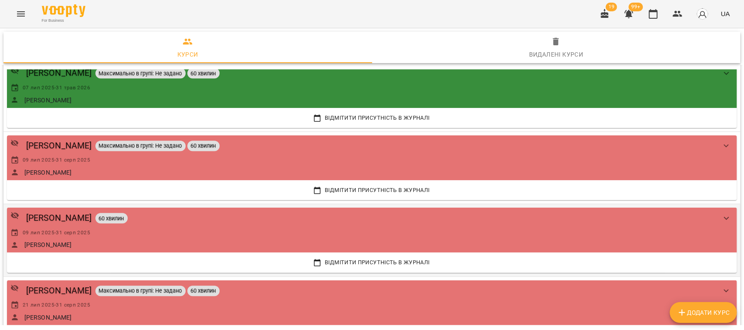
scroll to position [2506, 0]
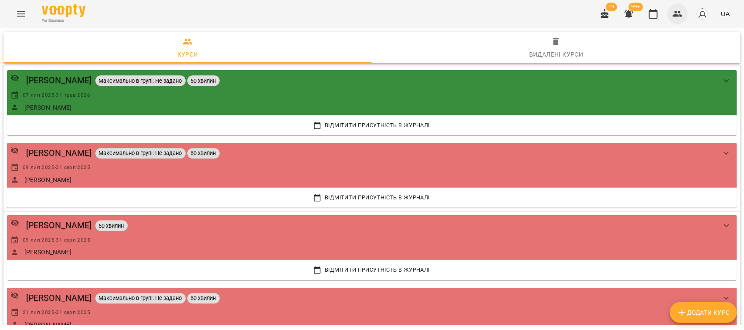
click at [681, 12] on icon "button" at bounding box center [678, 14] width 10 height 6
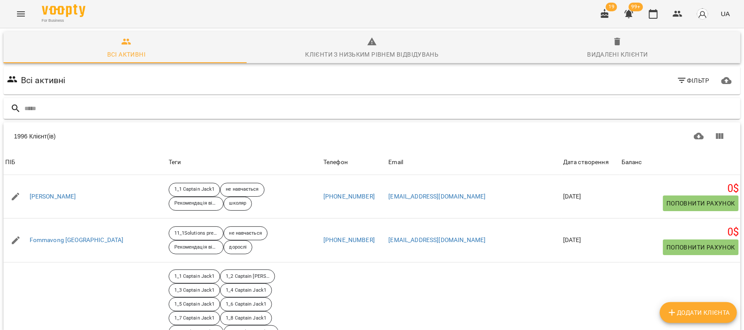
click at [51, 105] on input "text" at bounding box center [380, 109] width 713 height 14
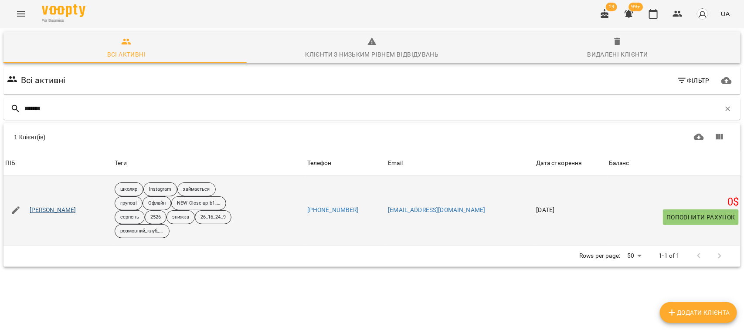
type input "*******"
click at [60, 211] on link "[PERSON_NAME]" at bounding box center [53, 210] width 47 height 9
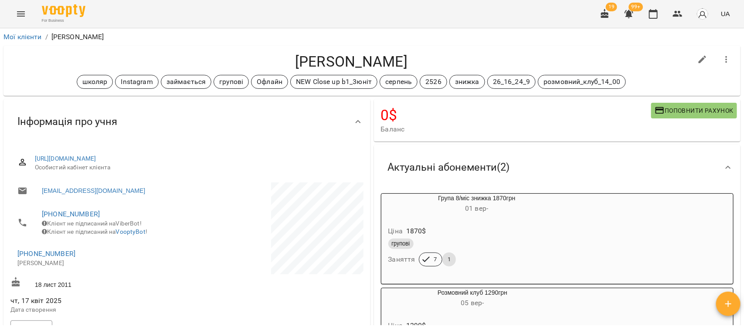
click at [17, 14] on icon "Menu" at bounding box center [21, 14] width 10 height 10
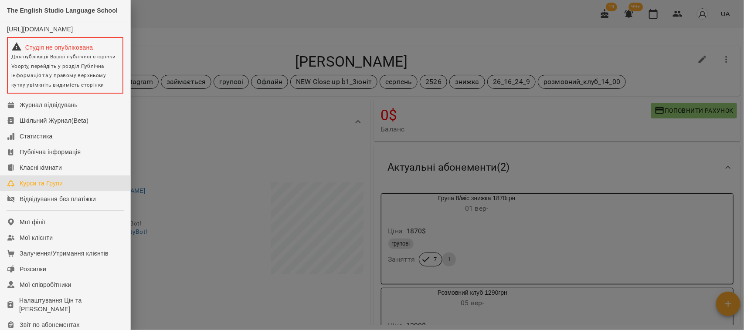
click at [77, 187] on link "Курси та Групи" at bounding box center [65, 184] width 130 height 16
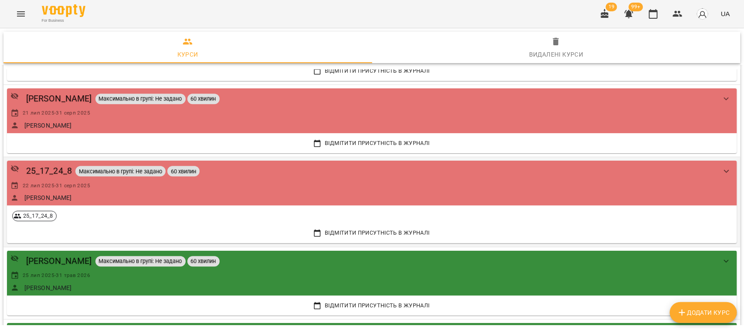
scroll to position [2506, 0]
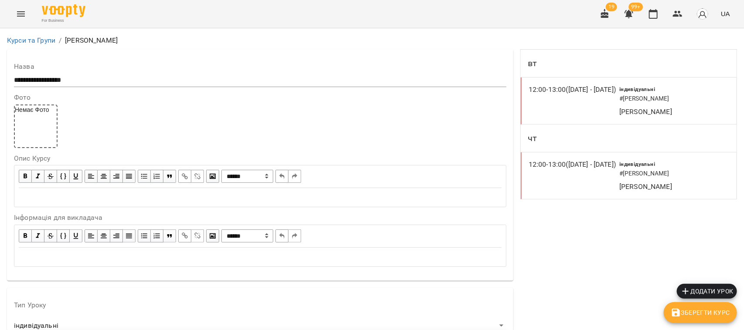
scroll to position [788, 0]
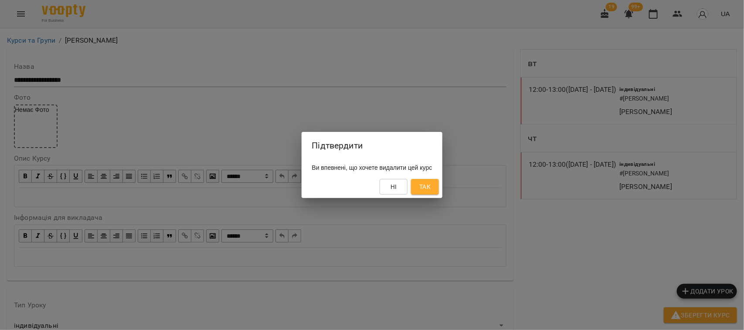
click at [431, 183] on span "Так" at bounding box center [424, 187] width 11 height 10
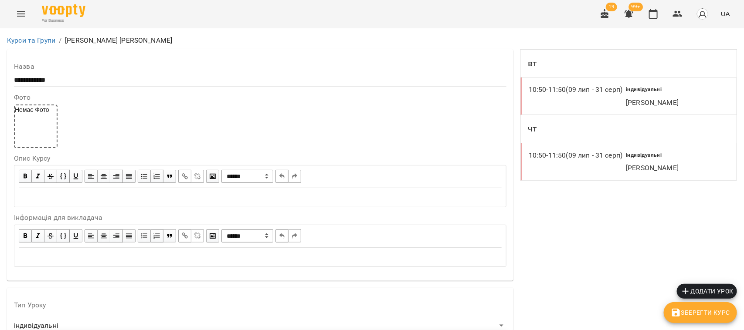
scroll to position [785, 0]
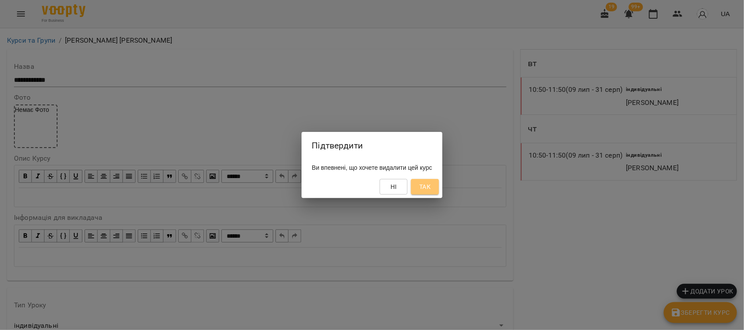
click at [431, 187] on span "Так" at bounding box center [424, 187] width 11 height 10
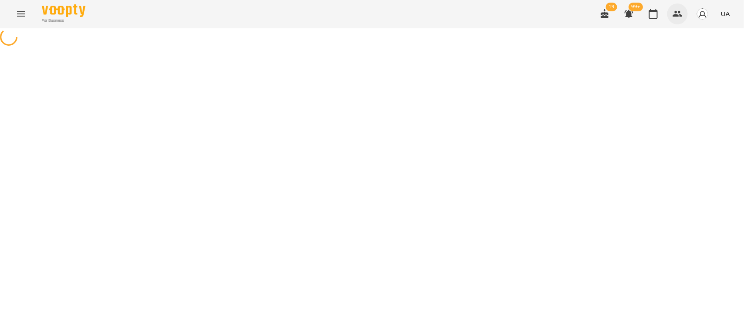
click at [675, 16] on icon "button" at bounding box center [678, 14] width 10 height 6
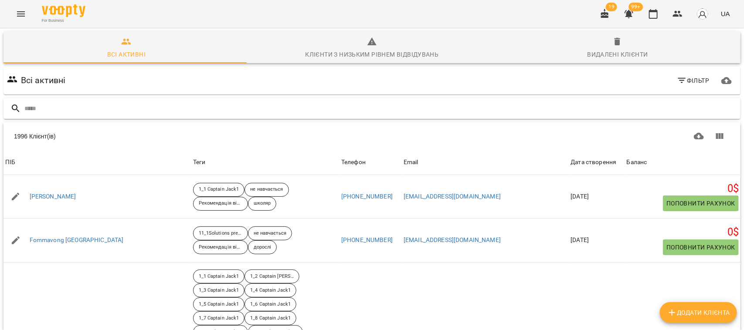
click at [37, 105] on input "text" at bounding box center [380, 109] width 713 height 14
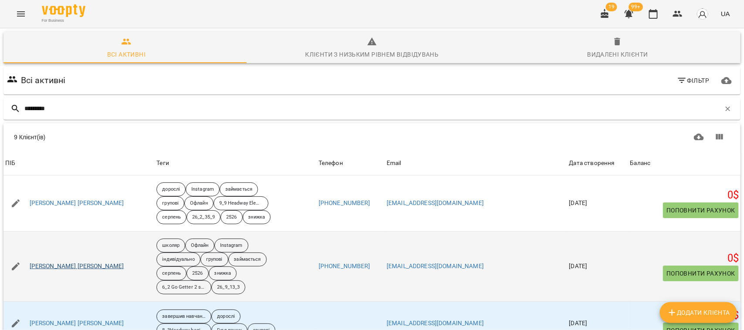
type input "*********"
click at [68, 266] on link "[PERSON_NAME] [PERSON_NAME]" at bounding box center [77, 266] width 95 height 9
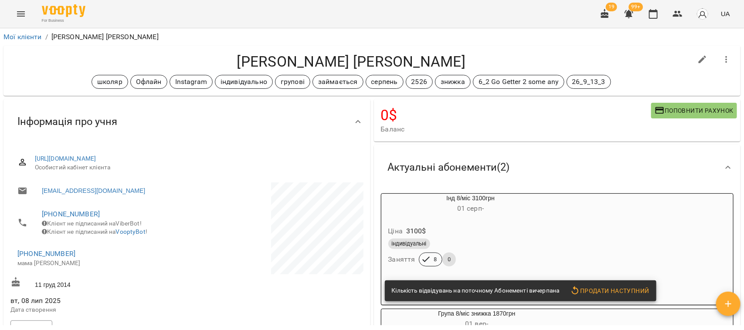
scroll to position [109, 0]
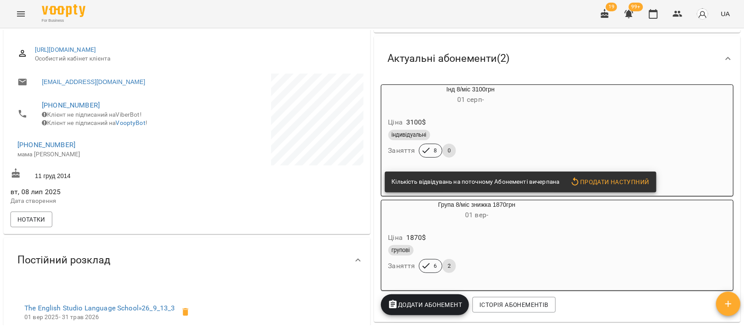
click at [577, 131] on div "Інд 8/міс 3100грн 01 серп - Ціна 3100 $ індивідуальні Заняття 8 0 Кількість від…" at bounding box center [557, 141] width 353 height 112
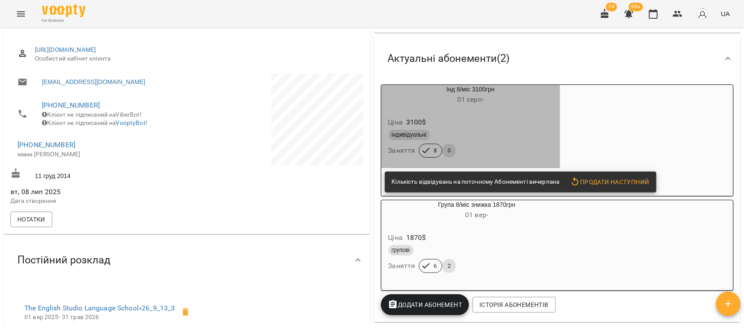
click at [551, 134] on div "індивідуальні" at bounding box center [470, 135] width 165 height 10
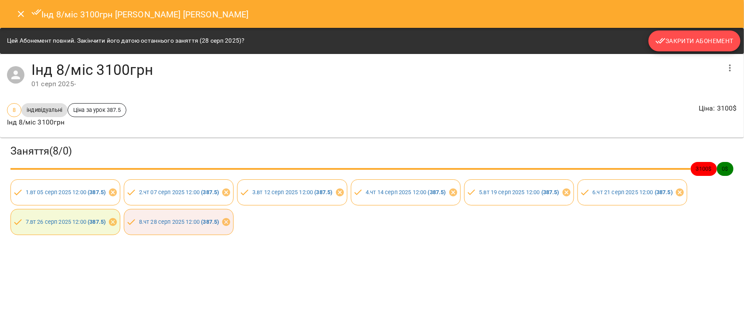
click at [691, 37] on span "Закрити Абонемент" at bounding box center [694, 41] width 78 height 10
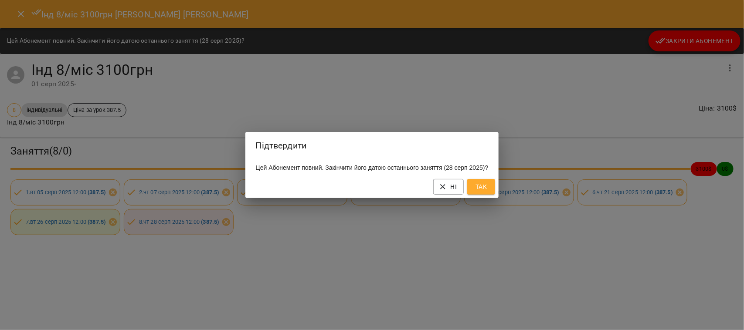
click at [488, 192] on span "Так" at bounding box center [481, 187] width 14 height 10
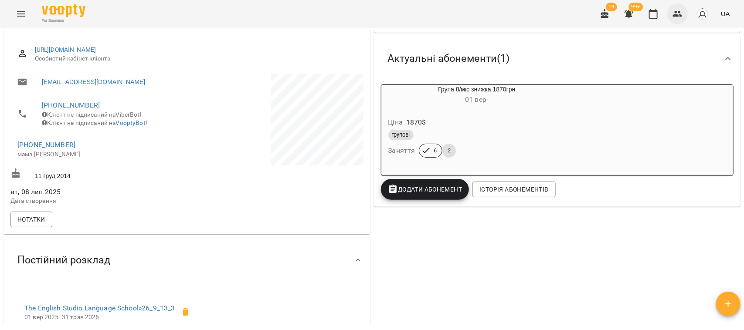
click at [679, 14] on icon "button" at bounding box center [677, 14] width 10 height 10
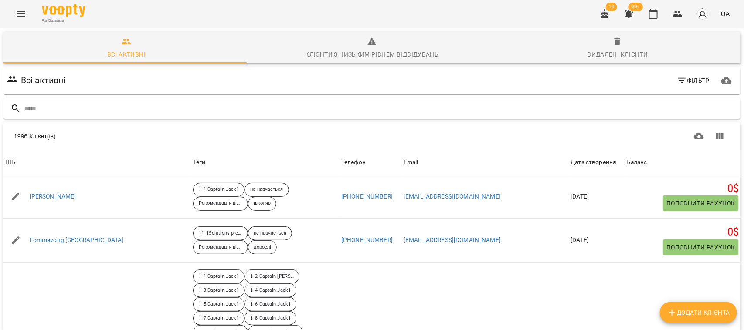
click at [46, 110] on input "text" at bounding box center [380, 109] width 713 height 14
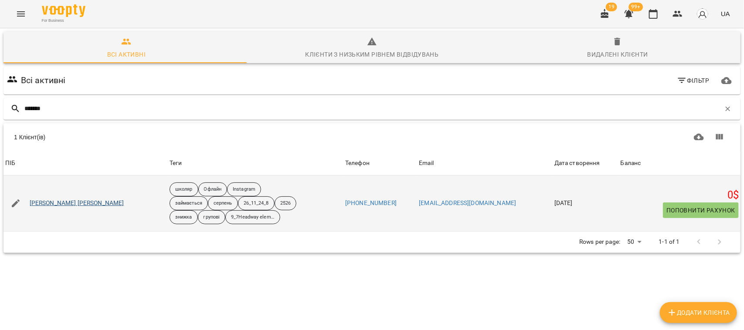
type input "*******"
click at [55, 208] on link "Коценко Анна" at bounding box center [77, 203] width 95 height 9
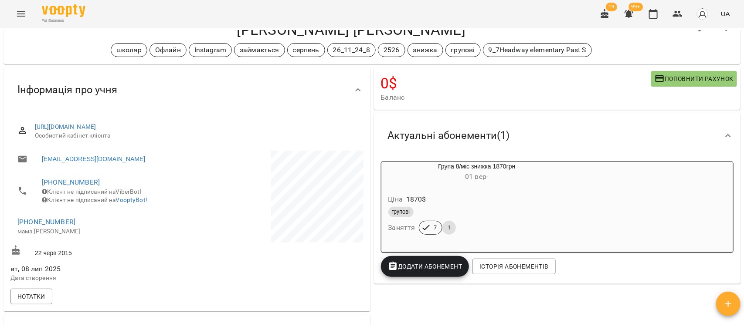
scroll to position [54, 0]
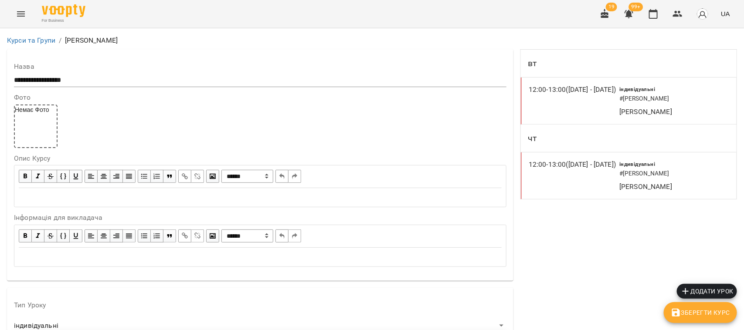
scroll to position [708, 0]
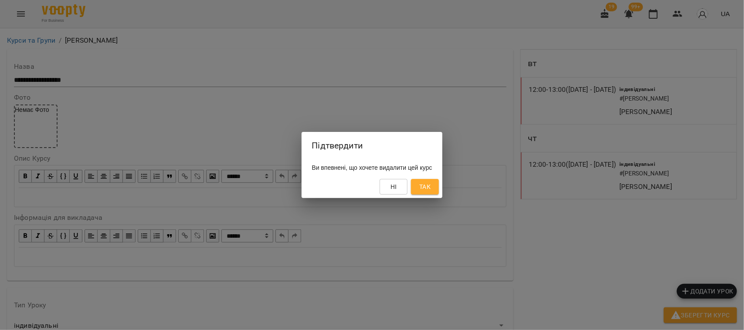
click at [431, 189] on span "Так" at bounding box center [424, 187] width 11 height 10
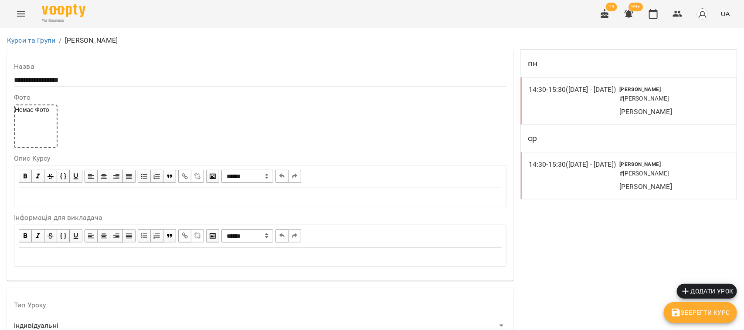
scroll to position [788, 0]
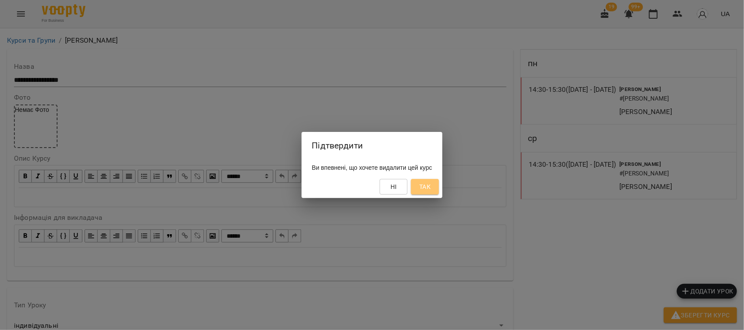
click at [431, 188] on span "Так" at bounding box center [424, 187] width 11 height 10
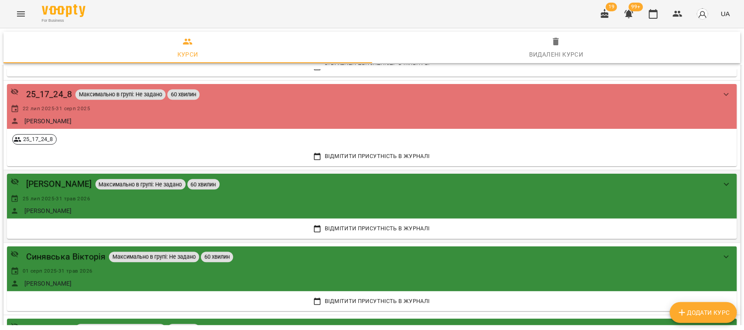
scroll to position [2560, 0]
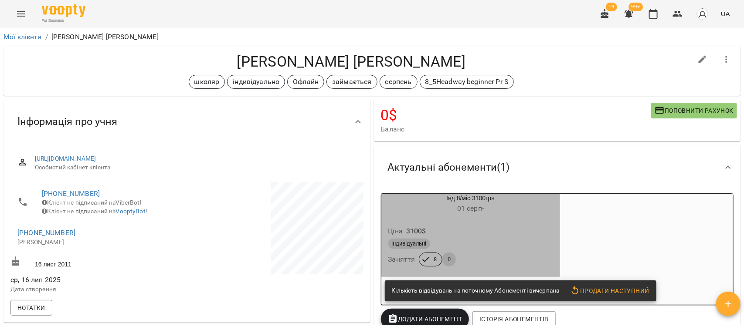
click at [522, 245] on div "індивідуальні" at bounding box center [470, 244] width 165 height 10
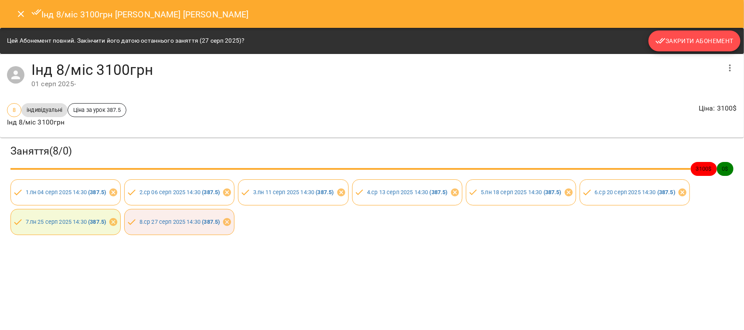
click at [700, 33] on button "Закрити Абонемент" at bounding box center [694, 41] width 92 height 21
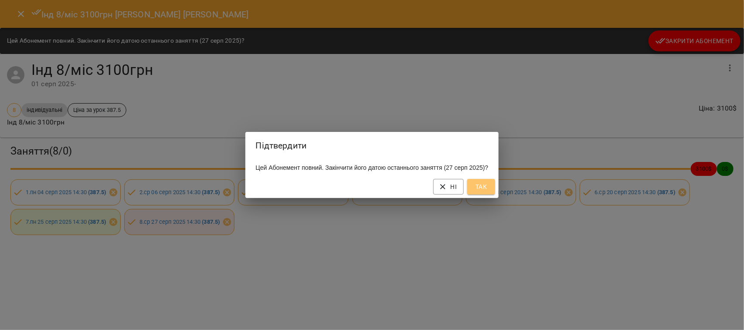
drag, startPoint x: 484, startPoint y: 186, endPoint x: 675, endPoint y: 105, distance: 208.2
click at [484, 186] on button "Так" at bounding box center [481, 187] width 28 height 16
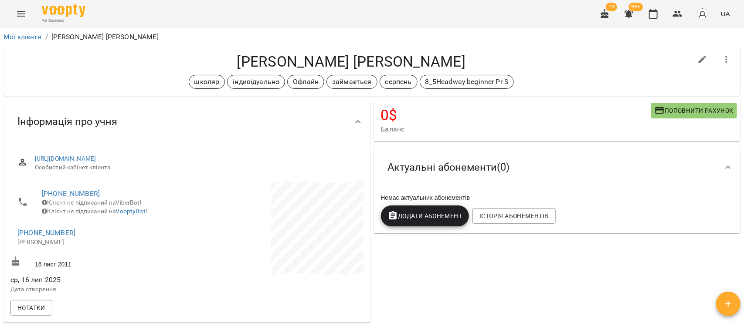
click at [697, 59] on icon "button" at bounding box center [702, 59] width 10 height 10
select select "**"
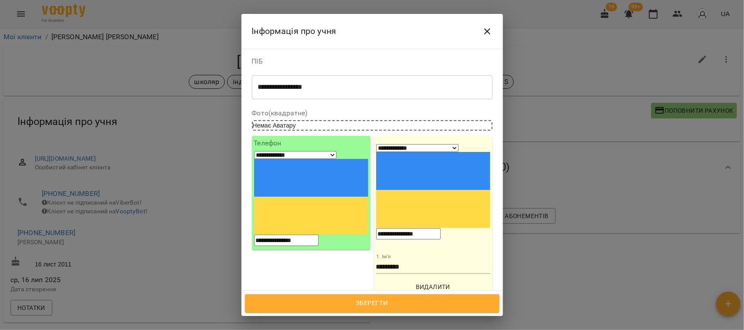
scroll to position [109, 0]
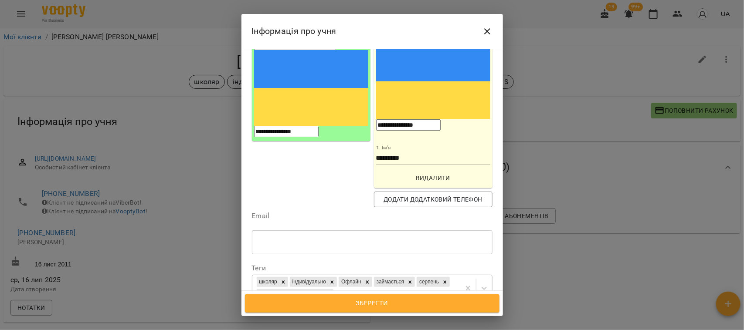
click at [396, 275] on div "школяр індивідуально Офлайн займається серпень 8_5Headway beginner Pr S" at bounding box center [356, 288] width 208 height 26
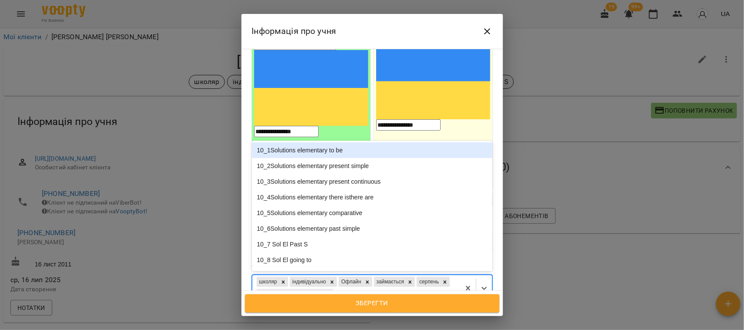
click at [397, 275] on div "школяр індивідуально Офлайн займається серпень 8_5Headway beginner Pr S" at bounding box center [356, 288] width 208 height 26
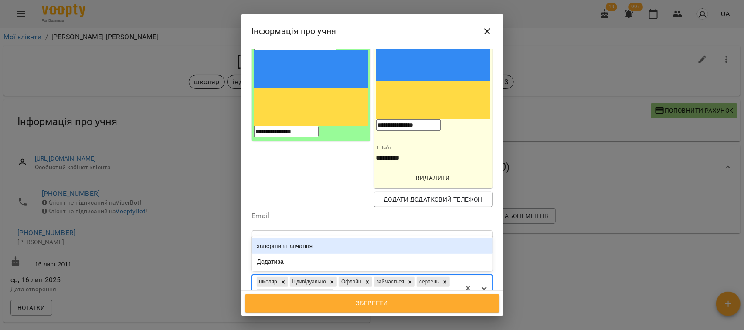
type input "***"
click at [305, 238] on div "завершив навчання" at bounding box center [372, 246] width 241 height 16
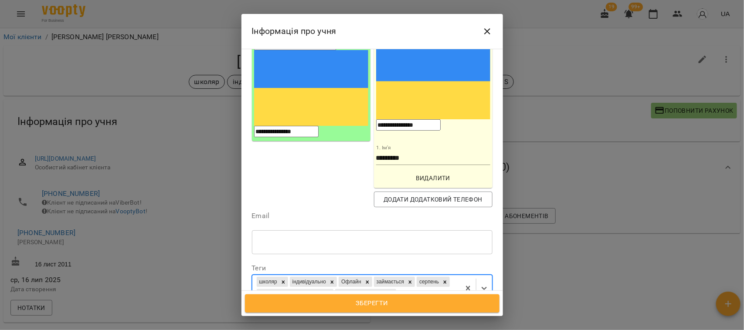
click at [432, 275] on div "школяр індивідуально Офлайн займається серпень 8_5Headway beginner Pr S заверши…" at bounding box center [356, 288] width 208 height 26
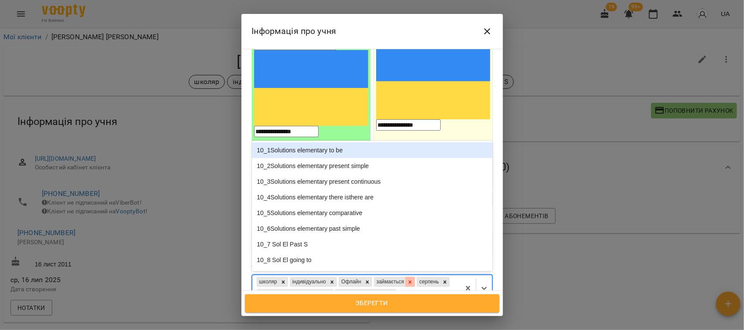
click at [413, 279] on icon at bounding box center [410, 282] width 6 height 6
click at [377, 306] on span "Зберегти" at bounding box center [372, 303] width 235 height 11
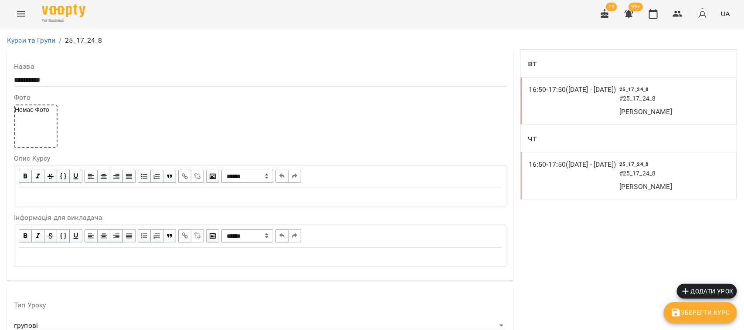
scroll to position [805, 0]
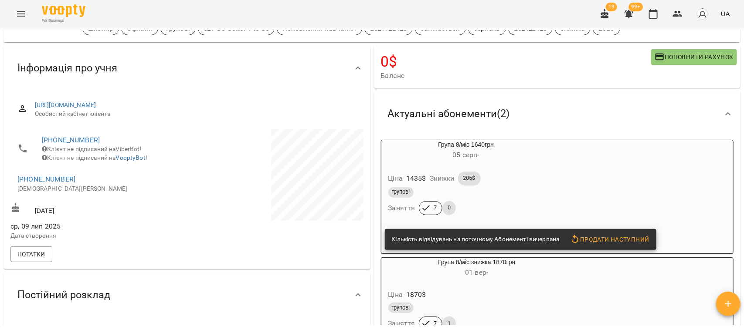
scroll to position [109, 0]
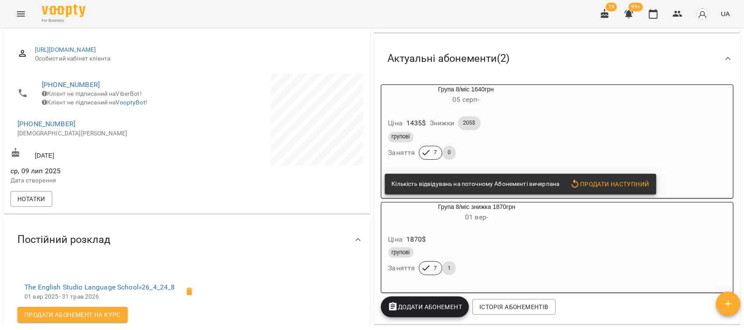
click at [551, 132] on div "Ціна 1435 $ Знижки 205$ групові Заняття 7 0" at bounding box center [466, 139] width 170 height 61
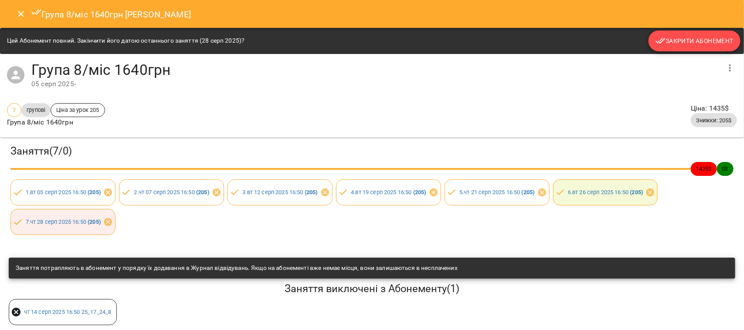
click at [688, 44] on span "Закрити Абонемент" at bounding box center [694, 41] width 78 height 10
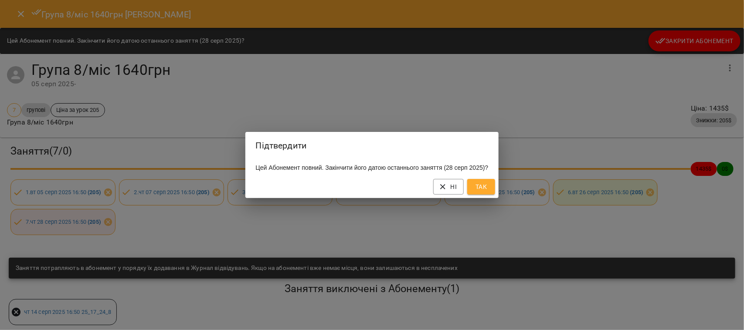
click at [481, 186] on button "Так" at bounding box center [481, 187] width 28 height 16
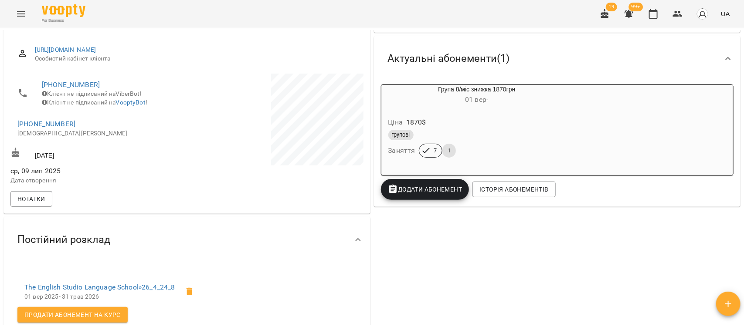
scroll to position [0, 0]
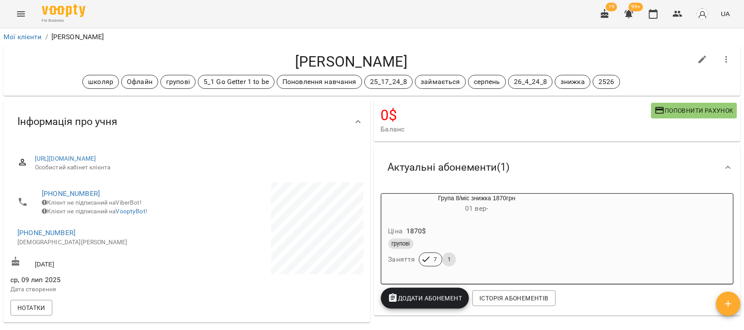
click at [697, 58] on icon "button" at bounding box center [702, 59] width 10 height 10
select select "**"
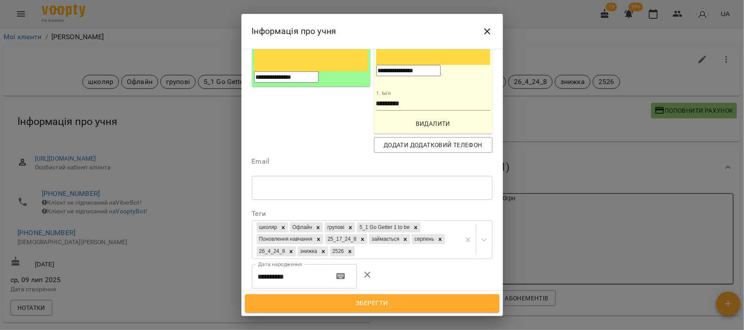
scroll to position [218, 0]
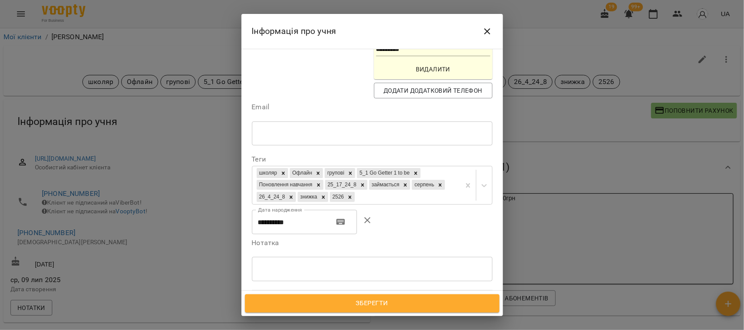
click at [366, 182] on icon at bounding box center [363, 185] width 6 height 6
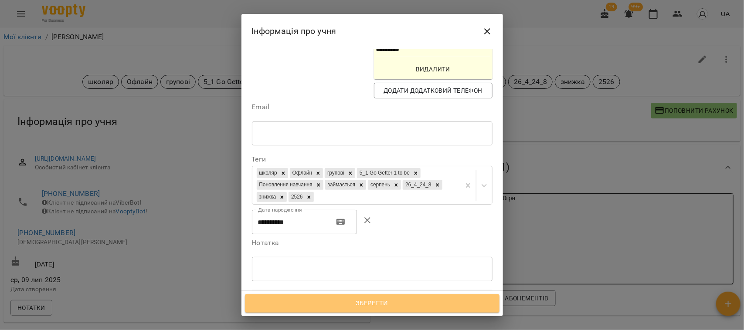
click at [375, 306] on span "Зберегти" at bounding box center [372, 303] width 235 height 11
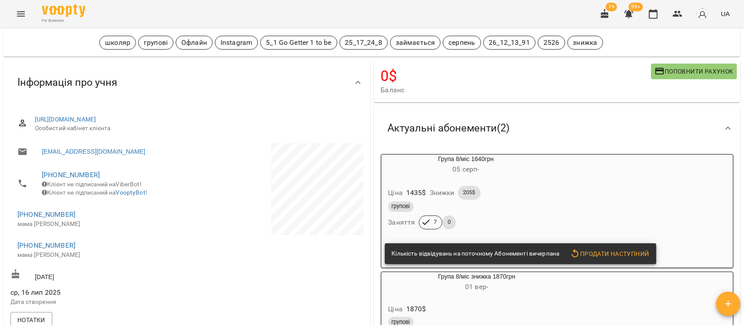
scroll to position [109, 0]
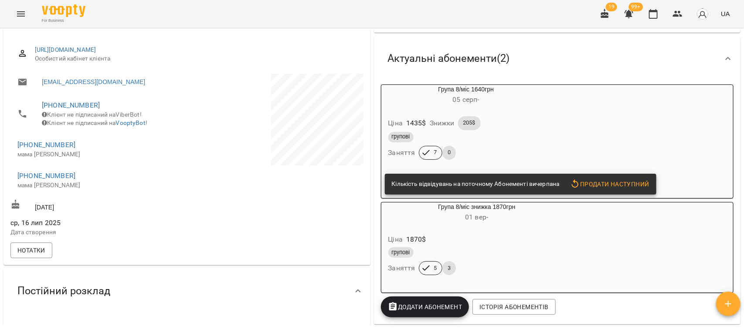
click at [551, 122] on div "Ціна 1435 $ Знижки 205$ групові Заняття 7 0" at bounding box center [466, 139] width 170 height 61
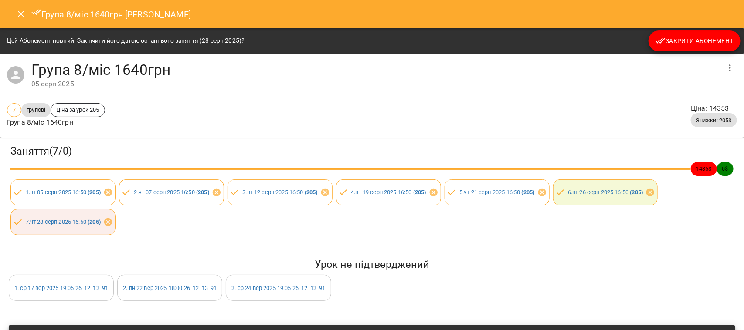
click at [699, 36] on span "Закрити Абонемент" at bounding box center [694, 41] width 78 height 10
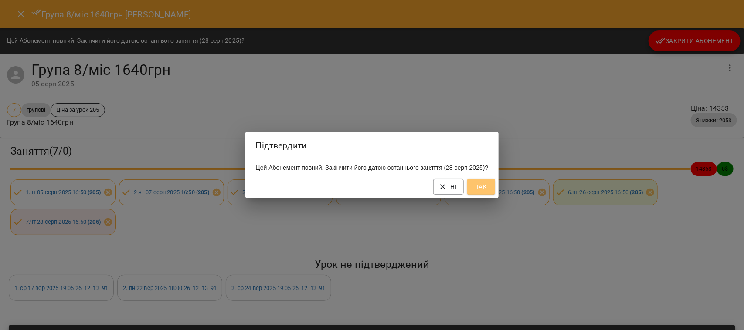
click at [485, 192] on span "Так" at bounding box center [481, 187] width 14 height 10
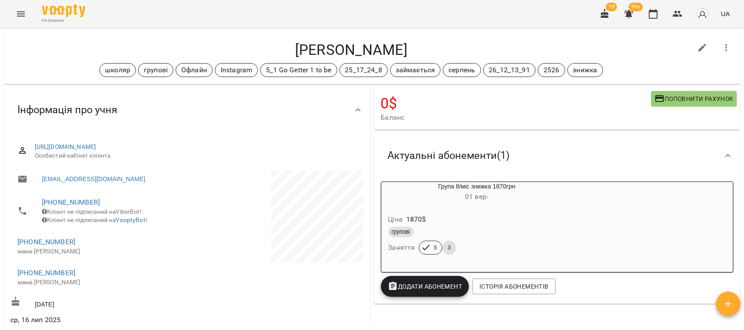
scroll to position [0, 0]
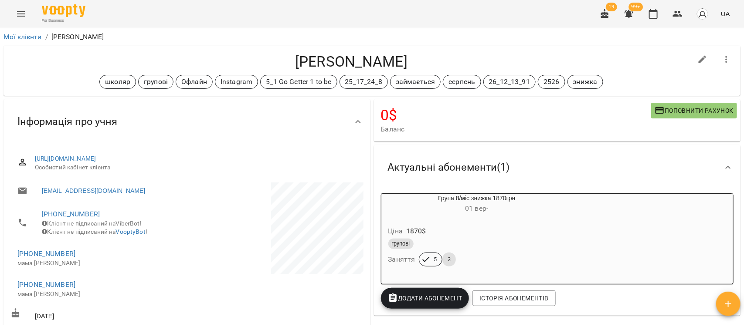
click at [697, 58] on icon "button" at bounding box center [702, 59] width 10 height 10
select select "**"
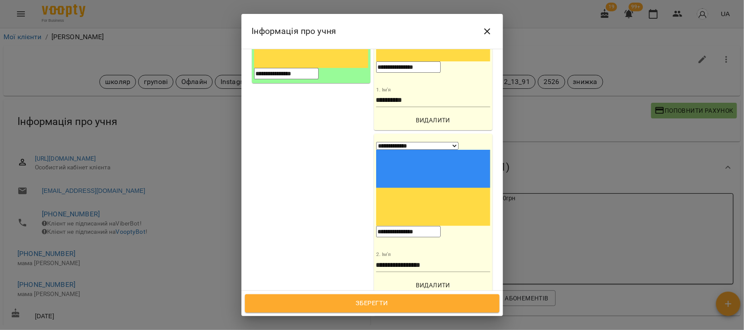
scroll to position [218, 0]
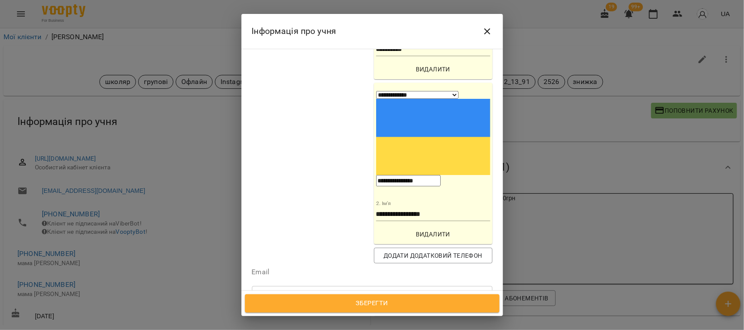
click at [380, 306] on span "Зберегти" at bounding box center [372, 303] width 235 height 11
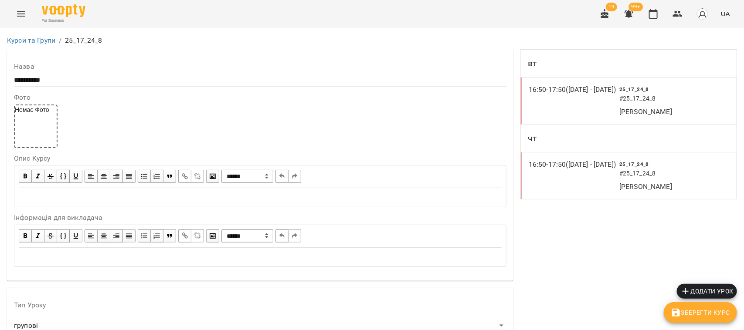
scroll to position [785, 0]
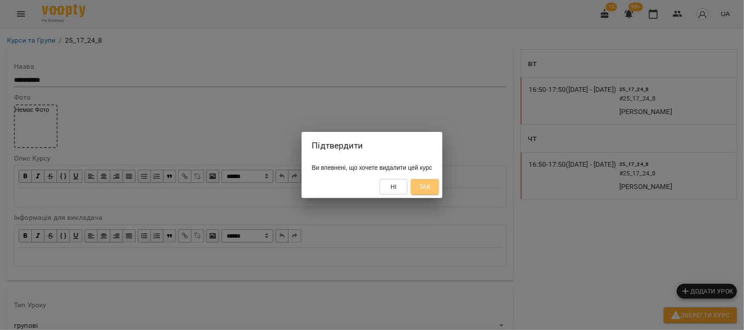
click at [432, 180] on button "Так" at bounding box center [425, 187] width 28 height 16
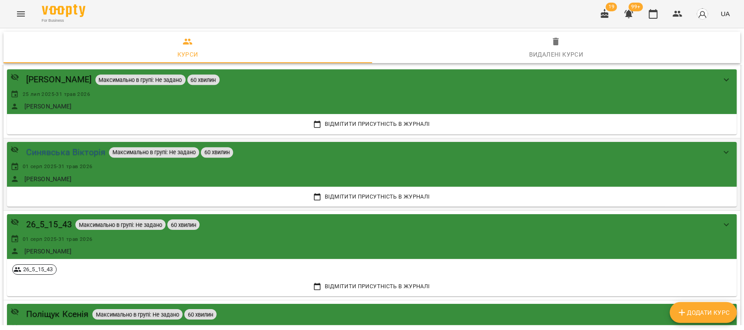
scroll to position [2506, 0]
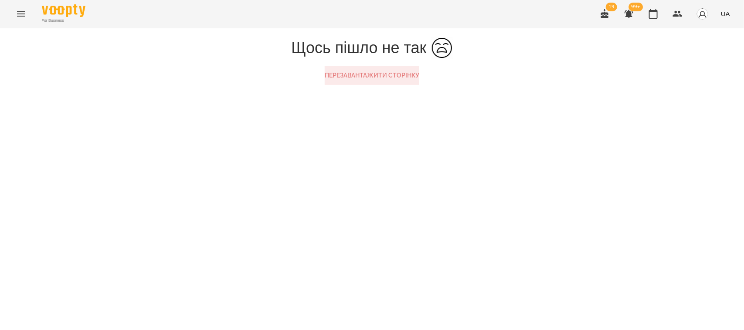
click at [378, 85] on button "Перезавантажити сторінку" at bounding box center [372, 75] width 95 height 19
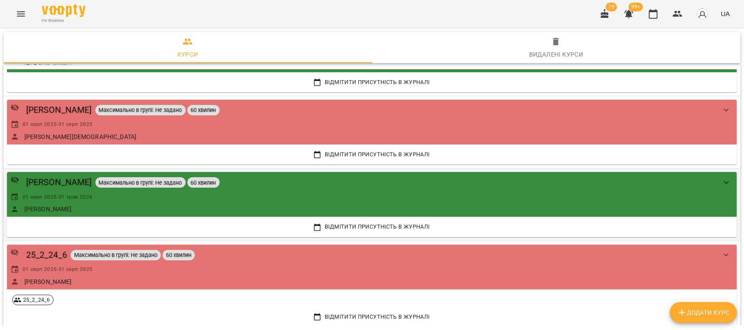
scroll to position [2942, 0]
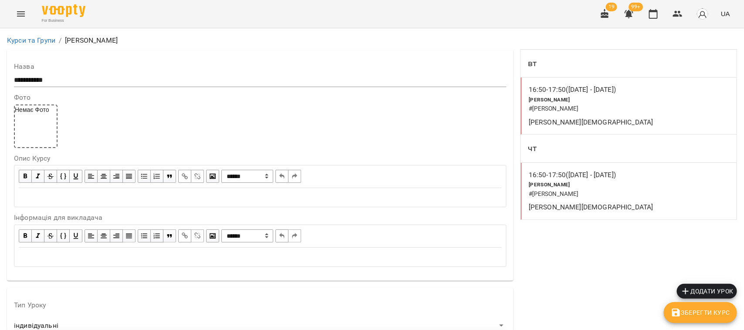
scroll to position [788, 0]
drag, startPoint x: 60, startPoint y: 135, endPoint x: 63, endPoint y: 143, distance: 8.0
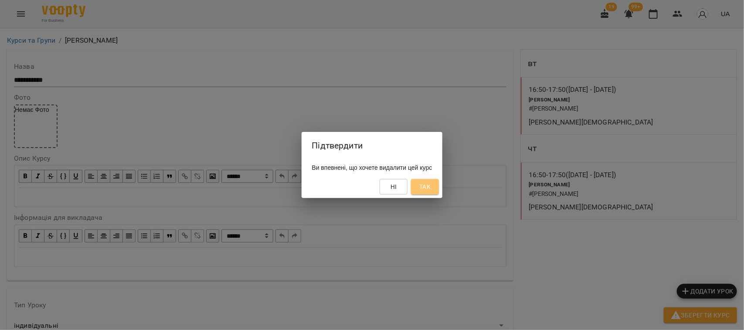
click at [431, 182] on span "Так" at bounding box center [424, 187] width 11 height 10
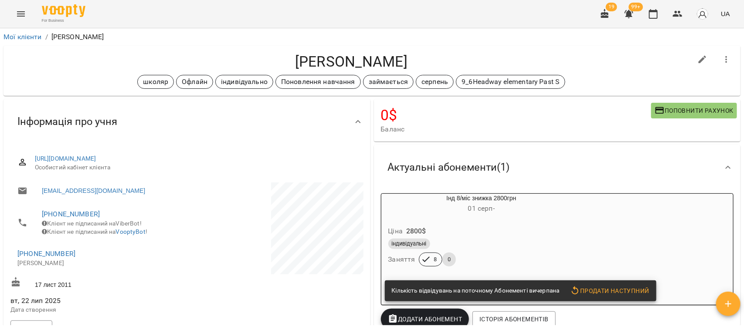
scroll to position [163, 0]
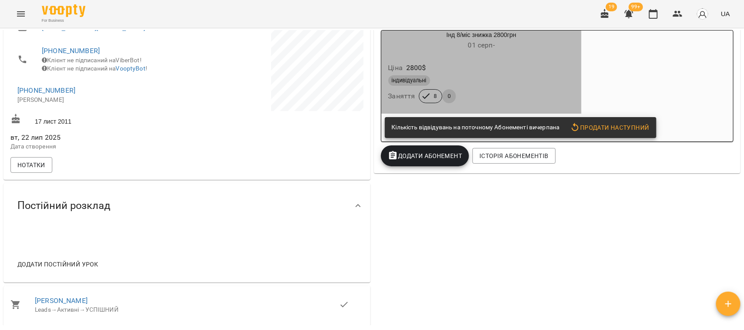
click at [545, 77] on div "індивідуальні" at bounding box center [481, 80] width 187 height 10
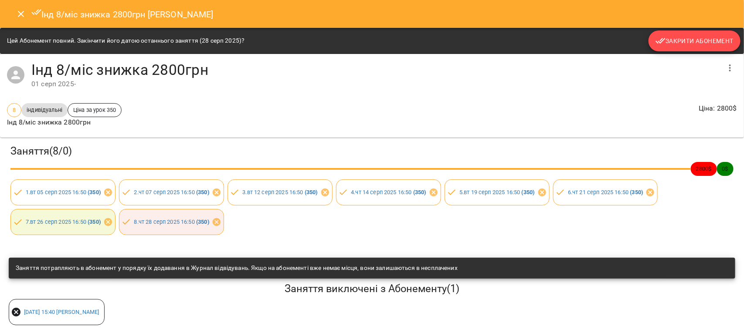
click at [692, 38] on span "Закрити Абонемент" at bounding box center [694, 41] width 78 height 10
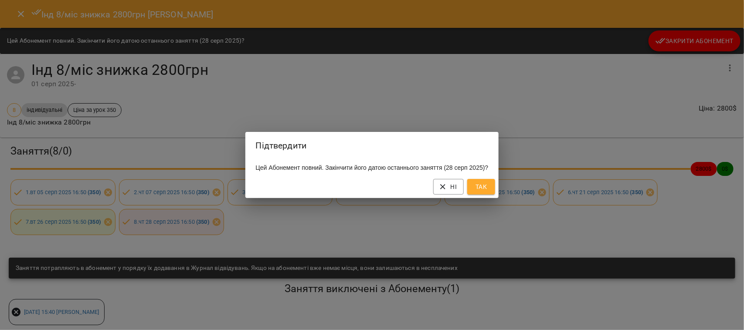
click at [488, 190] on span "Так" at bounding box center [481, 187] width 14 height 10
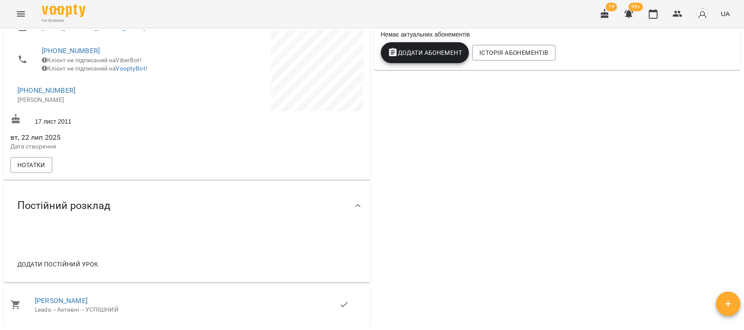
scroll to position [0, 0]
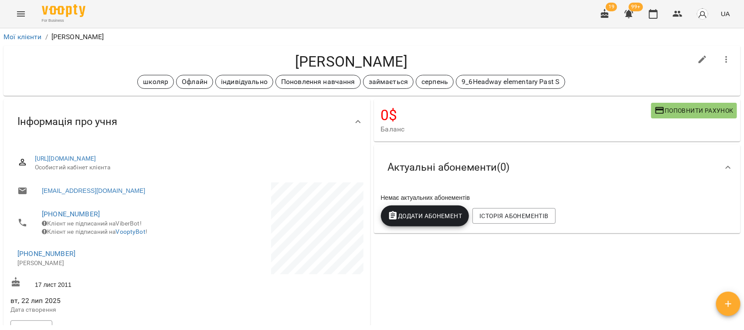
click at [697, 61] on icon "button" at bounding box center [702, 59] width 10 height 10
select select "**"
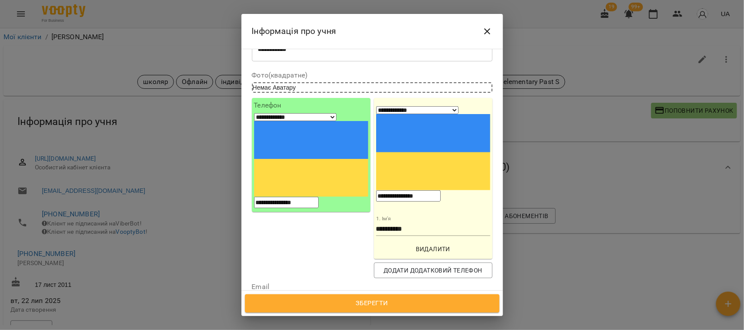
scroll to position [109, 0]
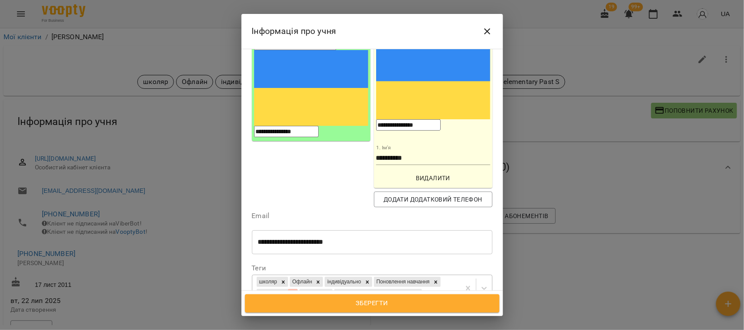
click at [296, 292] on icon at bounding box center [293, 295] width 6 height 6
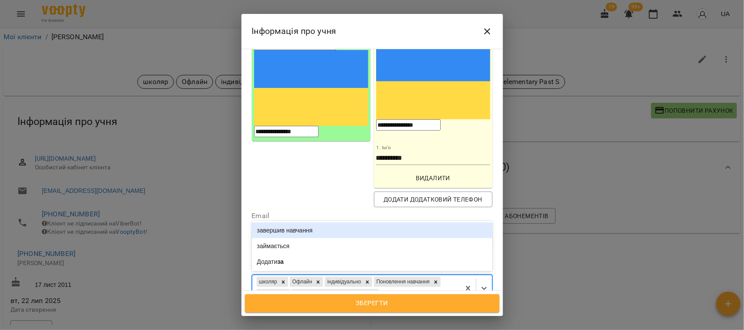
type input "***"
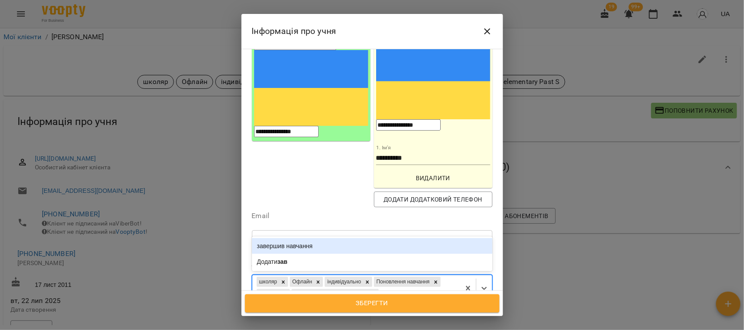
click at [325, 238] on div "завершив навчання" at bounding box center [372, 246] width 241 height 16
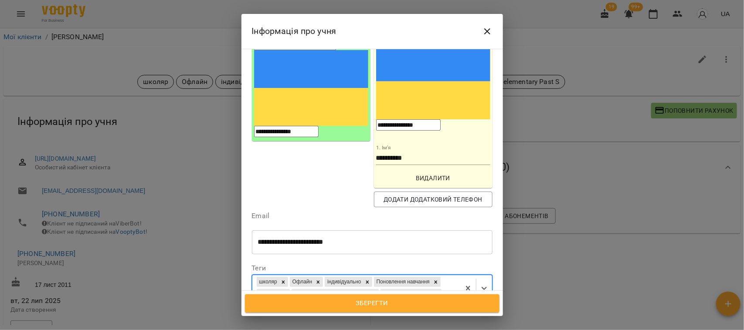
click at [382, 304] on span "Зберегти" at bounding box center [372, 303] width 235 height 11
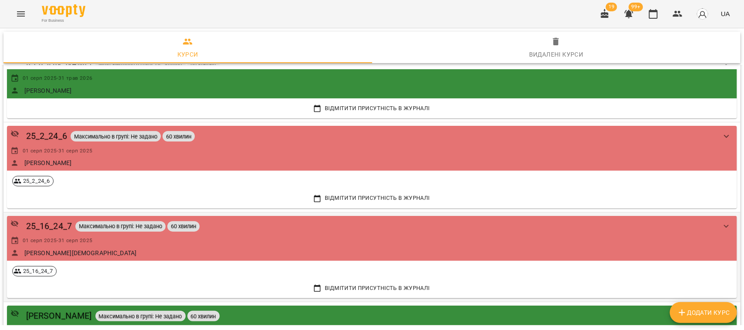
scroll to position [2887, 0]
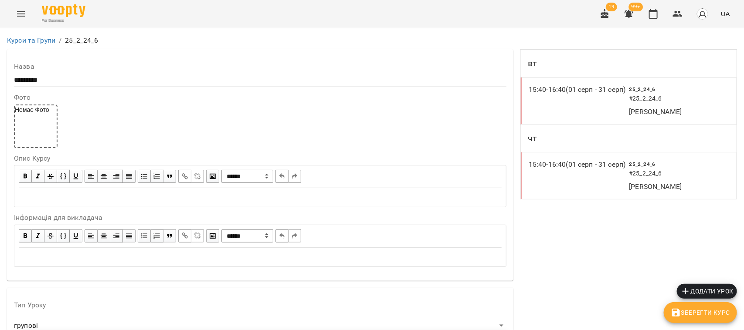
scroll to position [822, 0]
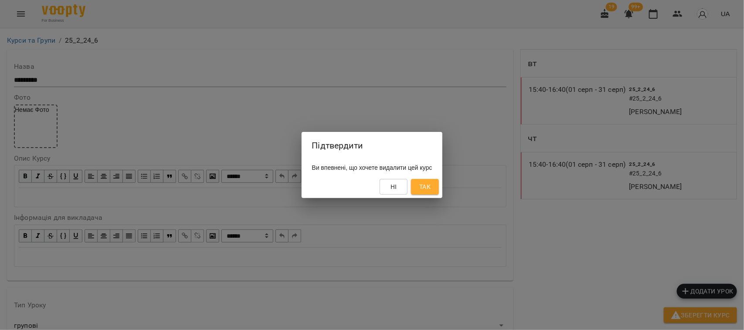
click at [431, 189] on span "Так" at bounding box center [424, 187] width 11 height 10
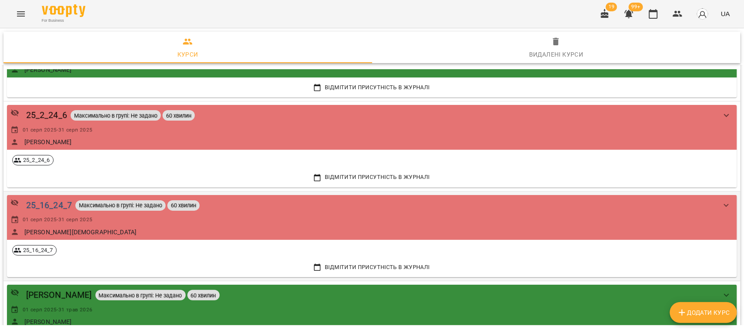
scroll to position [2942, 0]
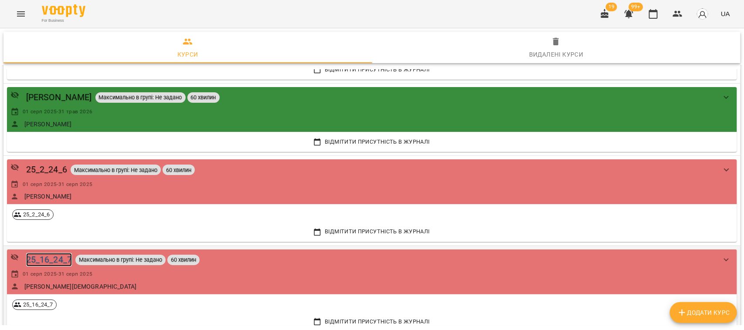
click at [42, 261] on div "25_16_24_7" at bounding box center [49, 260] width 46 height 14
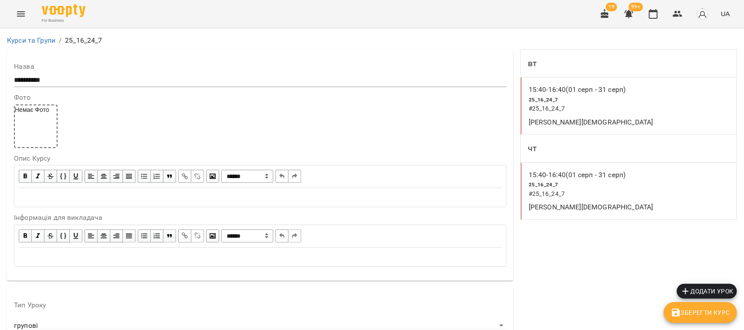
scroll to position [839, 0]
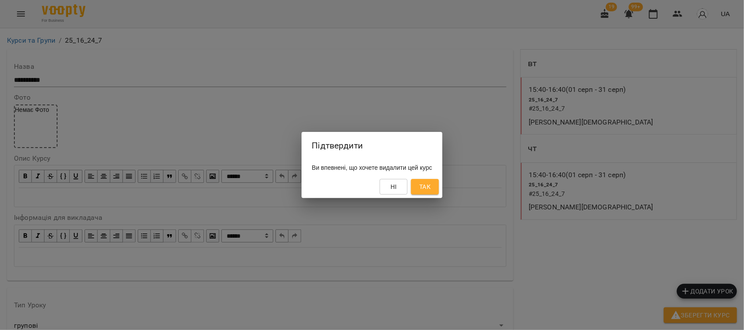
click at [428, 185] on span "Так" at bounding box center [424, 187] width 11 height 10
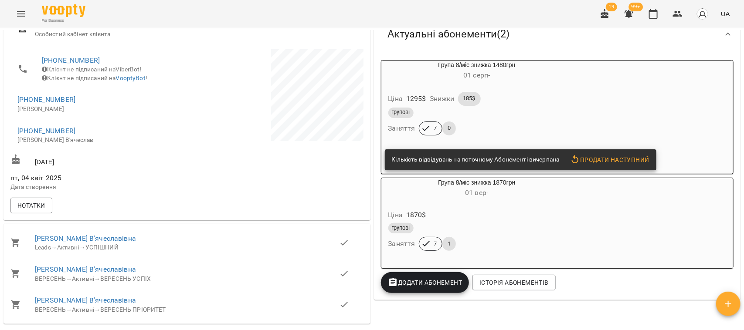
scroll to position [163, 0]
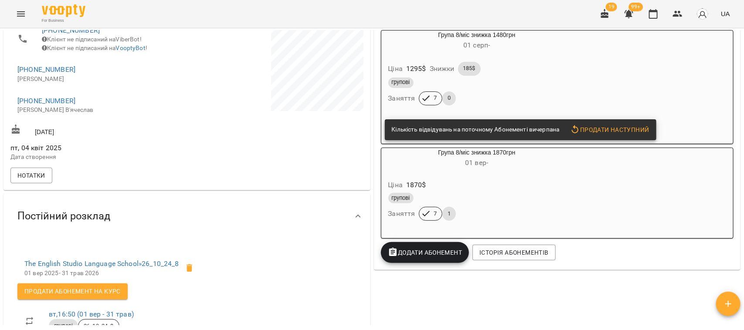
click at [557, 79] on div "групові" at bounding box center [476, 83] width 177 height 10
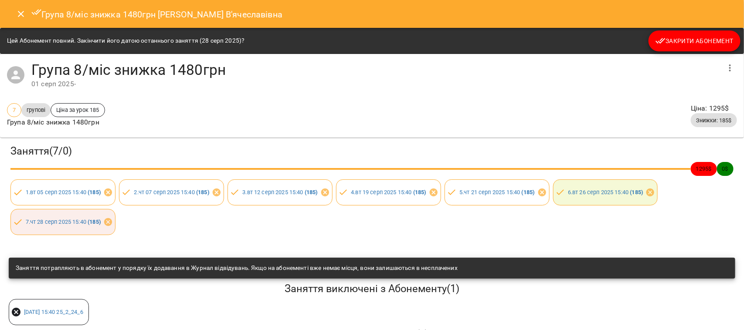
click at [682, 36] on span "Закрити Абонемент" at bounding box center [694, 41] width 78 height 10
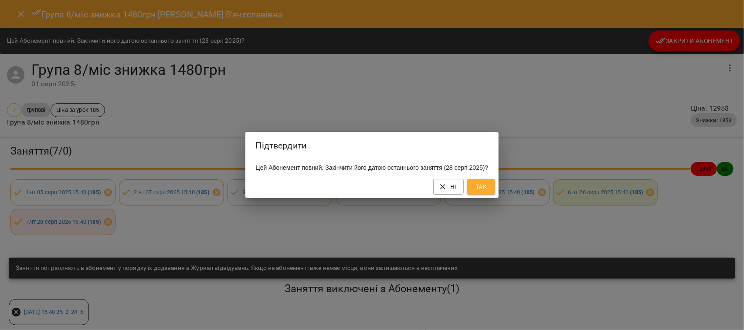
click at [488, 192] on span "Так" at bounding box center [481, 187] width 14 height 10
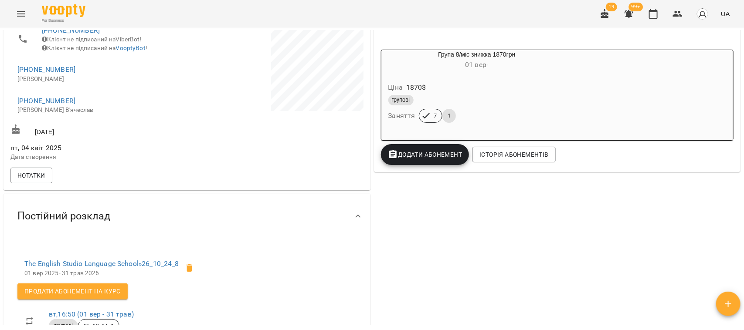
scroll to position [0, 0]
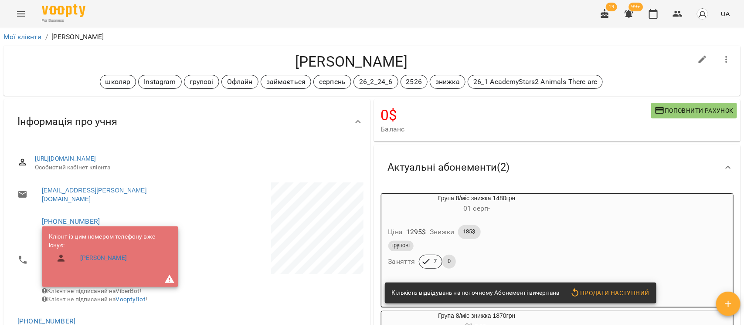
scroll to position [109, 0]
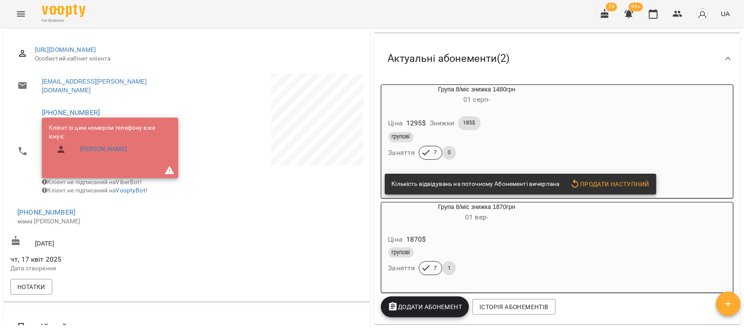
click at [524, 127] on div "Ціна 1295 $ Знижки 185$" at bounding box center [477, 123] width 181 height 17
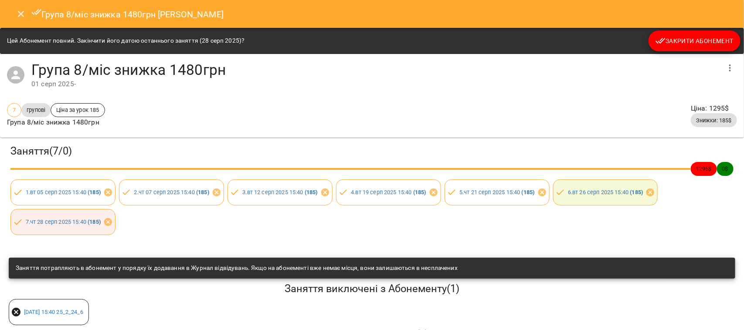
click at [685, 36] on span "Закрити Абонемент" at bounding box center [694, 41] width 78 height 10
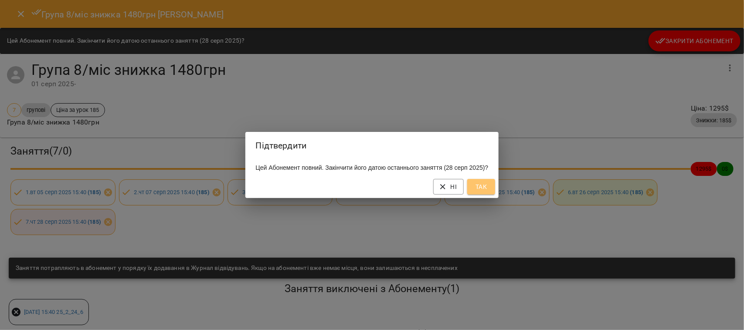
click at [488, 187] on span "Так" at bounding box center [481, 187] width 14 height 10
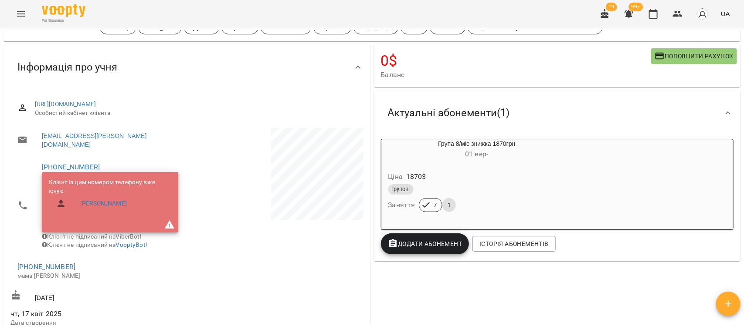
scroll to position [0, 0]
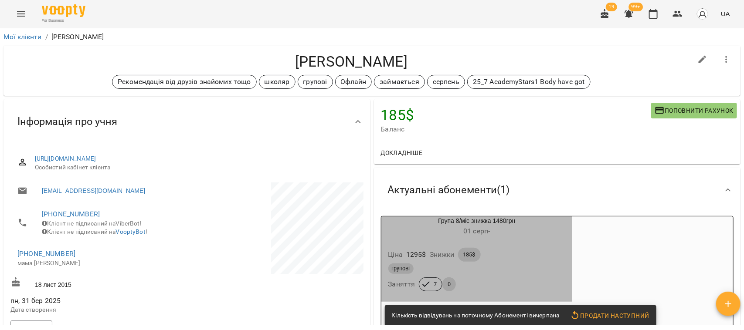
click at [544, 258] on div "Ціна 1295 $ Знижки 185$" at bounding box center [477, 254] width 181 height 17
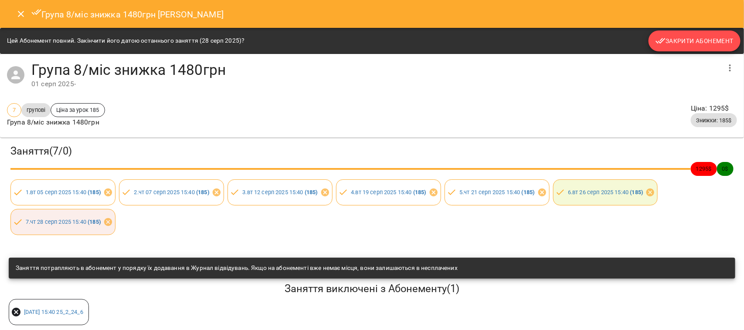
click at [693, 38] on span "Закрити Абонемент" at bounding box center [694, 41] width 78 height 10
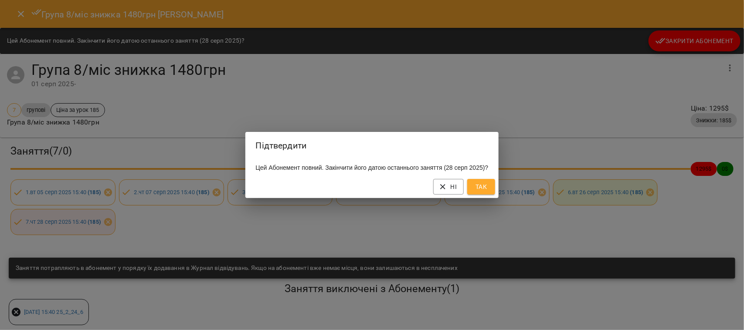
drag, startPoint x: 490, startPoint y: 193, endPoint x: 275, endPoint y: 8, distance: 284.0
click at [488, 192] on span "Так" at bounding box center [481, 187] width 14 height 10
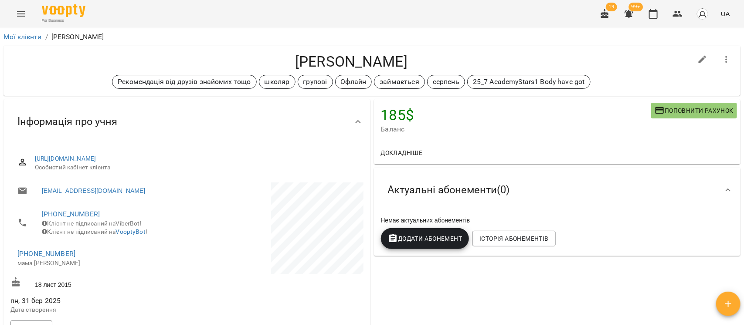
click at [697, 57] on icon "button" at bounding box center [702, 59] width 10 height 10
select select "**"
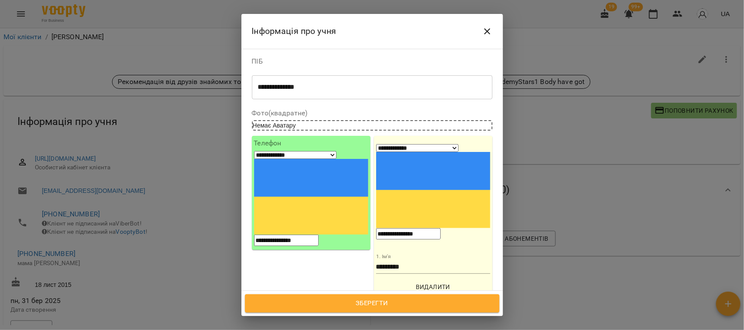
scroll to position [163, 0]
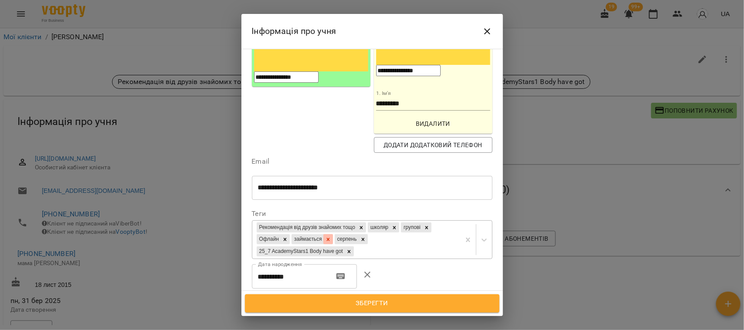
click at [331, 237] on icon at bounding box center [328, 240] width 6 height 6
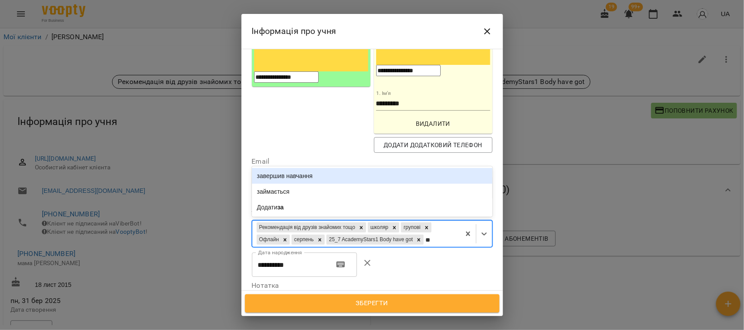
type input "***"
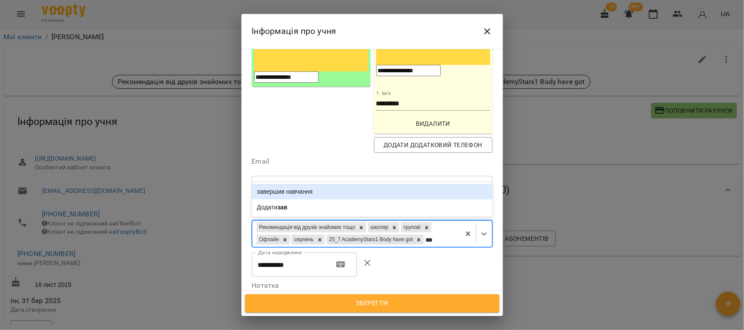
click at [347, 184] on div "завершив навчання" at bounding box center [372, 192] width 241 height 16
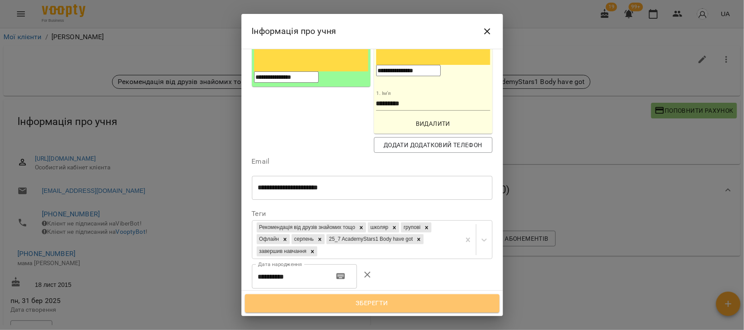
click at [371, 300] on span "Зберегти" at bounding box center [372, 303] width 235 height 11
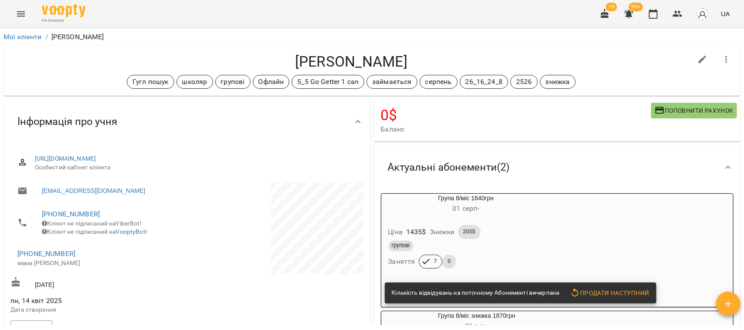
scroll to position [109, 0]
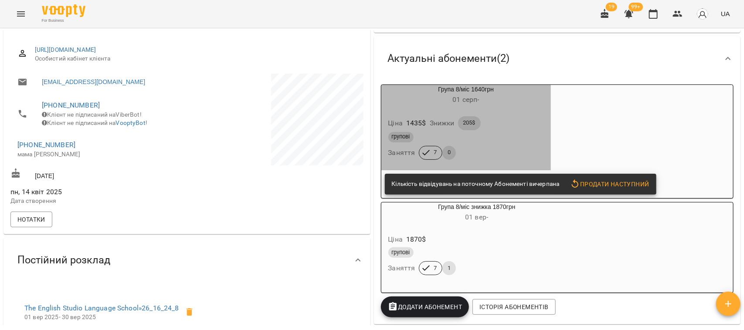
click at [540, 130] on div "Ціна 1435 $ Знижки 205$" at bounding box center [466, 123] width 159 height 17
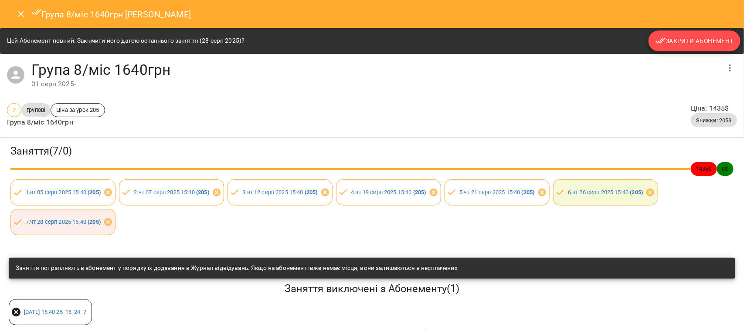
click at [706, 32] on button "Закрити Абонемент" at bounding box center [694, 41] width 92 height 21
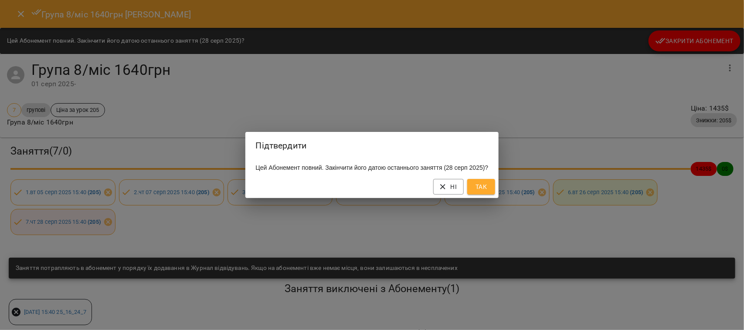
click at [482, 189] on span "Так" at bounding box center [481, 187] width 14 height 10
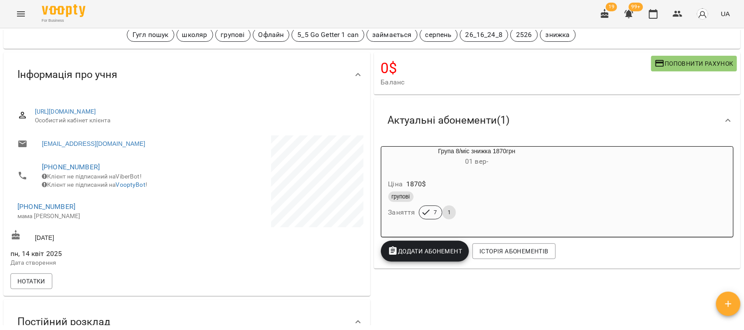
scroll to position [0, 0]
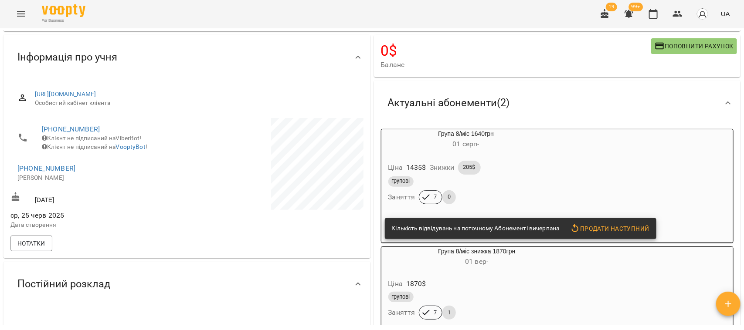
scroll to position [54, 0]
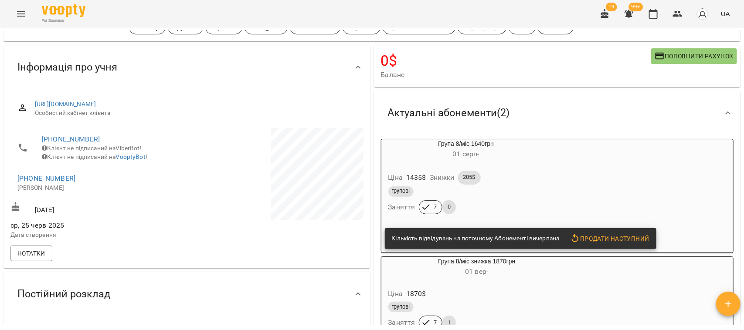
click at [541, 177] on div "Ціна 1435 $ Знижки 205$" at bounding box center [466, 177] width 159 height 17
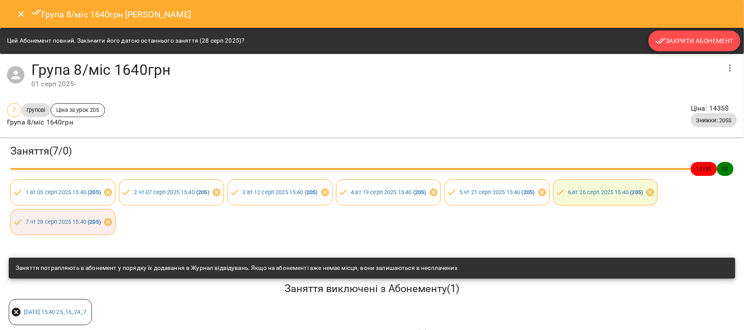
click at [696, 36] on span "Закрити Абонемент" at bounding box center [694, 41] width 78 height 10
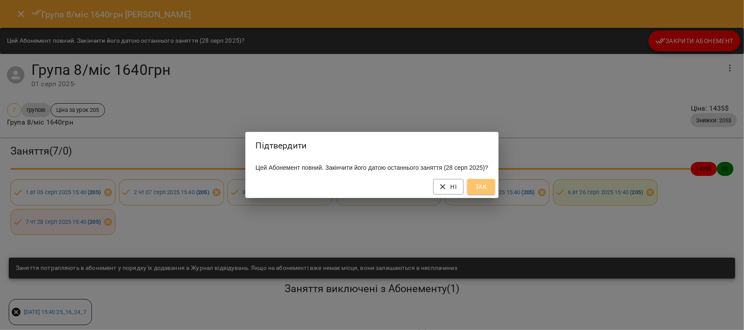
click at [488, 192] on span "Так" at bounding box center [481, 187] width 14 height 10
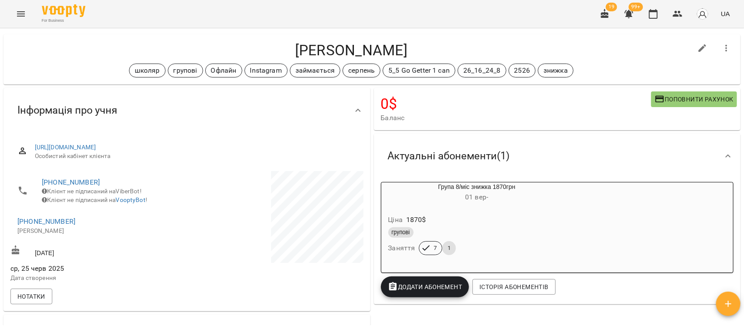
scroll to position [0, 0]
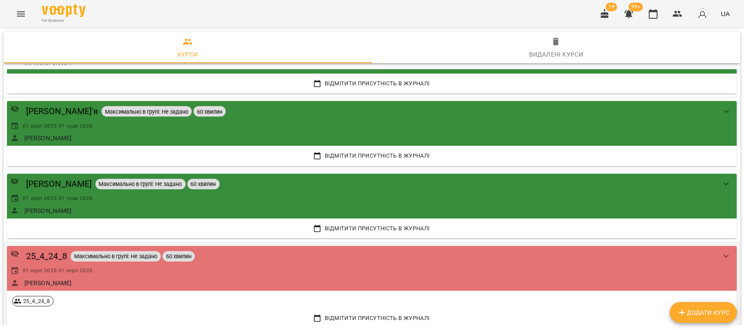
scroll to position [3105, 0]
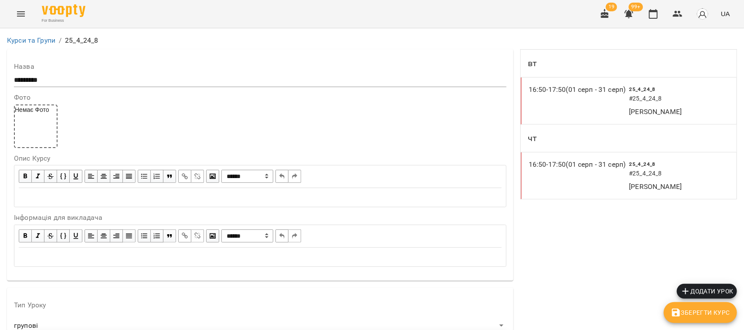
scroll to position [788, 0]
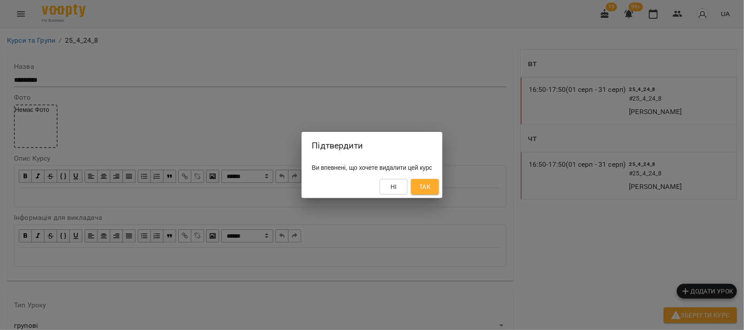
click at [431, 190] on span "Так" at bounding box center [424, 187] width 11 height 10
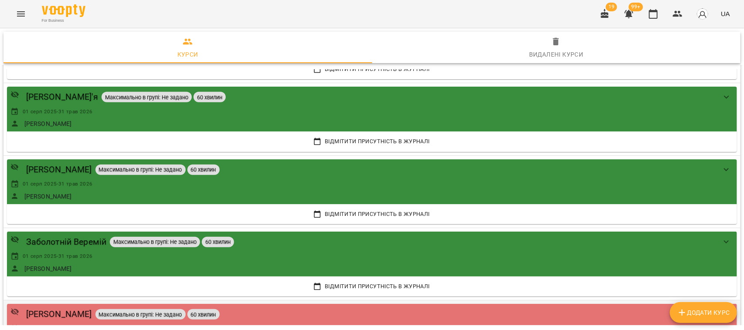
scroll to position [3323, 0]
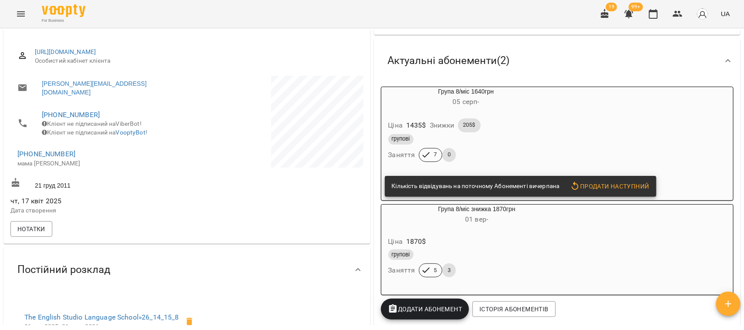
scroll to position [109, 0]
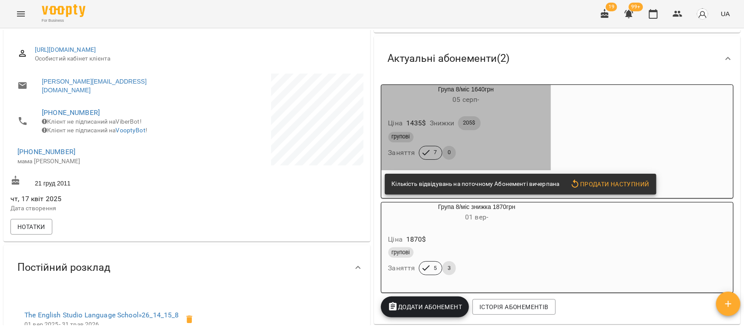
click at [545, 123] on div "Ціна 1435 $ Знижки 205$" at bounding box center [466, 123] width 159 height 17
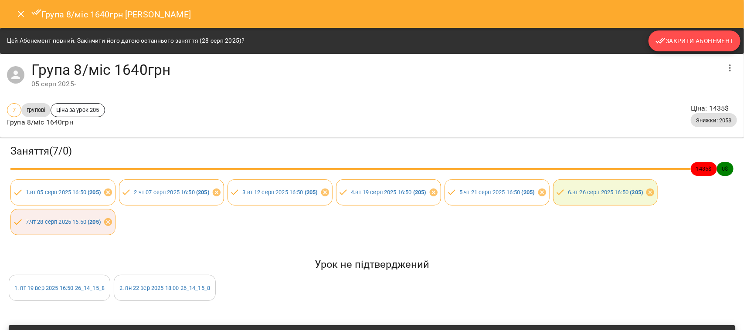
click at [681, 40] on span "Закрити Абонемент" at bounding box center [694, 41] width 78 height 10
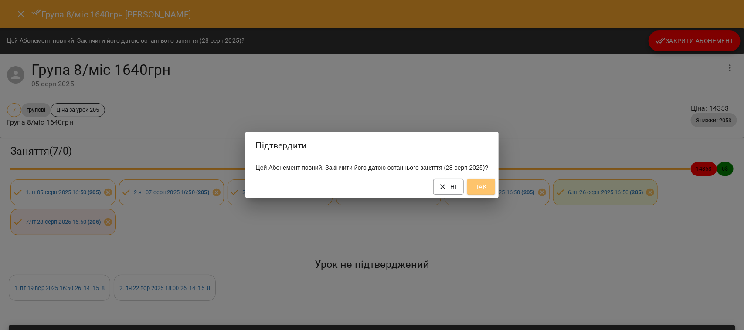
click at [487, 188] on span "Так" at bounding box center [481, 187] width 14 height 10
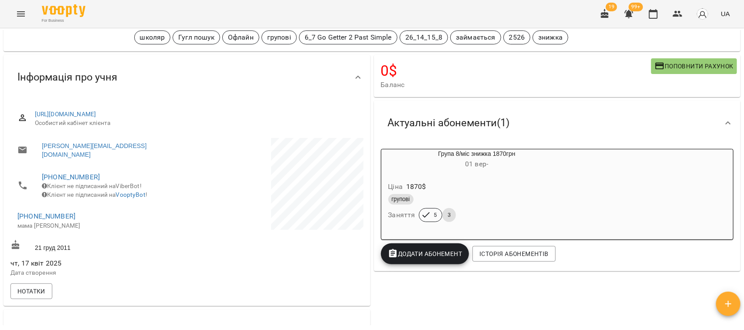
scroll to position [0, 0]
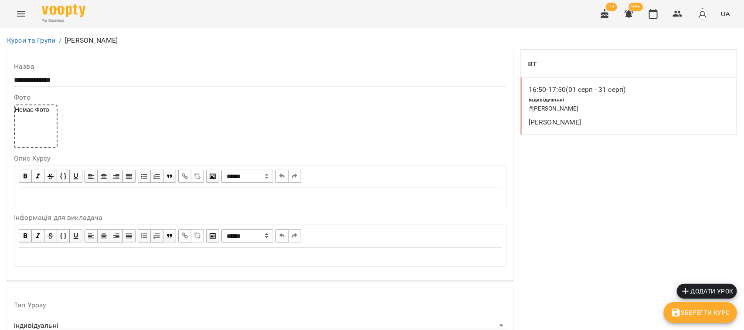
scroll to position [788, 0]
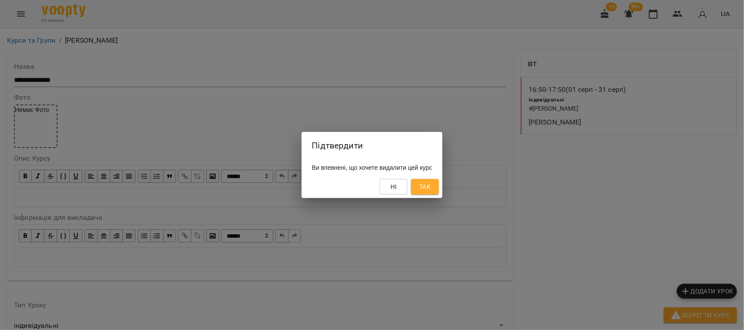
click at [431, 187] on span "Так" at bounding box center [424, 187] width 11 height 10
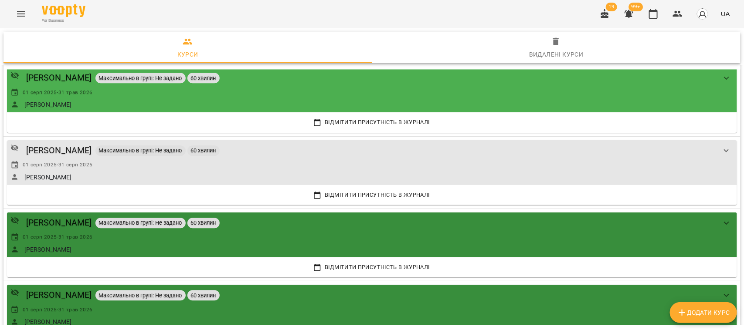
scroll to position [3922, 0]
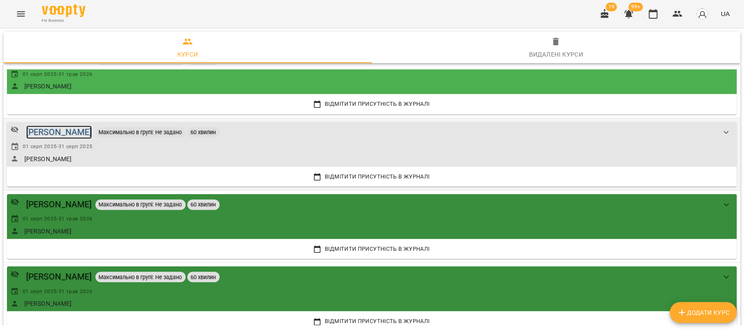
click at [66, 136] on div "[PERSON_NAME]" at bounding box center [59, 133] width 66 height 14
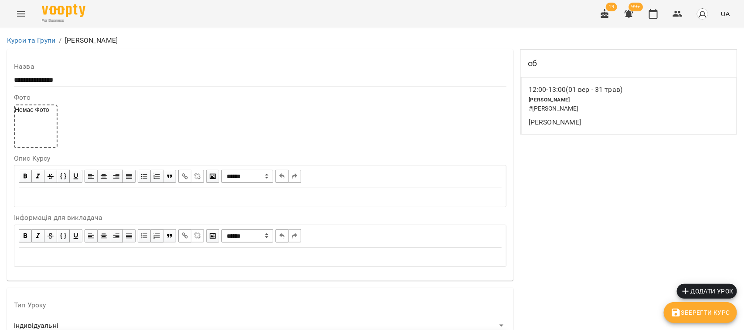
scroll to position [163, 0]
click at [713, 314] on span "Зберегти Курс" at bounding box center [700, 315] width 59 height 10
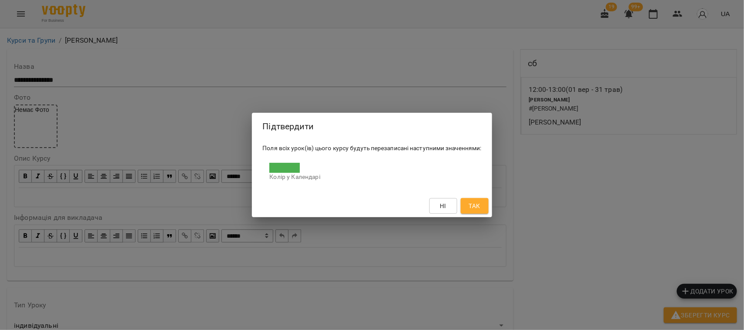
click at [475, 200] on button "Так" at bounding box center [475, 206] width 28 height 16
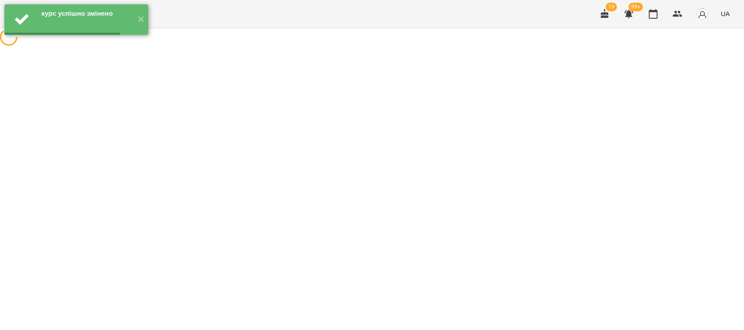
scroll to position [0, 0]
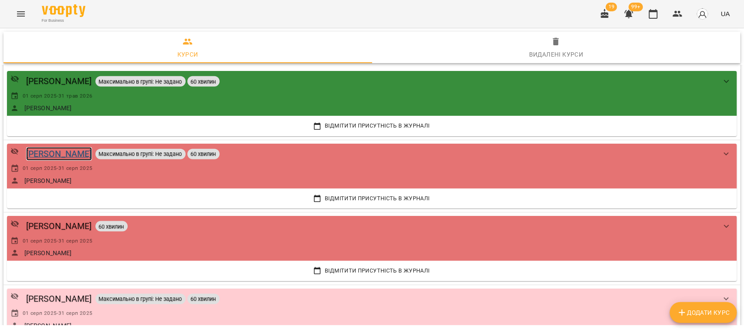
scroll to position [3432, 0]
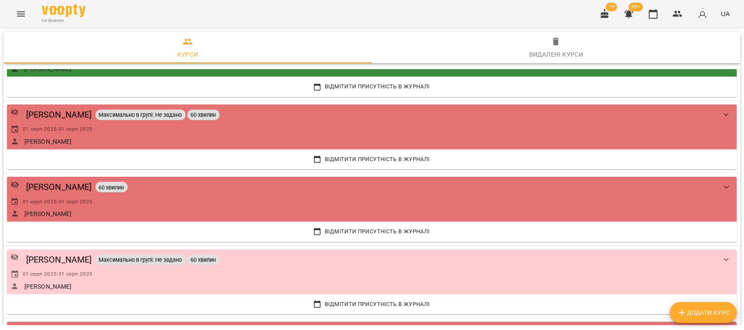
click at [22, 11] on icon "Menu" at bounding box center [21, 14] width 10 height 10
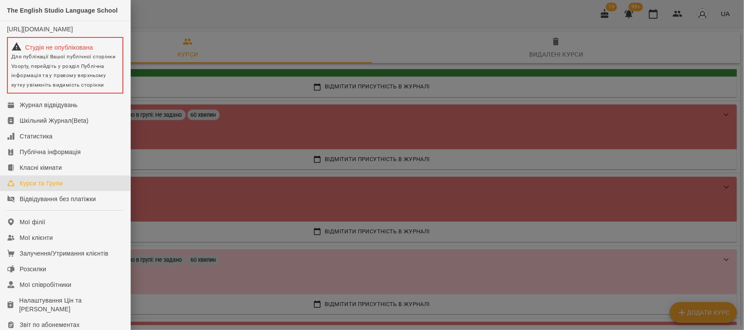
click at [44, 188] on div "Курси та Групи" at bounding box center [41, 183] width 43 height 9
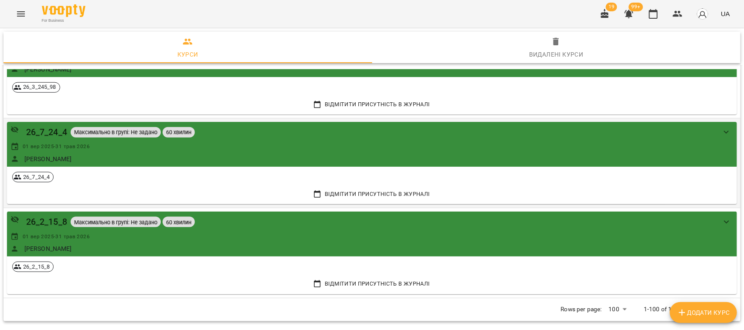
scroll to position [7914, 0]
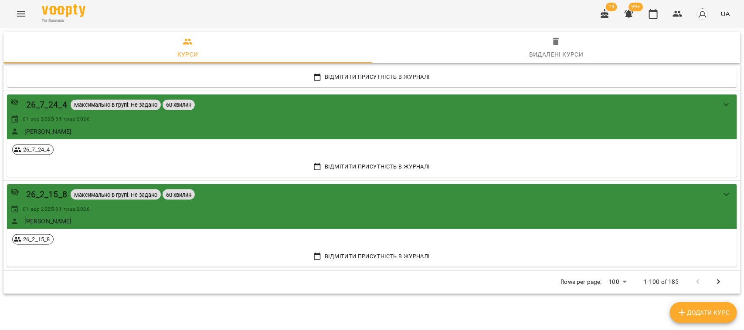
click at [713, 278] on icon "Next Page" at bounding box center [718, 282] width 10 height 10
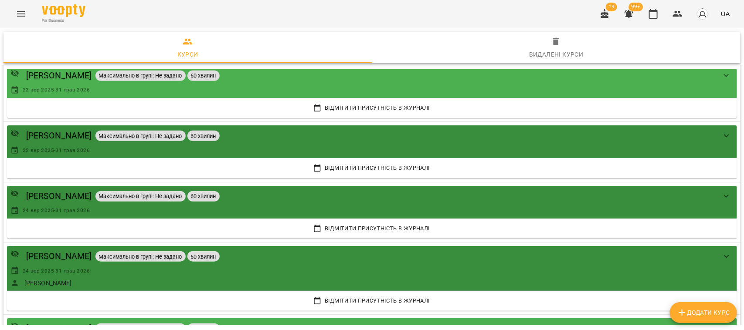
scroll to position [6542, 0]
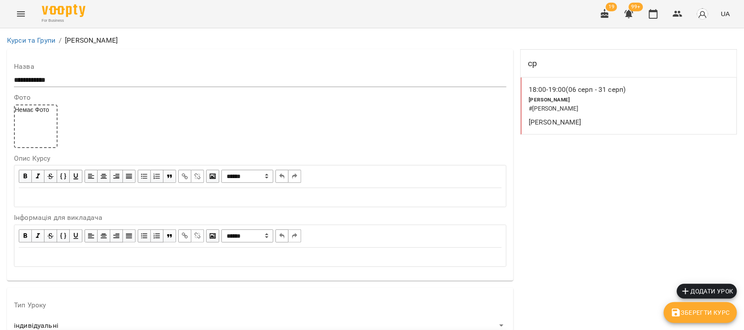
scroll to position [788, 0]
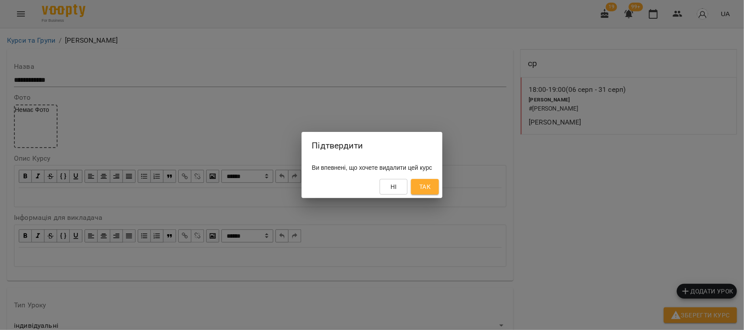
click at [431, 189] on span "Так" at bounding box center [424, 187] width 11 height 10
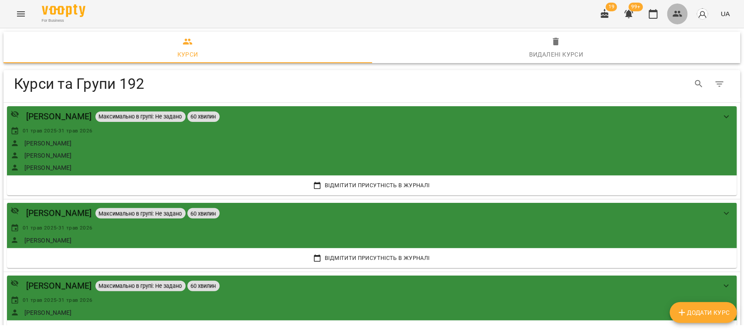
click at [679, 10] on icon "button" at bounding box center [677, 14] width 10 height 10
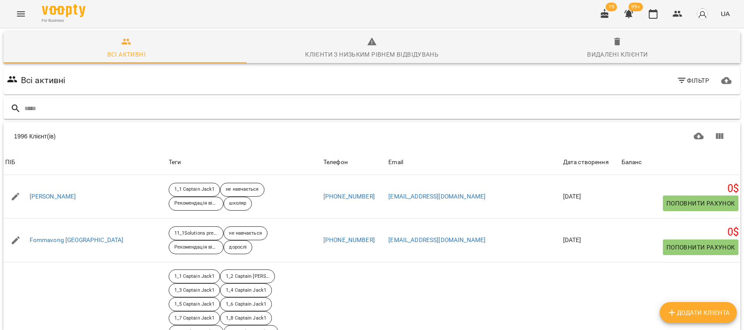
click at [38, 105] on input "text" at bounding box center [380, 109] width 713 height 14
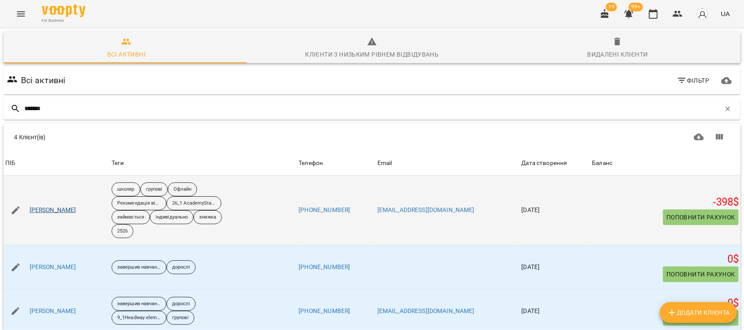
type input "*******"
click at [51, 210] on link "Кравчук Ілля" at bounding box center [53, 210] width 47 height 9
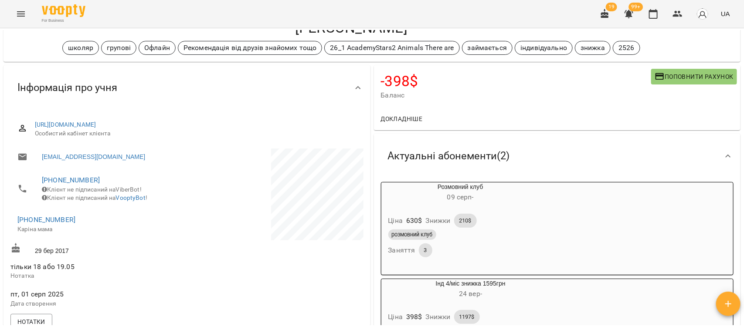
scroll to position [88, 0]
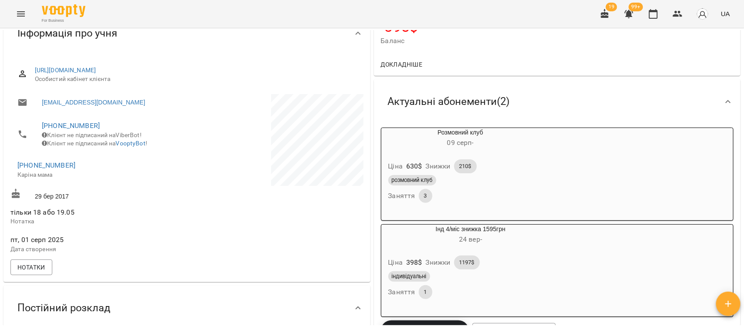
click at [542, 166] on div "Ціна 630 $ Знижки 210$ розмовний клуб Заняття 3" at bounding box center [461, 183] width 162 height 64
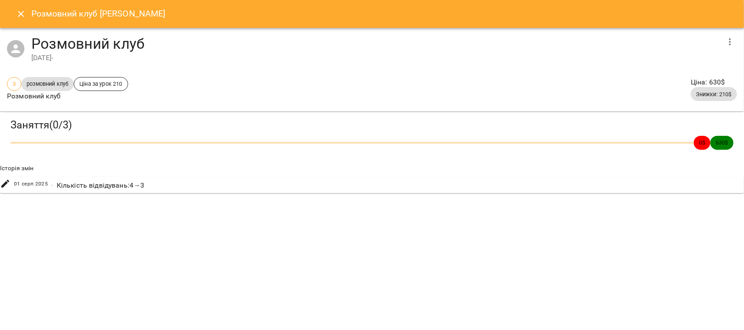
click at [20, 14] on icon "Close" at bounding box center [21, 14] width 6 height 6
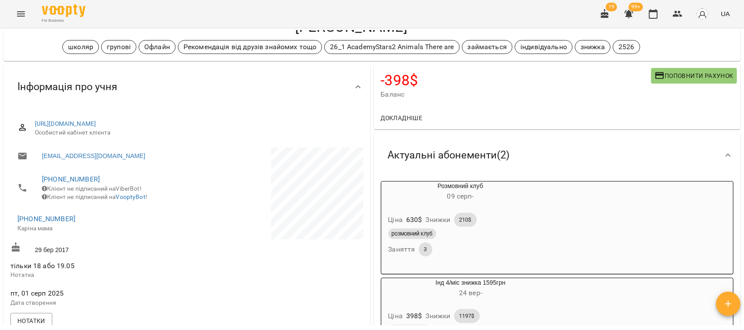
scroll to position [34, 0]
click at [529, 210] on div "Ціна 630 $ Знижки 210$ розмовний клуб Заняття 3" at bounding box center [460, 237] width 159 height 61
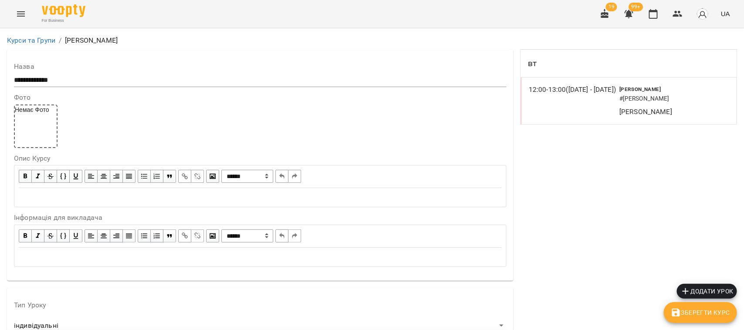
scroll to position [788, 0]
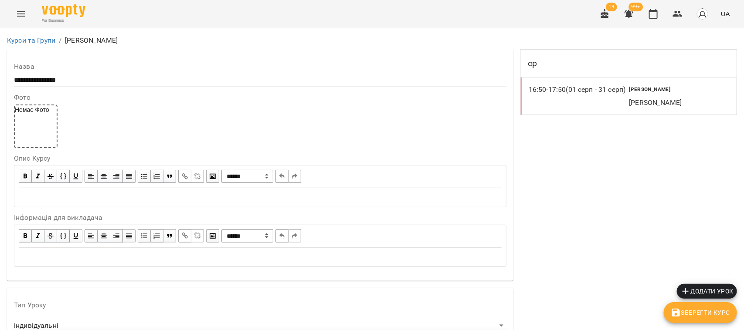
scroll to position [785, 0]
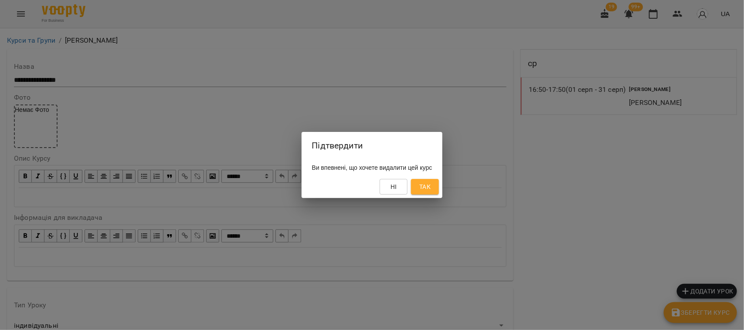
click at [431, 187] on span "Так" at bounding box center [424, 187] width 11 height 10
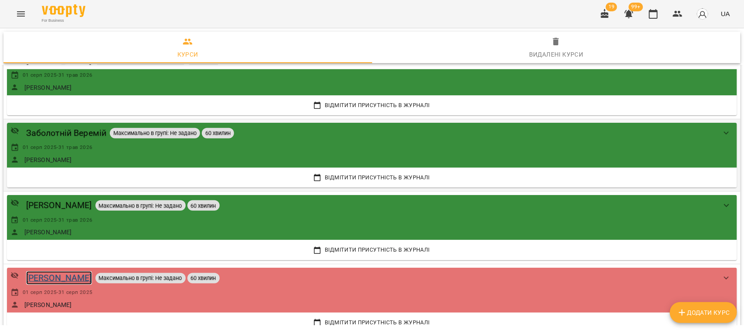
scroll to position [3541, 0]
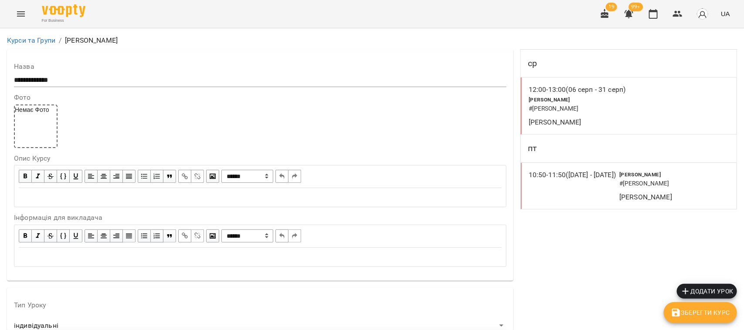
scroll to position [788, 0]
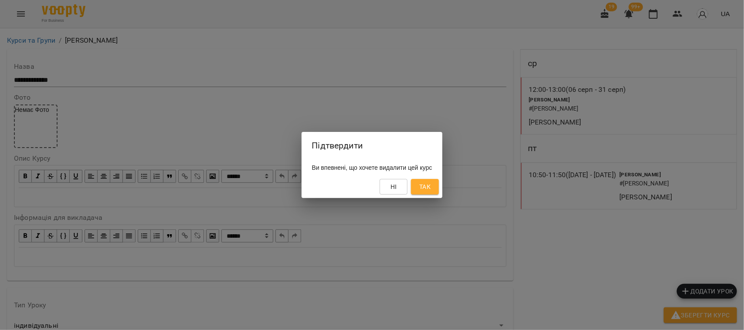
click at [426, 188] on button "Так" at bounding box center [425, 187] width 28 height 16
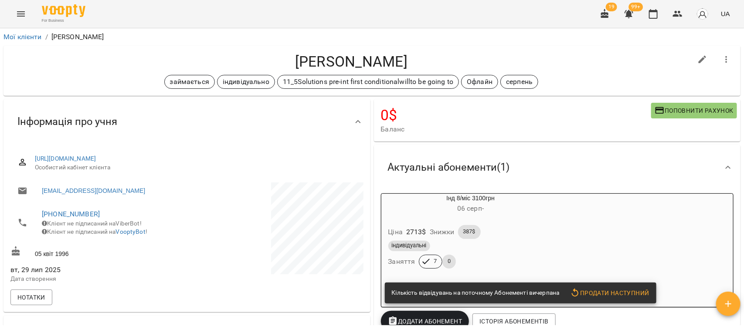
drag, startPoint x: 590, startPoint y: 240, endPoint x: 624, endPoint y: 219, distance: 40.9
click at [589, 241] on div "Інд 8/міс 3100грн [DATE] - Ціна 2713 $ Знижки 387$ індивідуальні Заняття 7 0 Кі…" at bounding box center [557, 250] width 353 height 114
click at [532, 210] on h6 "[DATE] -" at bounding box center [470, 209] width 179 height 12
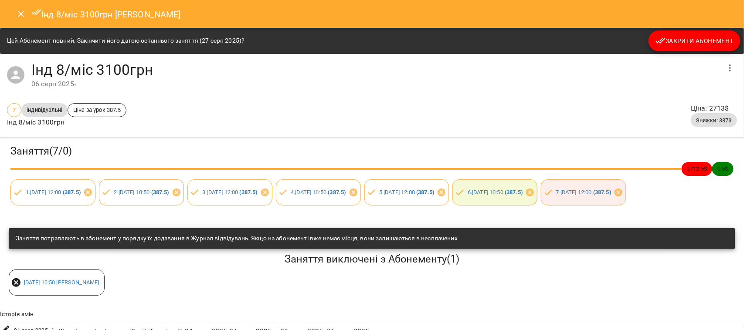
click at [683, 35] on button "Закрити Абонемент" at bounding box center [694, 41] width 92 height 21
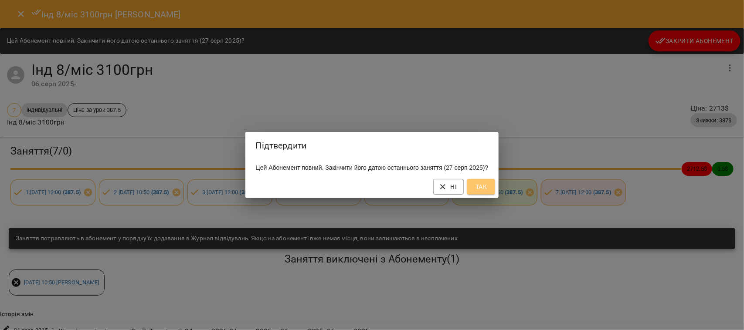
click at [491, 186] on button "Так" at bounding box center [481, 187] width 28 height 16
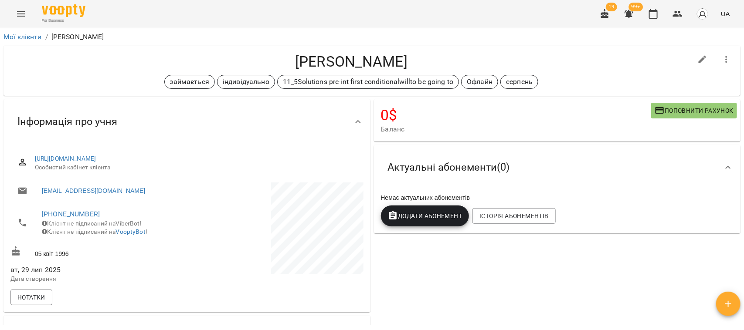
click at [697, 55] on icon "button" at bounding box center [702, 59] width 10 height 10
select select "**"
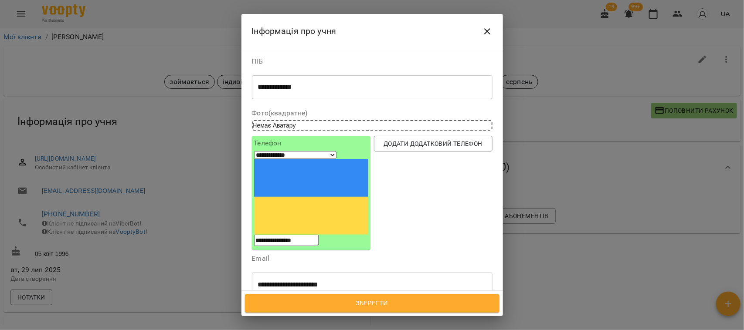
click at [296, 322] on icon at bounding box center [293, 325] width 6 height 6
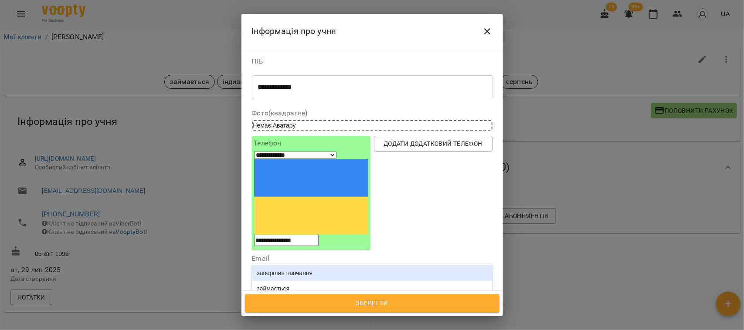
type input "***"
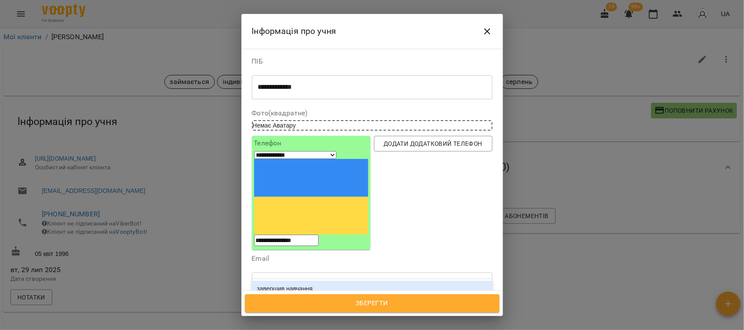
click at [299, 281] on div "завершив навчання" at bounding box center [372, 289] width 241 height 16
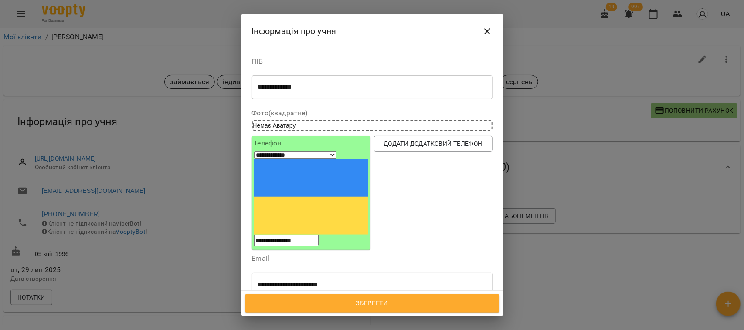
click at [377, 306] on span "Зберегти" at bounding box center [372, 303] width 235 height 11
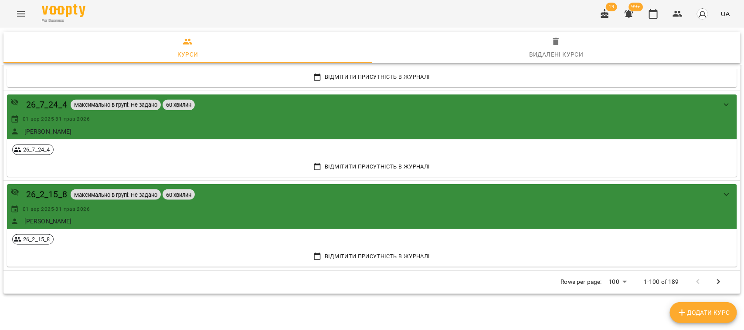
scroll to position [7914, 0]
click at [713, 282] on icon "Next Page" at bounding box center [718, 282] width 10 height 10
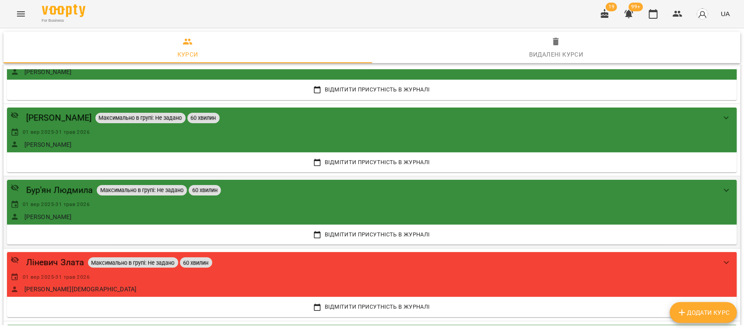
scroll to position [4440, 0]
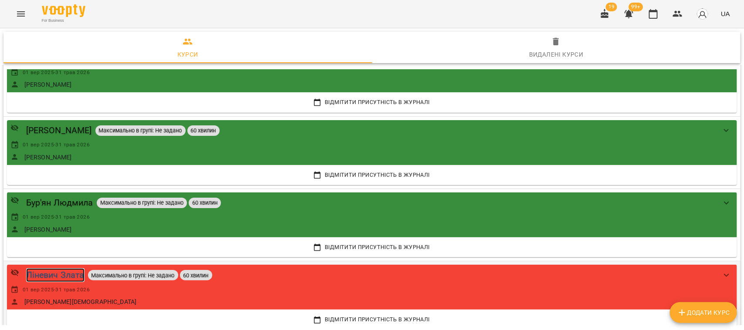
click at [61, 274] on div "Ліневич Злата" at bounding box center [55, 275] width 58 height 14
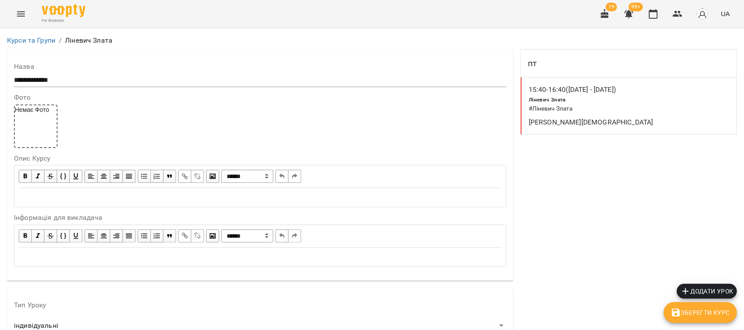
scroll to position [327, 0]
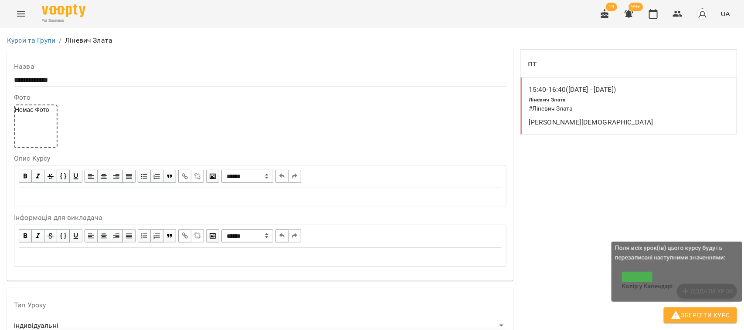
click at [707, 312] on span "Зберегти Курс" at bounding box center [700, 315] width 59 height 10
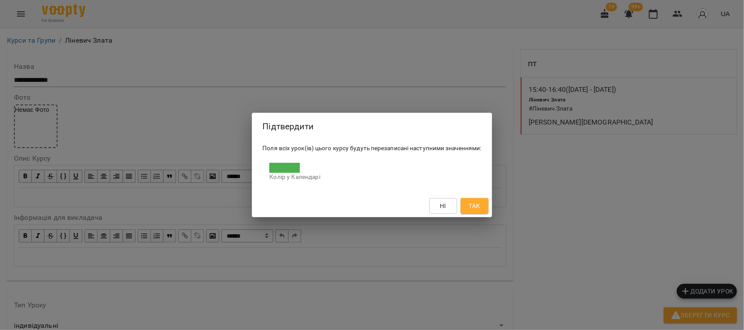
click at [475, 204] on span "Так" at bounding box center [473, 206] width 11 height 10
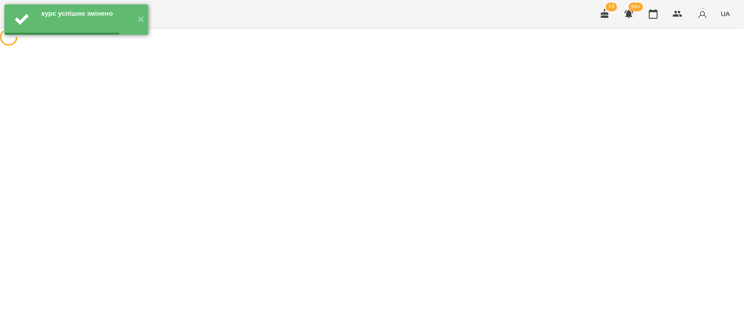
scroll to position [0, 0]
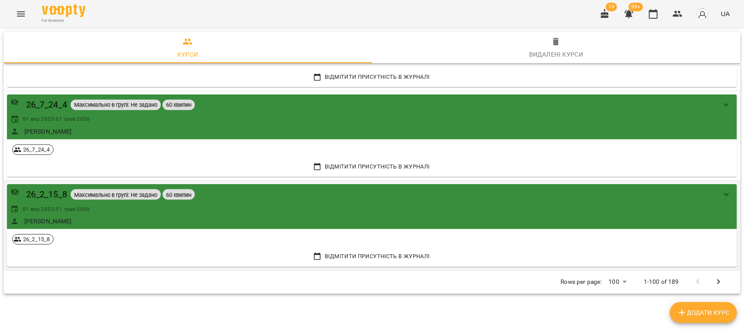
scroll to position [7914, 0]
click at [717, 282] on icon "Next Page" at bounding box center [718, 282] width 3 height 5
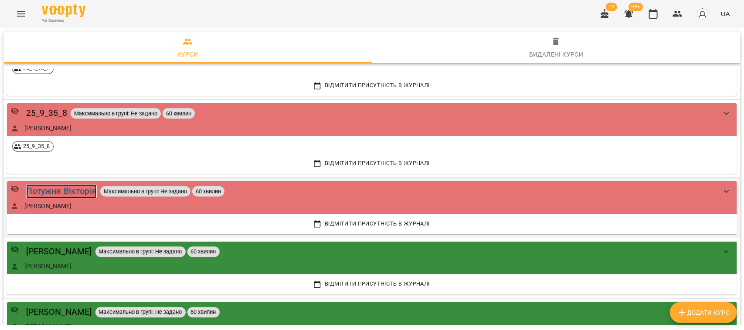
scroll to position [6692, 0]
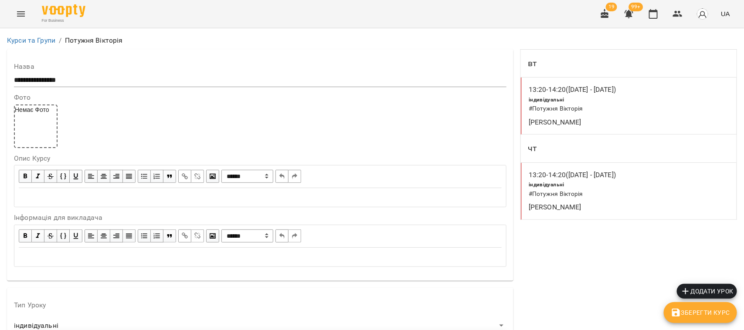
scroll to position [753, 0]
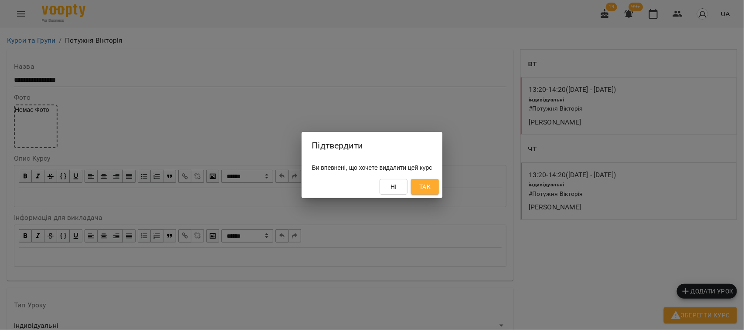
click at [439, 188] on button "Так" at bounding box center [425, 187] width 28 height 16
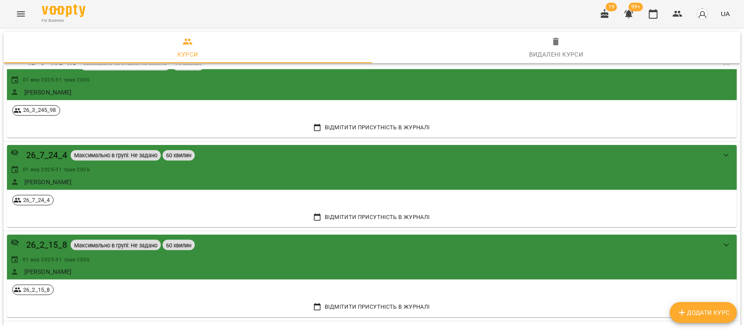
scroll to position [7914, 0]
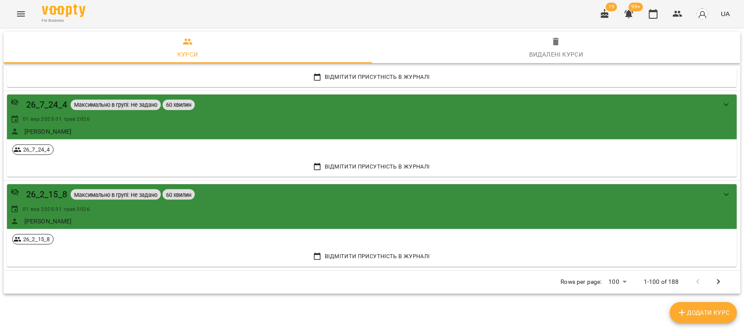
click at [713, 282] on icon "Next Page" at bounding box center [718, 282] width 10 height 10
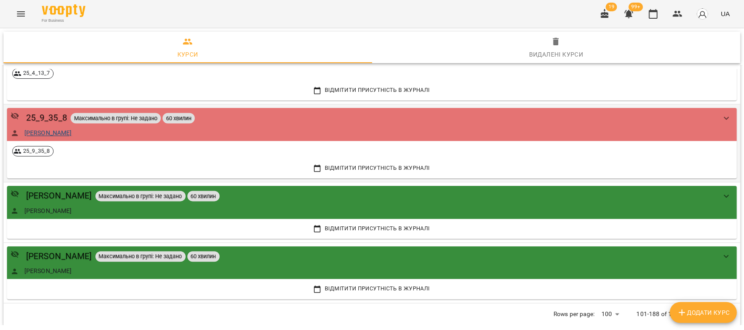
scroll to position [6721, 0]
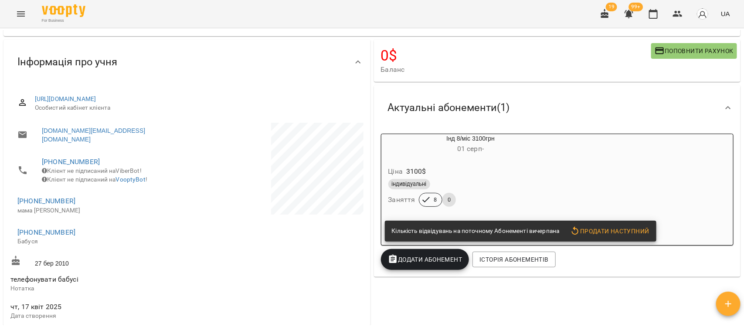
scroll to position [54, 0]
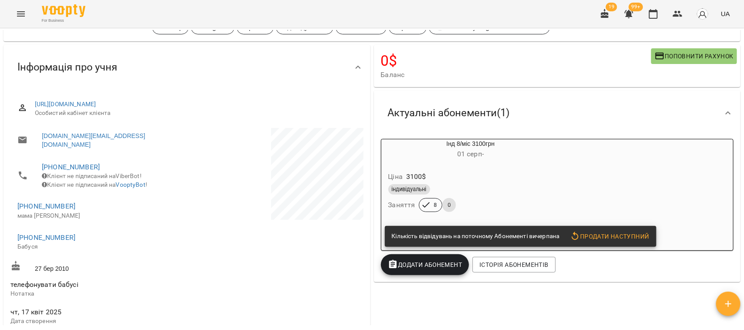
click at [524, 178] on div "Ціна 3100 $" at bounding box center [471, 177] width 168 height 16
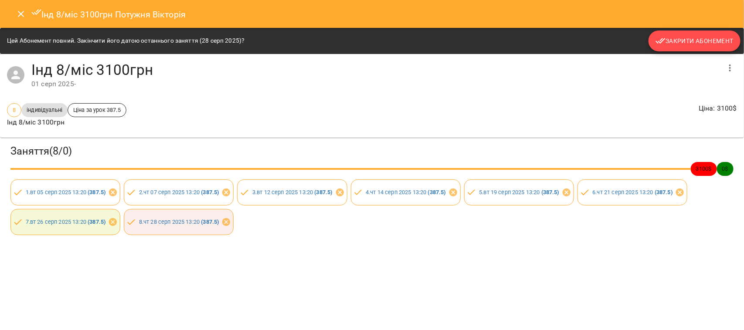
click at [679, 42] on span "Закрити Абонемент" at bounding box center [694, 41] width 78 height 10
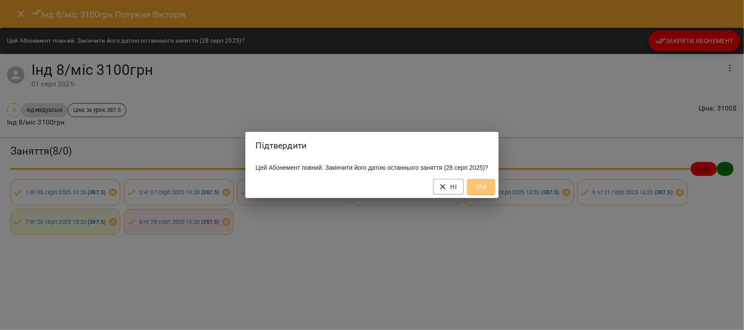
click at [483, 192] on span "Так" at bounding box center [481, 187] width 14 height 10
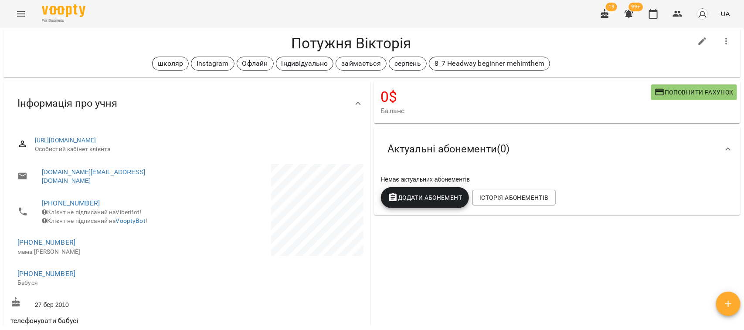
scroll to position [0, 0]
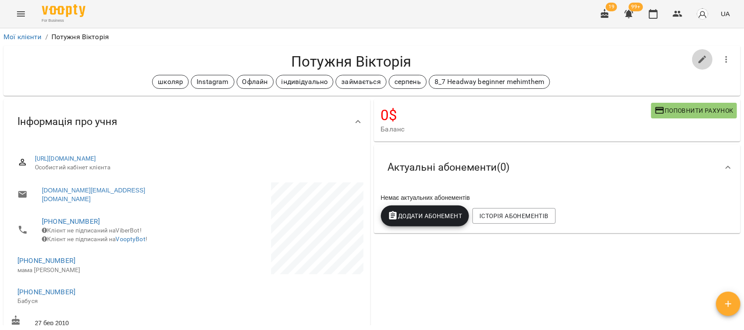
click at [697, 55] on icon "button" at bounding box center [702, 59] width 10 height 10
select select "**"
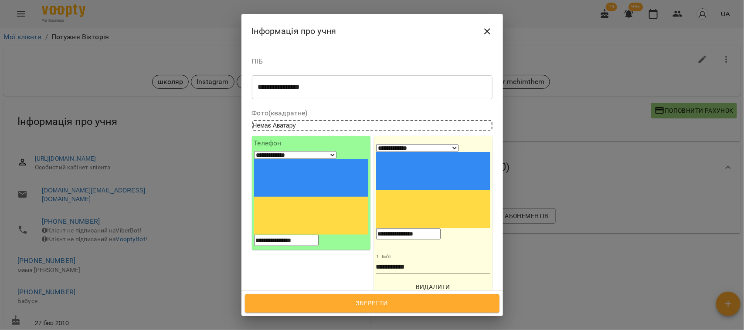
scroll to position [163, 0]
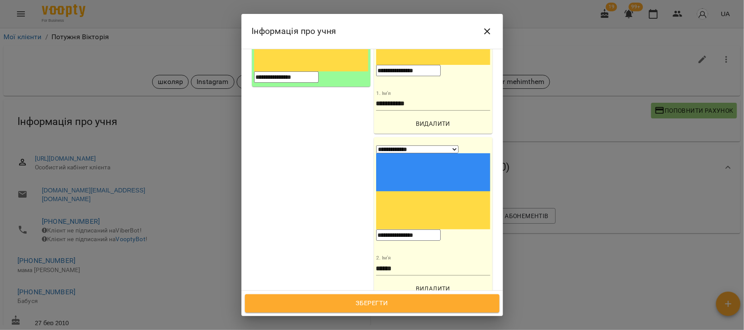
type input "***"
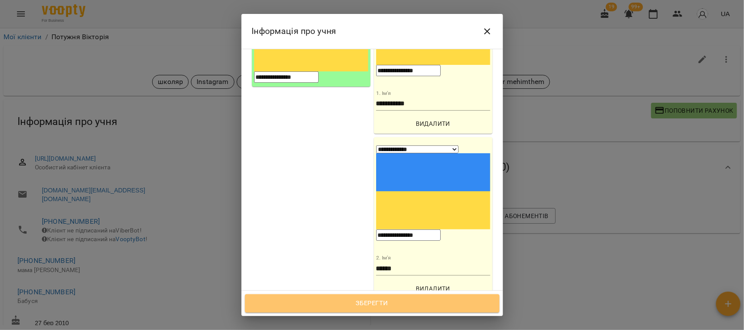
click at [387, 301] on span "Зберегти" at bounding box center [372, 303] width 235 height 11
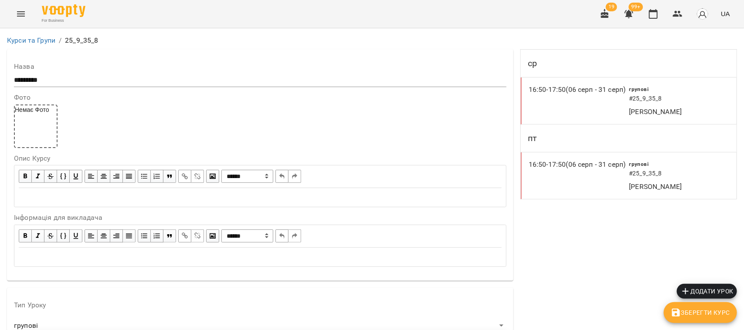
scroll to position [753, 0]
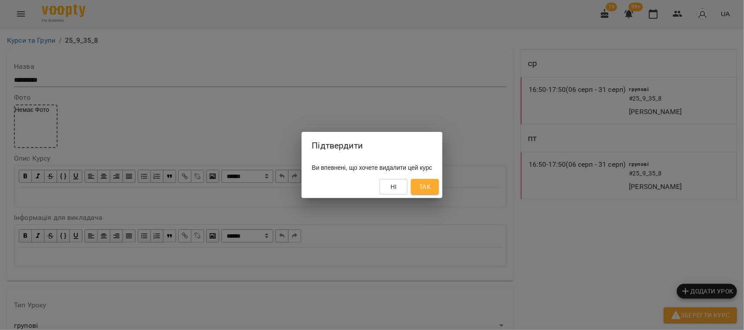
click at [431, 190] on span "Так" at bounding box center [424, 187] width 11 height 10
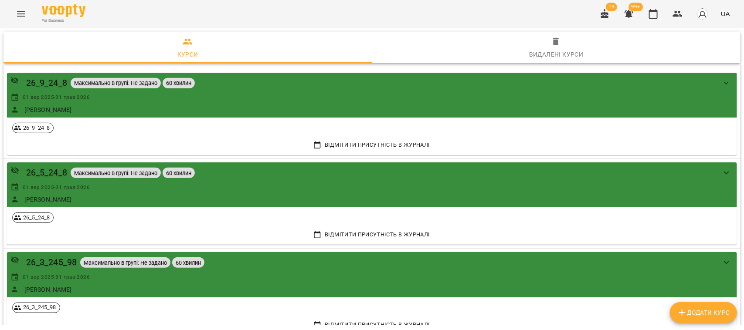
scroll to position [7914, 0]
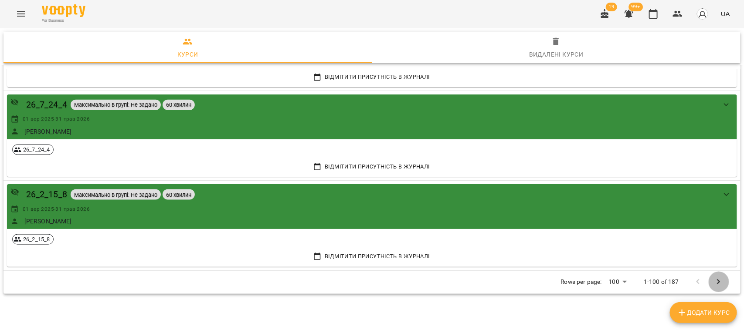
click at [713, 284] on icon "Next Page" at bounding box center [718, 282] width 10 height 10
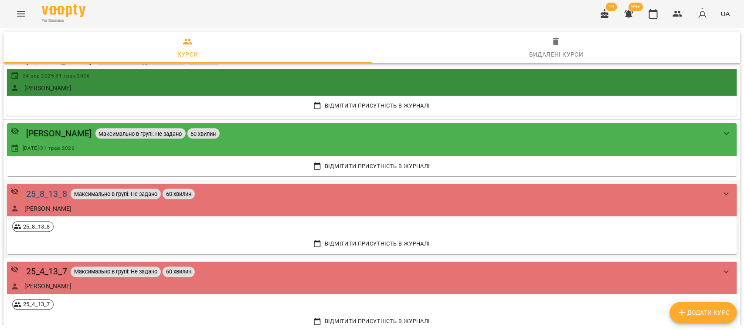
scroll to position [6535, 0]
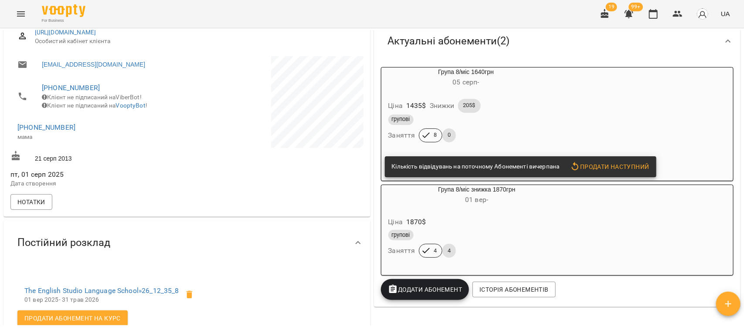
scroll to position [109, 0]
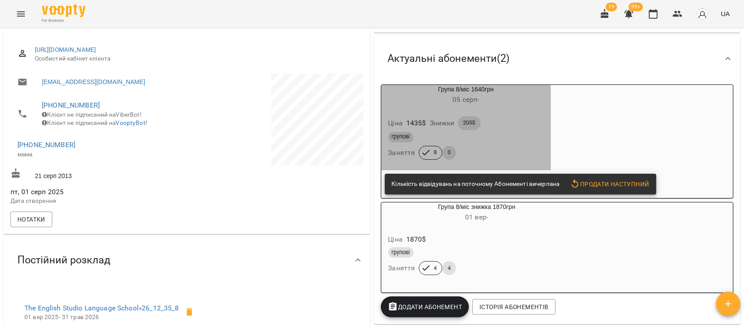
click at [540, 128] on div "Ціна 1435 $ Знижки 205$" at bounding box center [466, 123] width 159 height 17
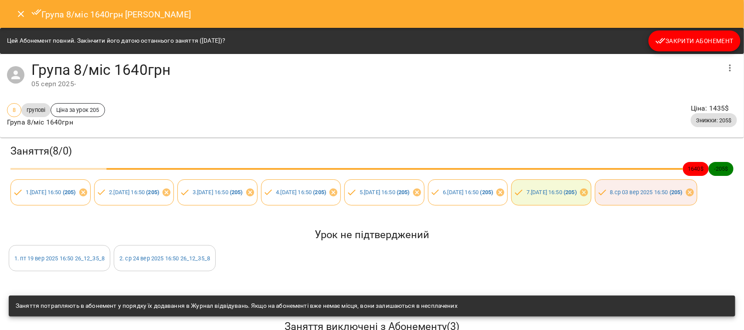
click at [698, 36] on span "Закрити Абонемент" at bounding box center [694, 41] width 78 height 10
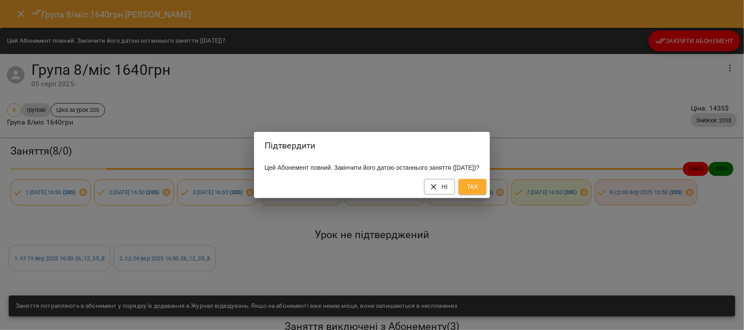
click at [479, 188] on span "Так" at bounding box center [472, 187] width 14 height 10
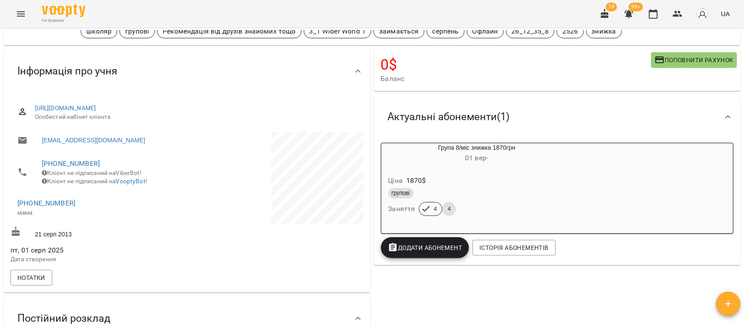
scroll to position [0, 0]
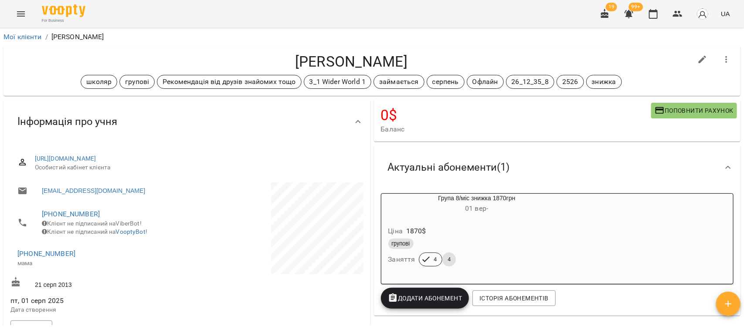
click at [697, 57] on icon "button" at bounding box center [702, 59] width 10 height 10
select select "**"
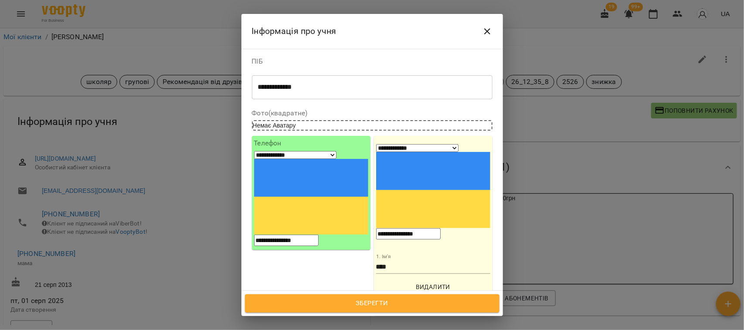
scroll to position [218, 0]
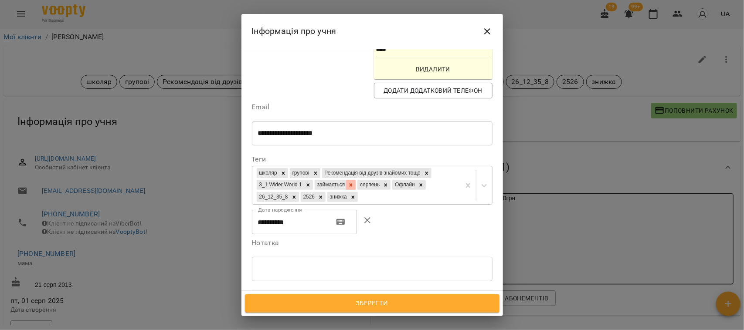
click at [348, 182] on icon at bounding box center [351, 185] width 6 height 6
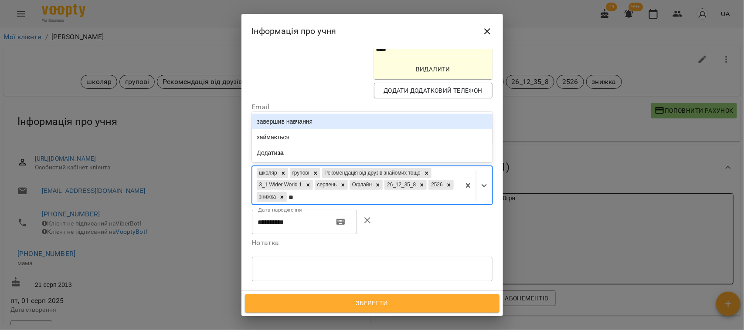
type input "***"
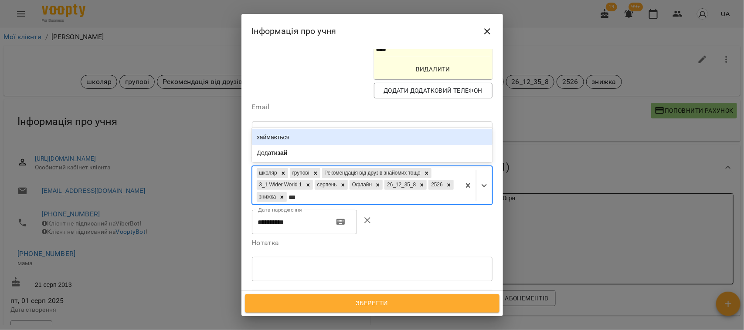
drag, startPoint x: 305, startPoint y: 58, endPoint x: 362, endPoint y: 141, distance: 100.6
click at [305, 129] on div "займається" at bounding box center [372, 137] width 241 height 16
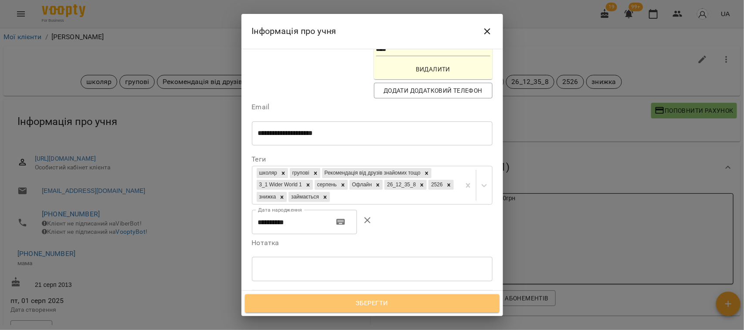
click at [380, 303] on span "Зберегти" at bounding box center [372, 303] width 235 height 11
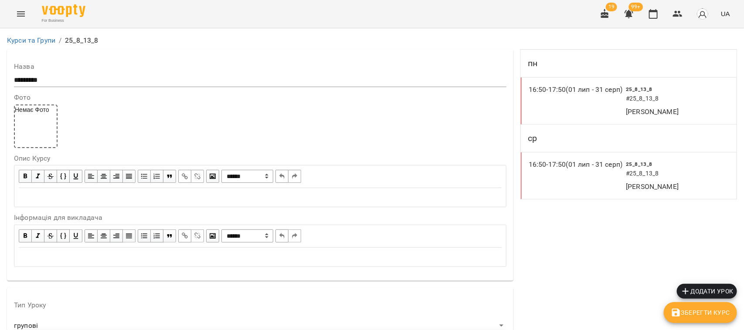
scroll to position [804, 0]
drag, startPoint x: 51, startPoint y: 85, endPoint x: 57, endPoint y: 229, distance: 144.4
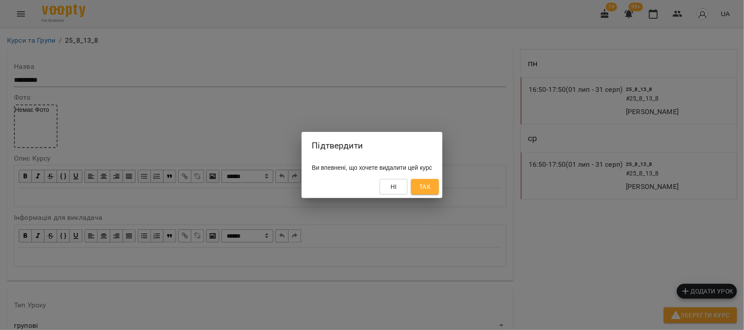
click at [431, 185] on span "Так" at bounding box center [424, 187] width 11 height 10
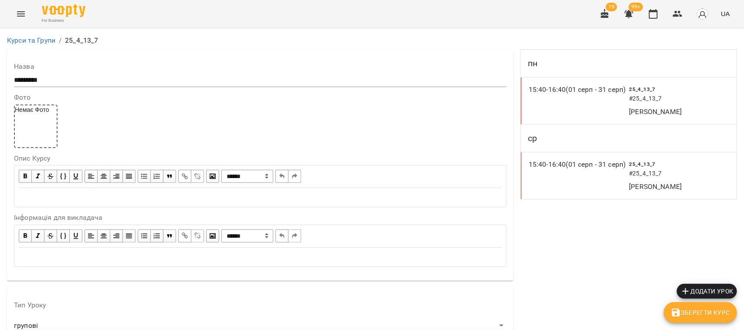
scroll to position [787, 0]
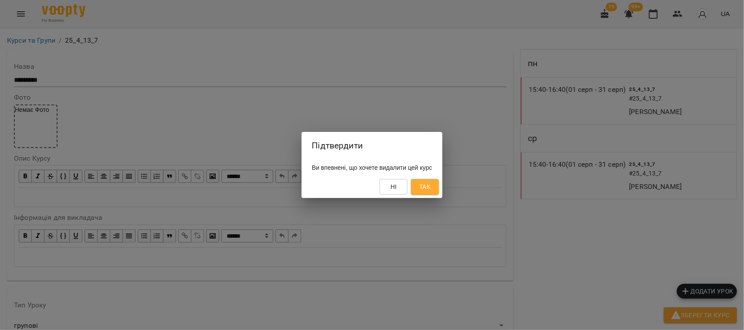
click at [431, 186] on span "Так" at bounding box center [424, 187] width 11 height 10
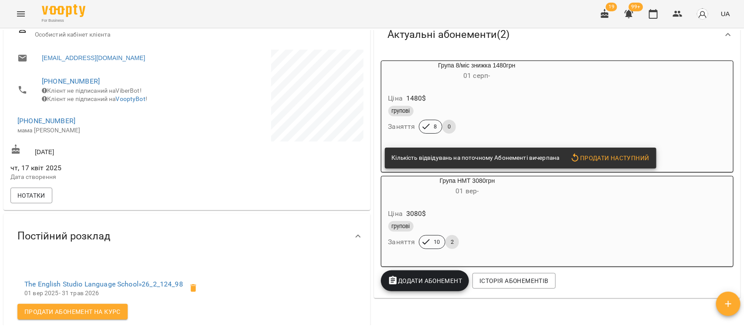
scroll to position [109, 0]
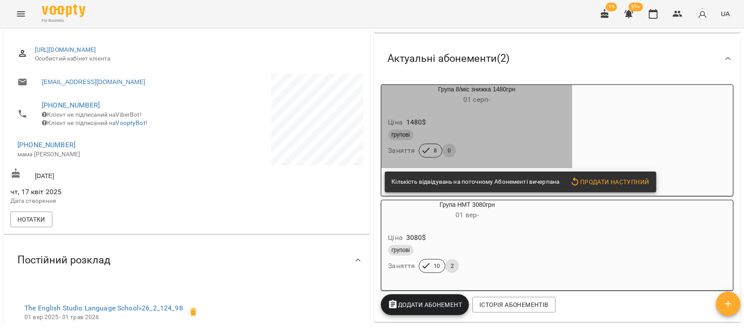
click at [521, 126] on div "Ціна 1480 $" at bounding box center [477, 123] width 181 height 16
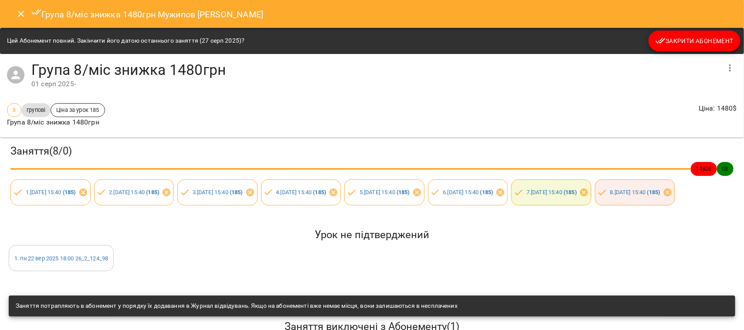
click at [702, 41] on span "Закрити Абонемент" at bounding box center [694, 41] width 78 height 10
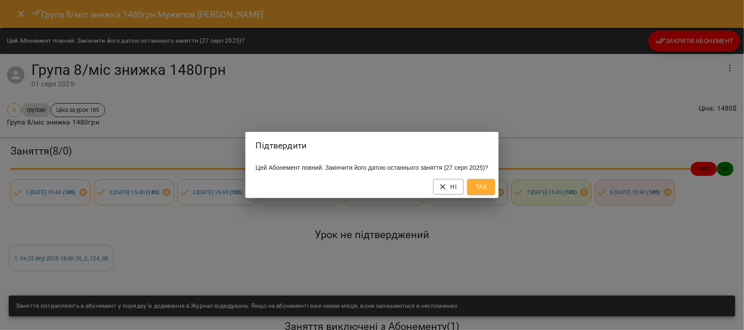
click at [486, 192] on span "Так" at bounding box center [481, 187] width 14 height 10
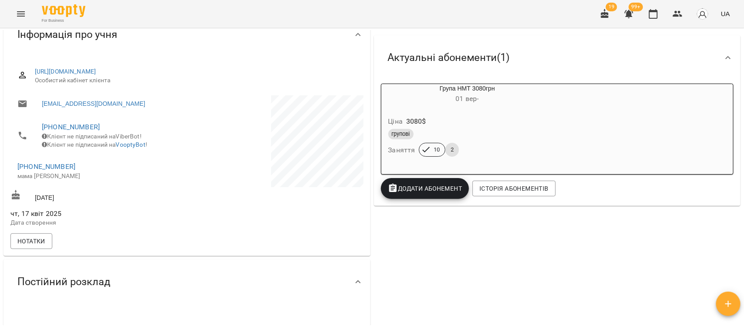
scroll to position [0, 0]
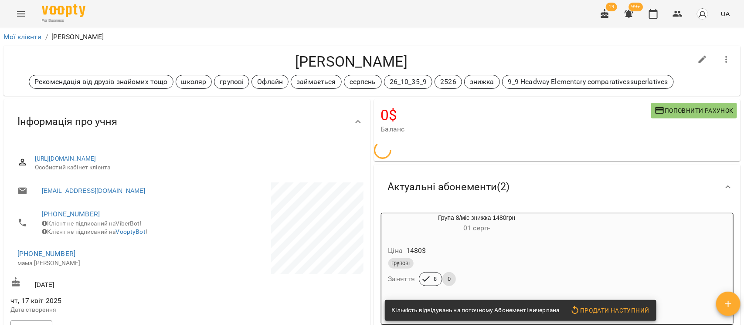
scroll to position [143, 0]
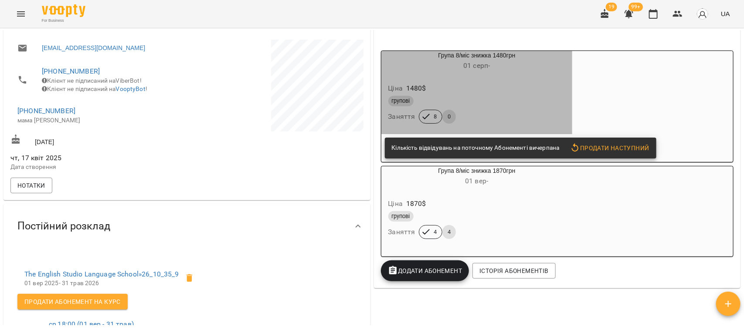
click at [563, 99] on div "групові" at bounding box center [476, 101] width 177 height 10
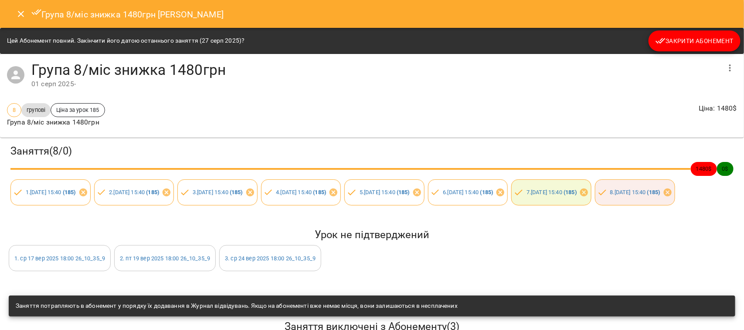
click at [693, 40] on span "Закрити Абонемент" at bounding box center [694, 41] width 78 height 10
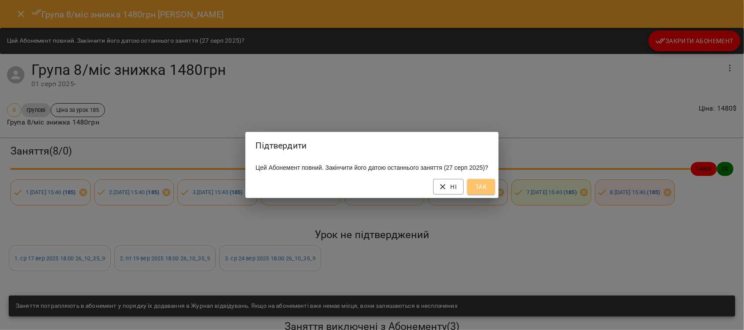
click at [487, 192] on span "Так" at bounding box center [481, 187] width 14 height 10
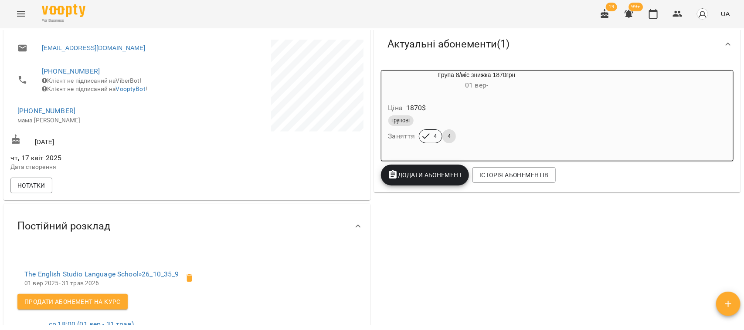
scroll to position [0, 0]
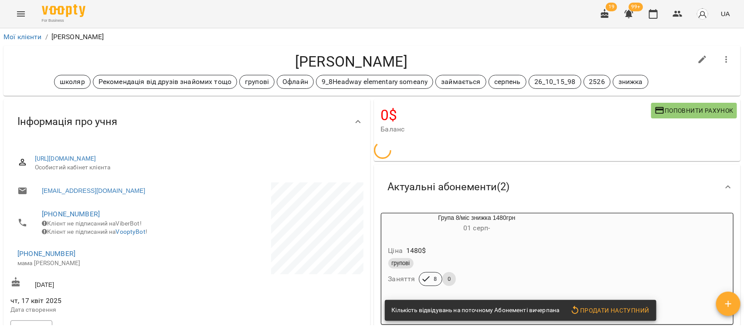
scroll to position [109, 0]
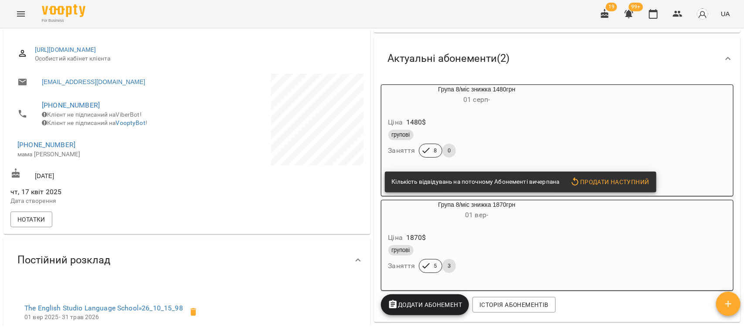
click at [529, 129] on div "групові" at bounding box center [477, 135] width 181 height 14
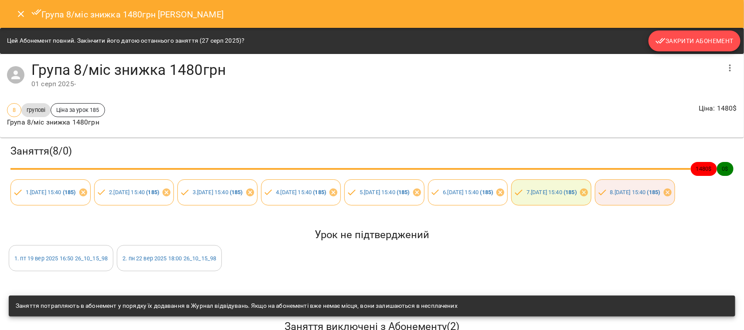
click at [705, 35] on button "Закрити Абонемент" at bounding box center [694, 41] width 92 height 21
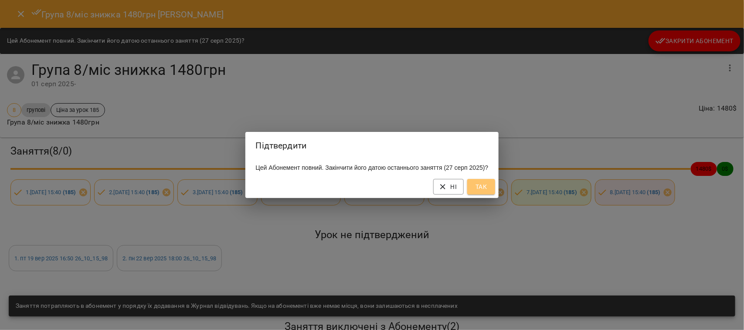
click at [486, 189] on span "Так" at bounding box center [481, 187] width 14 height 10
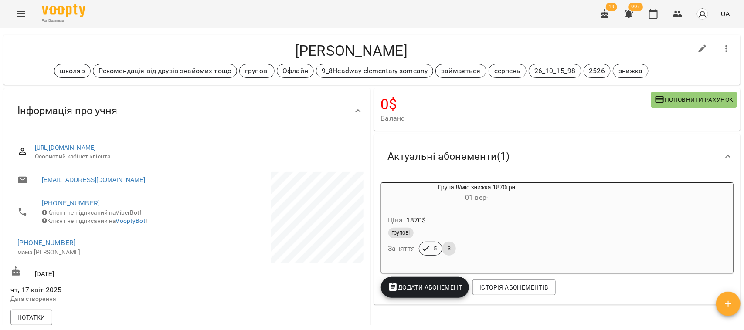
scroll to position [0, 0]
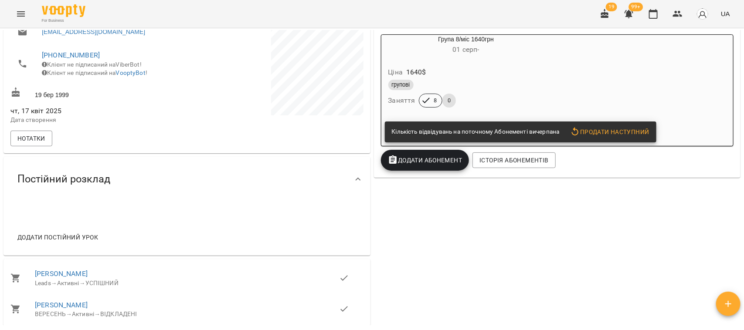
scroll to position [163, 0]
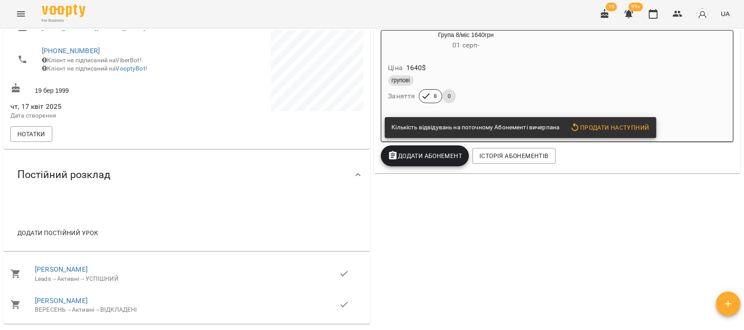
click at [523, 68] on div "Ціна 1640 $" at bounding box center [466, 68] width 159 height 16
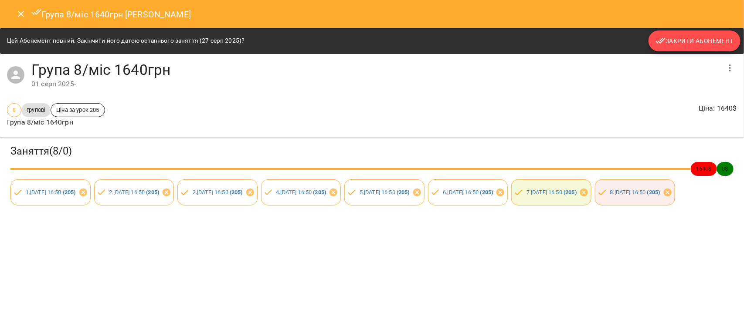
click at [682, 37] on span "Закрити Абонемент" at bounding box center [694, 41] width 78 height 10
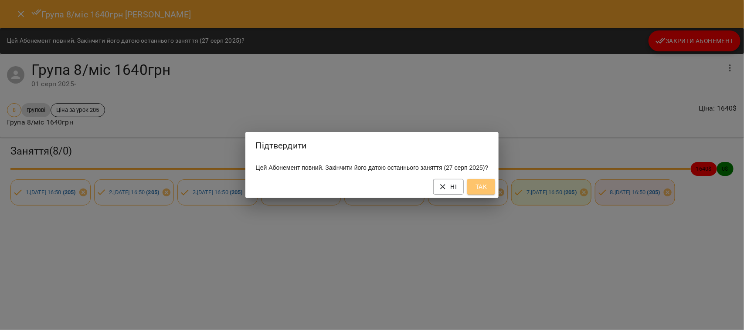
click at [488, 192] on span "Так" at bounding box center [481, 187] width 14 height 10
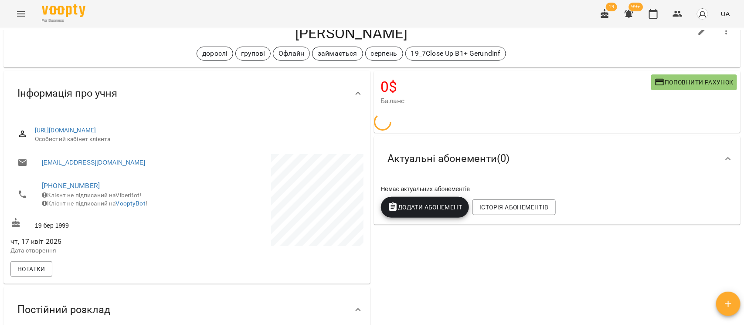
scroll to position [0, 0]
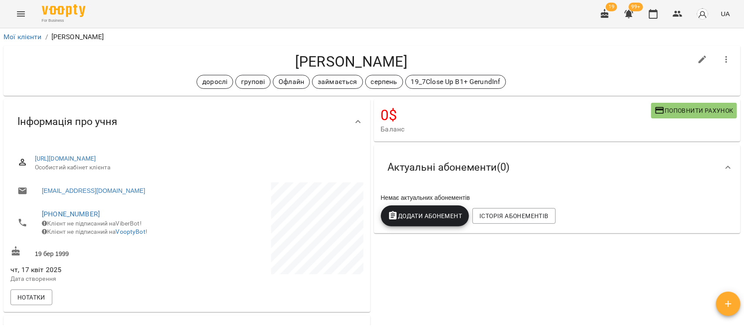
click at [697, 54] on icon "button" at bounding box center [702, 59] width 10 height 10
select select "**"
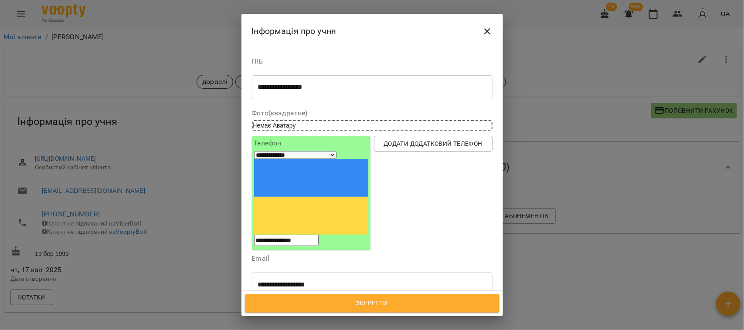
scroll to position [54, 0]
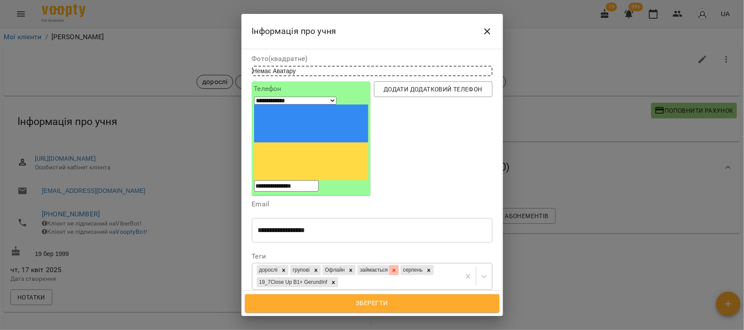
click at [397, 268] on icon at bounding box center [394, 271] width 6 height 6
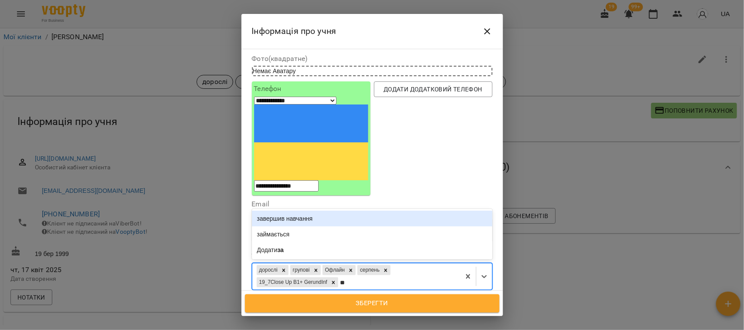
type input "***"
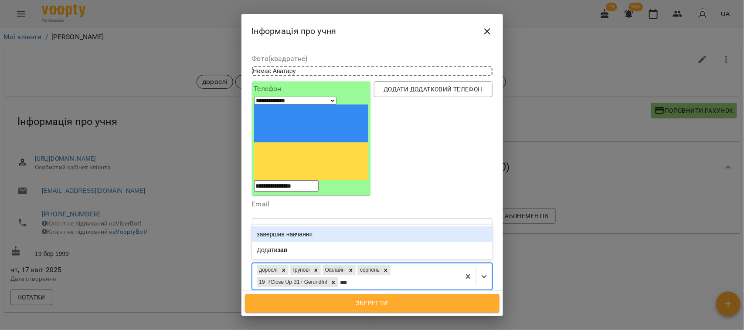
click at [328, 227] on div "завершив навчання" at bounding box center [372, 235] width 241 height 16
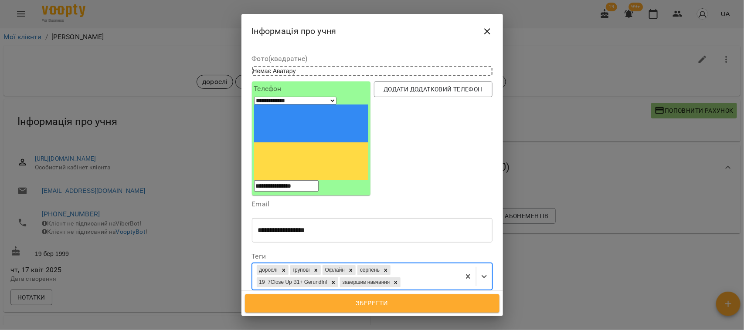
click at [365, 308] on span "Зберегти" at bounding box center [372, 303] width 235 height 11
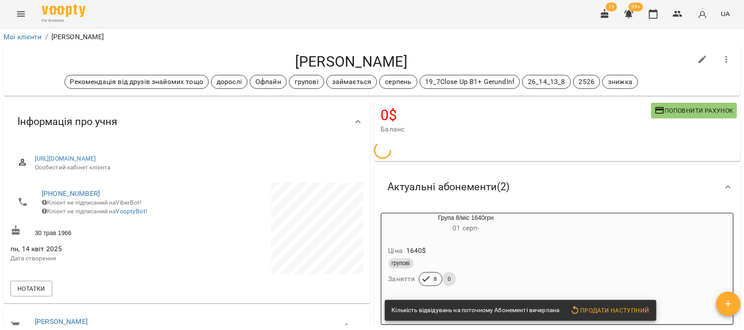
scroll to position [109, 0]
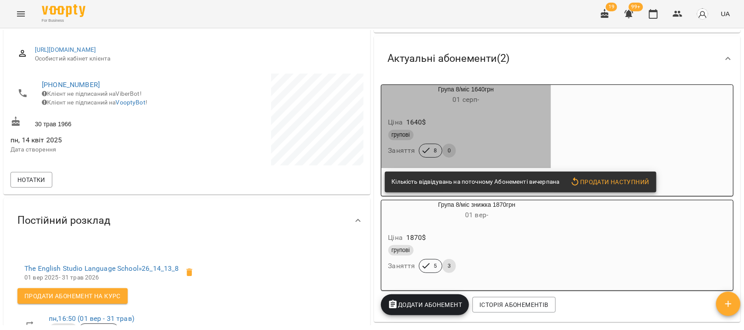
click at [551, 124] on div "Ціна 1640 $ групові Заняття 8 0" at bounding box center [466, 138] width 170 height 59
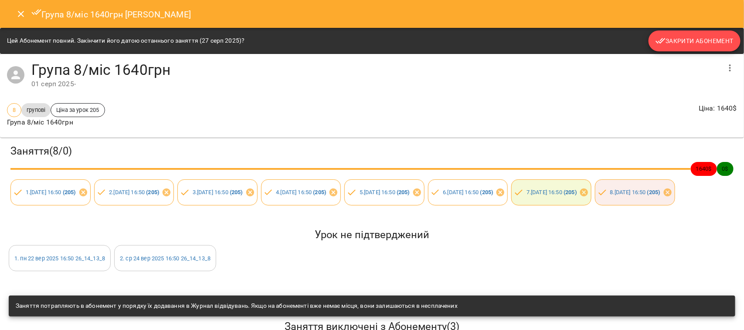
click at [689, 36] on span "Закрити Абонемент" at bounding box center [694, 41] width 78 height 10
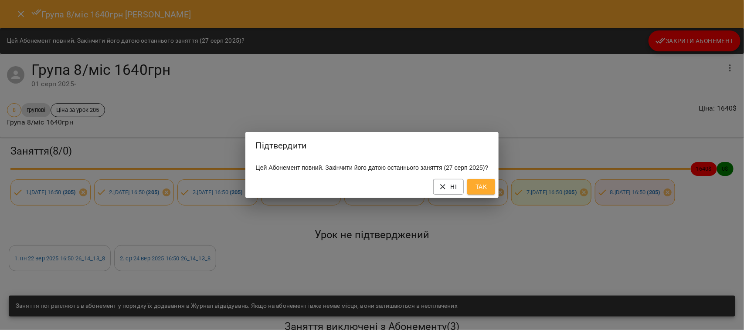
click at [488, 190] on span "Так" at bounding box center [481, 187] width 14 height 10
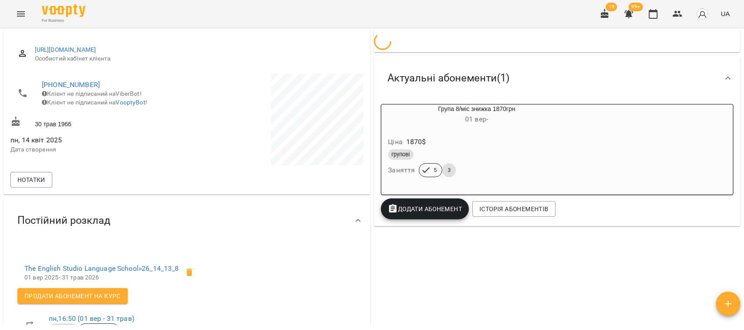
scroll to position [0, 0]
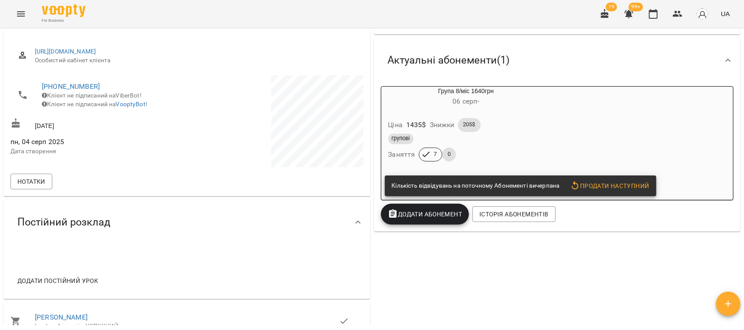
scroll to position [109, 0]
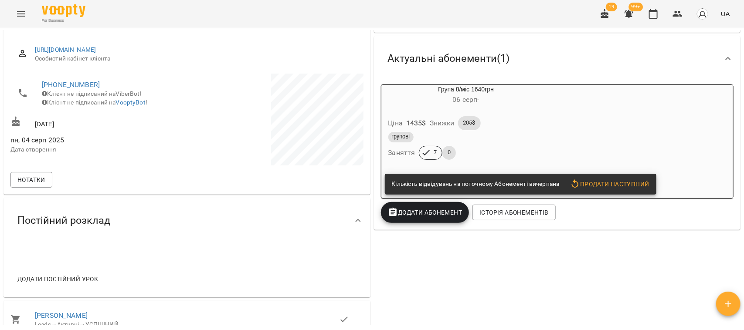
click at [546, 132] on div "групові" at bounding box center [466, 137] width 159 height 14
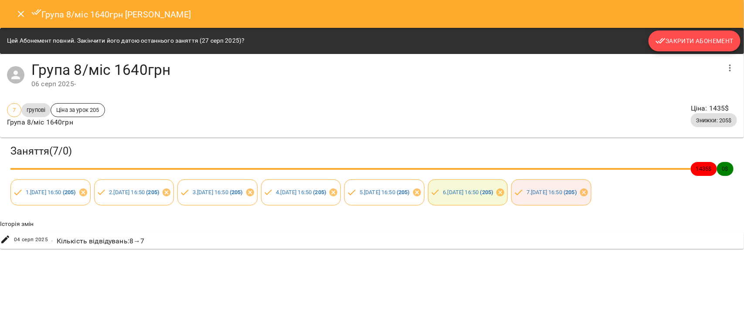
click at [691, 33] on button "Закрити Абонемент" at bounding box center [694, 41] width 92 height 21
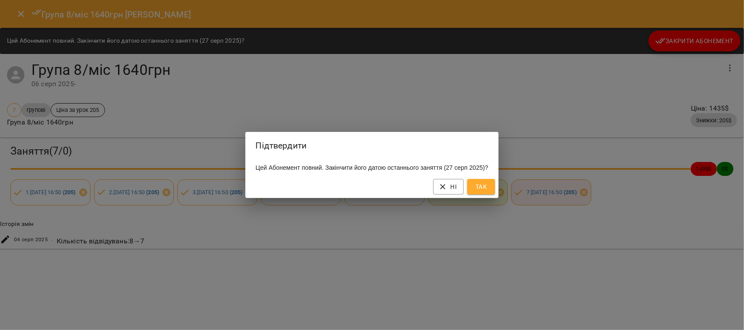
click at [482, 182] on div "Ні Так" at bounding box center [372, 187] width 254 height 23
click at [484, 190] on span "Так" at bounding box center [481, 187] width 14 height 10
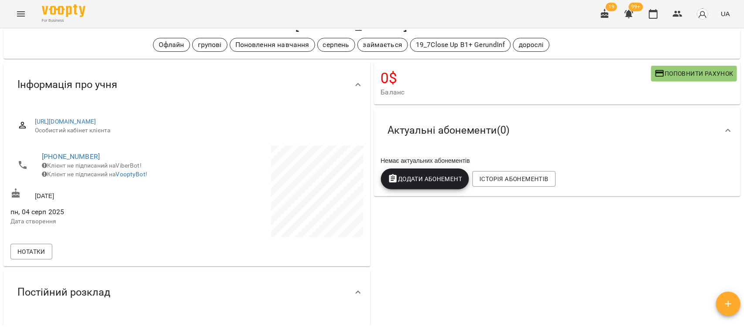
scroll to position [0, 0]
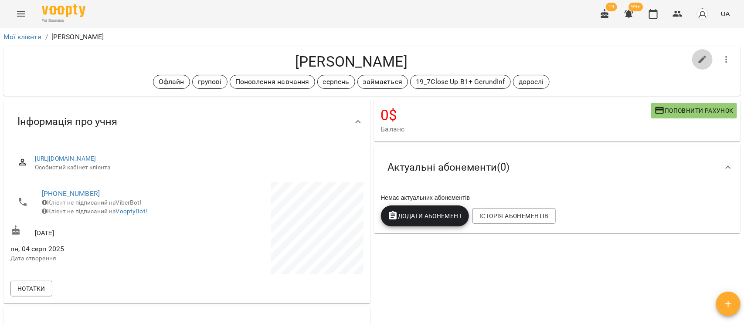
click at [697, 57] on icon "button" at bounding box center [702, 59] width 10 height 10
select select "**"
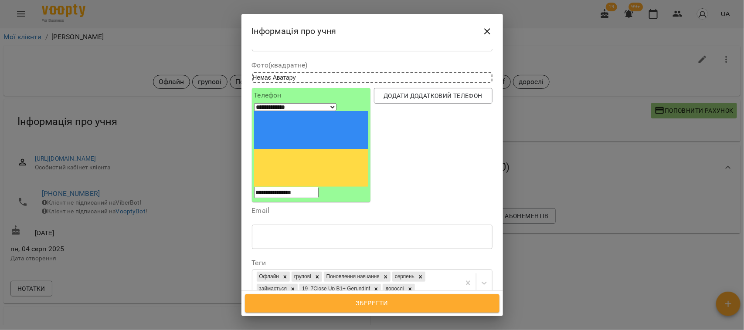
scroll to position [109, 0]
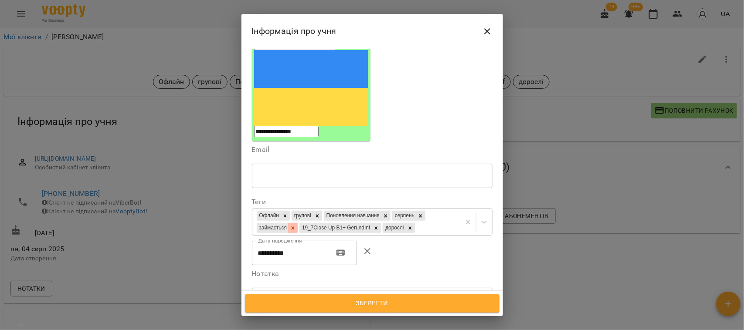
click at [296, 225] on icon at bounding box center [293, 228] width 6 height 6
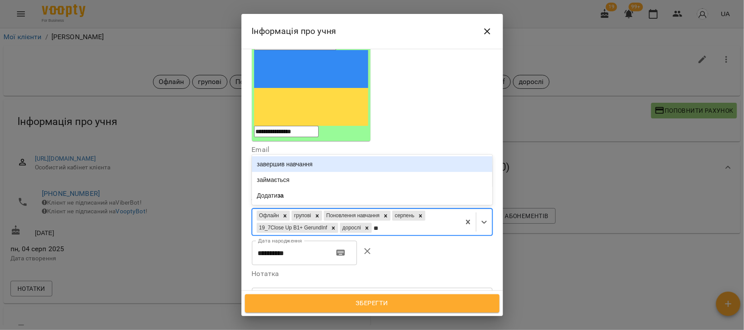
type input "***"
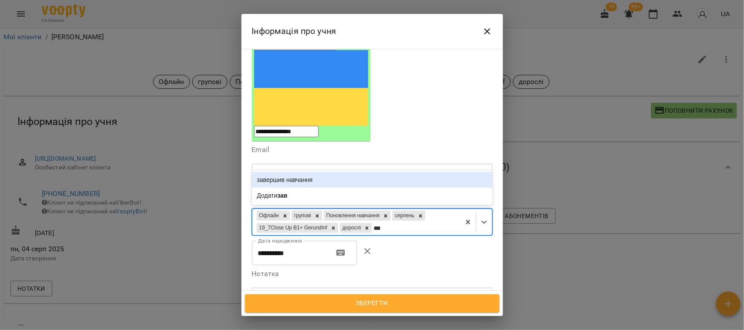
click at [335, 172] on div "завершив навчання" at bounding box center [372, 180] width 241 height 16
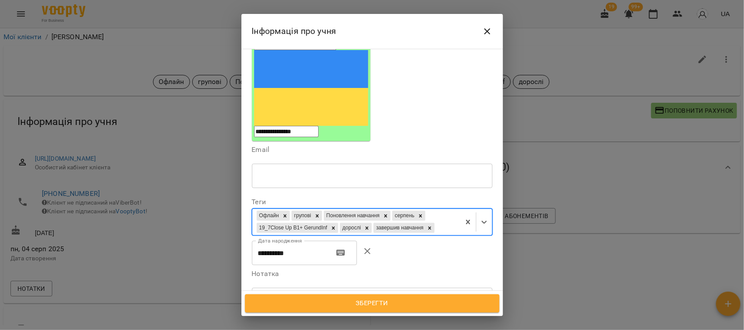
click at [365, 304] on span "Зберегти" at bounding box center [372, 303] width 235 height 11
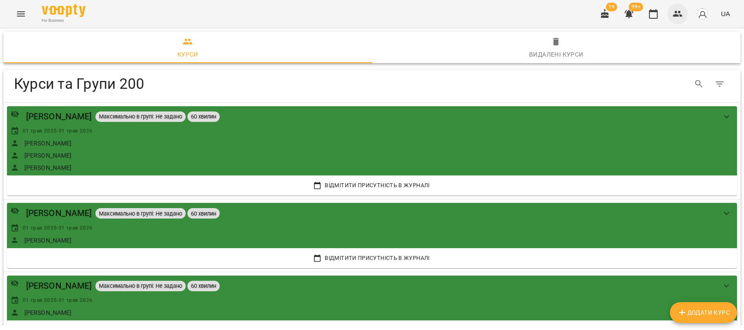
click at [680, 10] on icon "button" at bounding box center [677, 14] width 10 height 10
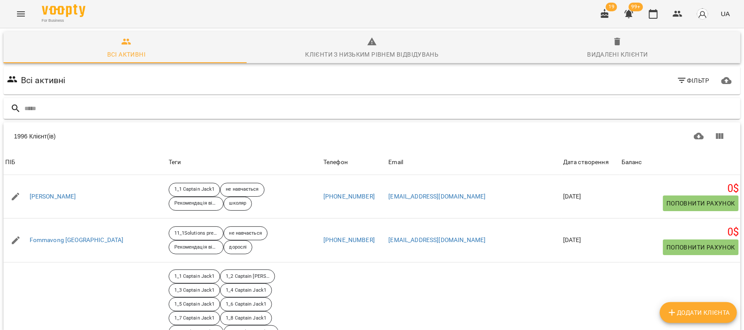
click at [49, 107] on input "text" at bounding box center [380, 109] width 713 height 14
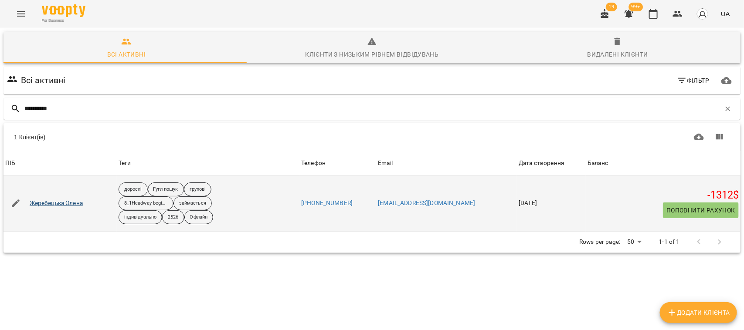
type input "**********"
click at [54, 202] on link "Жеребецька Олена" at bounding box center [56, 203] width 53 height 9
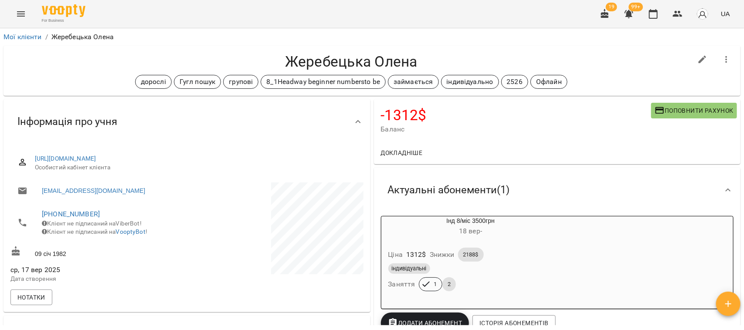
click at [680, 108] on span "Поповнити рахунок" at bounding box center [694, 110] width 79 height 10
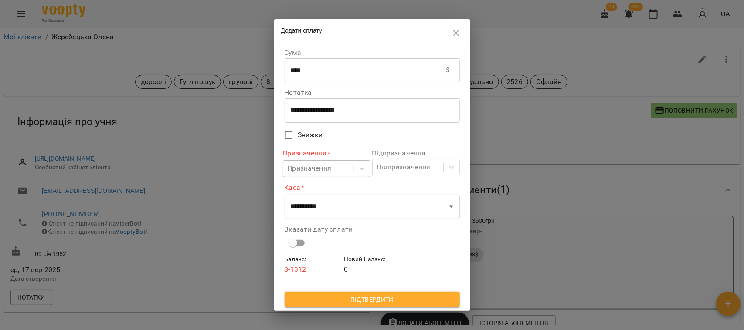
click at [349, 168] on div "Призначення" at bounding box center [318, 169] width 71 height 16
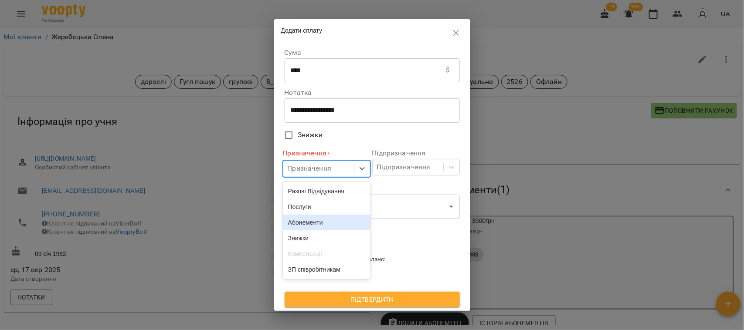
click at [332, 222] on div "Абонементи" at bounding box center [327, 223] width 88 height 16
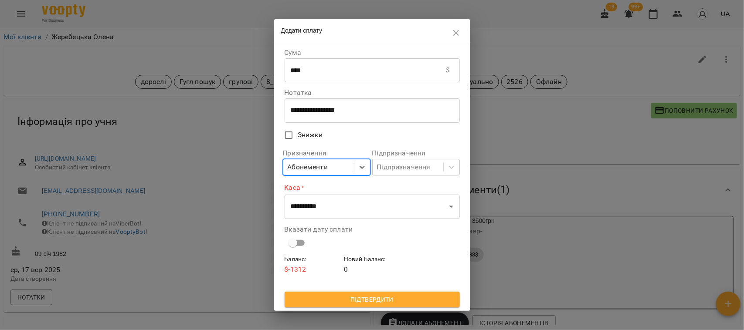
click at [424, 166] on div "Підпризначення" at bounding box center [404, 167] width 54 height 10
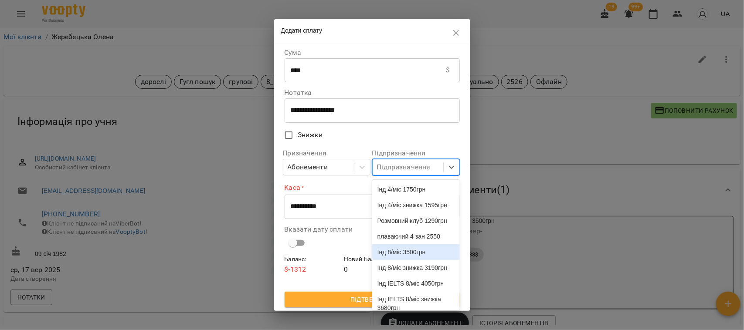
click at [415, 260] on div "Інд 8/міс 3500грн" at bounding box center [416, 252] width 88 height 16
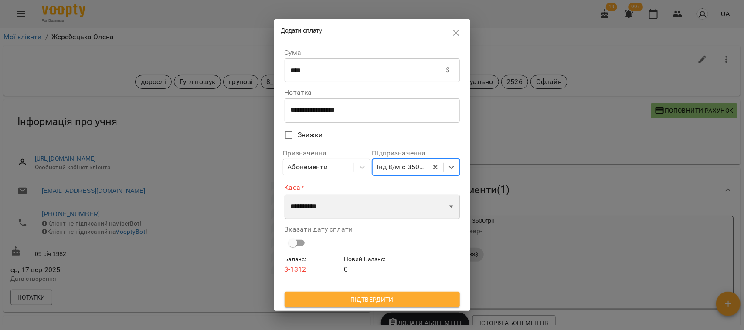
click at [341, 210] on select "**********" at bounding box center [372, 207] width 175 height 24
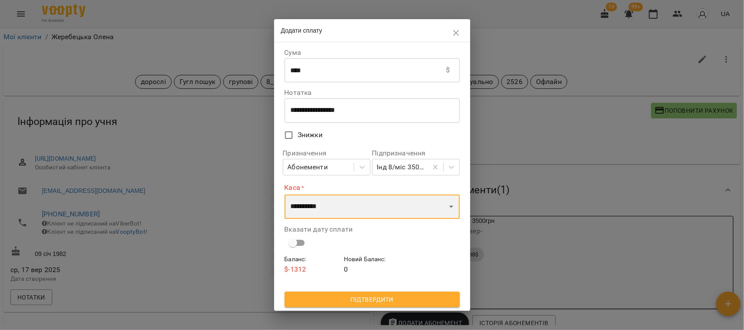
select select "****"
click at [285, 195] on select "**********" at bounding box center [372, 207] width 175 height 24
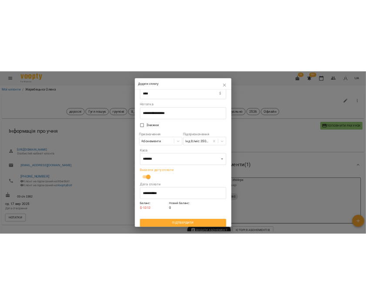
scroll to position [24, 0]
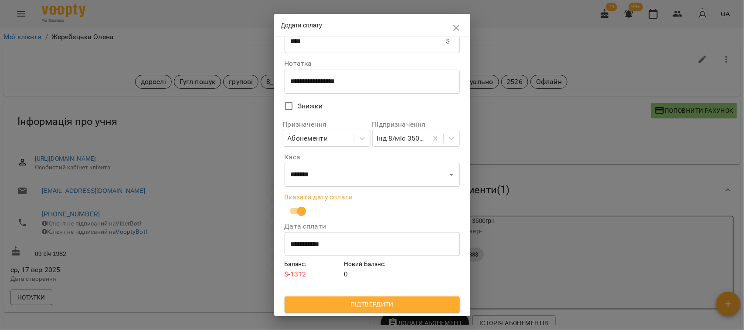
click at [375, 303] on span "Підтвердити" at bounding box center [372, 304] width 161 height 10
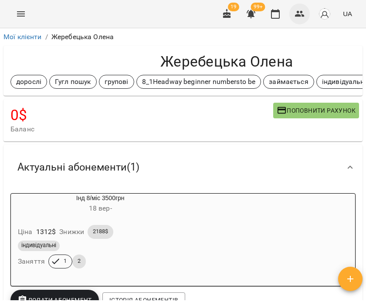
click at [301, 14] on icon "button" at bounding box center [300, 14] width 10 height 10
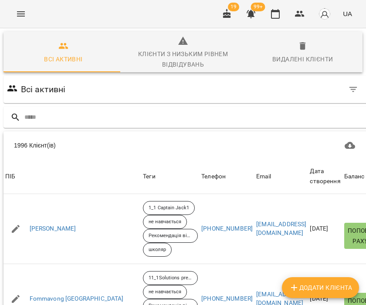
scroll to position [0, 26]
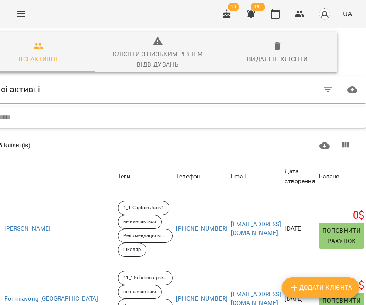
click at [27, 112] on input "text" at bounding box center [181, 117] width 364 height 14
click at [20, 118] on input "text" at bounding box center [181, 117] width 364 height 14
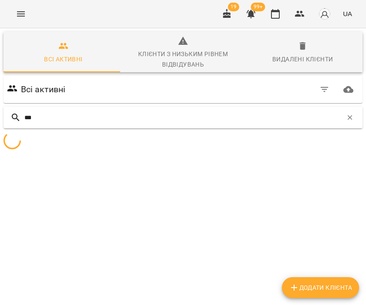
scroll to position [0, 0]
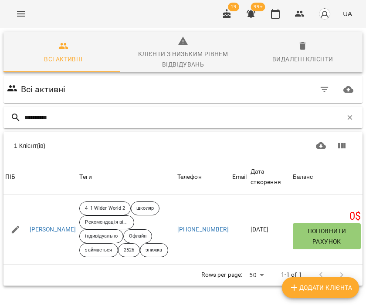
type input "**********"
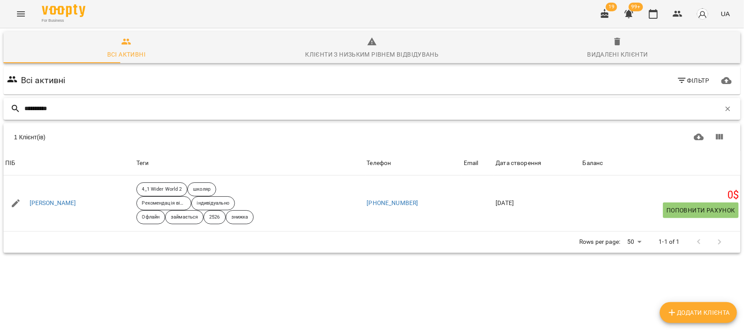
scroll to position [38, 0]
drag, startPoint x: 68, startPoint y: 70, endPoint x: 20, endPoint y: 70, distance: 47.9
click at [20, 98] on div "**********" at bounding box center [371, 109] width 737 height 22
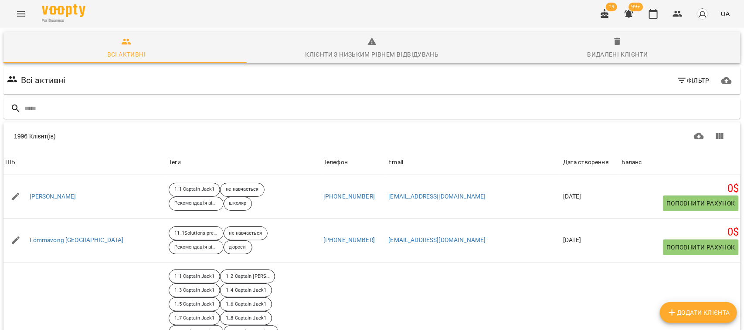
click at [20, 16] on icon "Menu" at bounding box center [21, 13] width 8 height 5
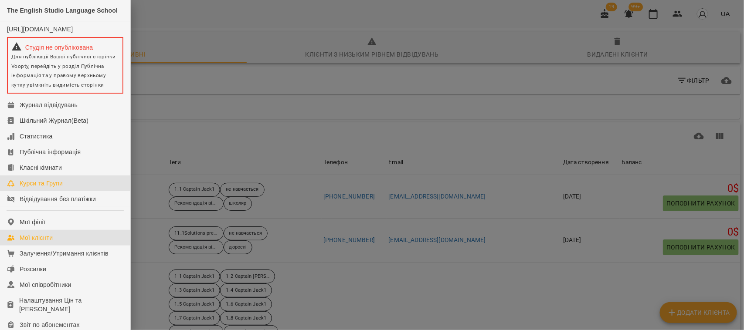
click at [40, 188] on div "Курси та Групи" at bounding box center [41, 183] width 43 height 9
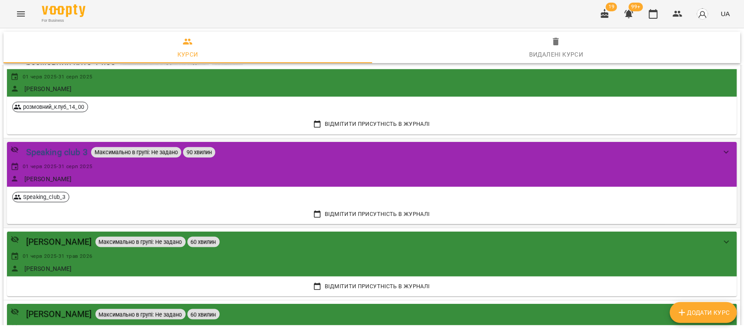
scroll to position [1907, 0]
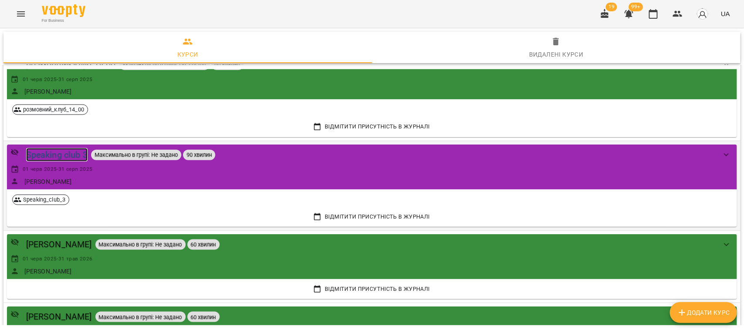
click at [59, 156] on div "Speaking club 3" at bounding box center [56, 155] width 61 height 14
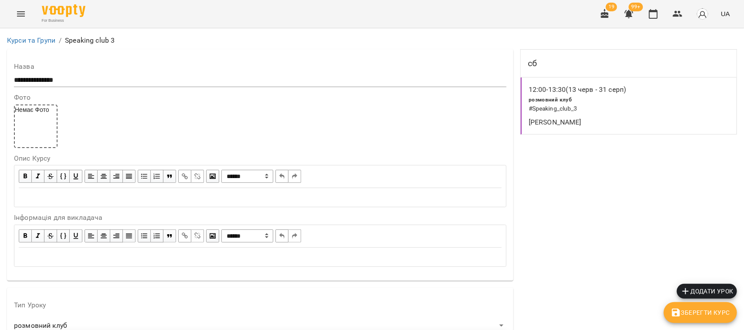
scroll to position [839, 0]
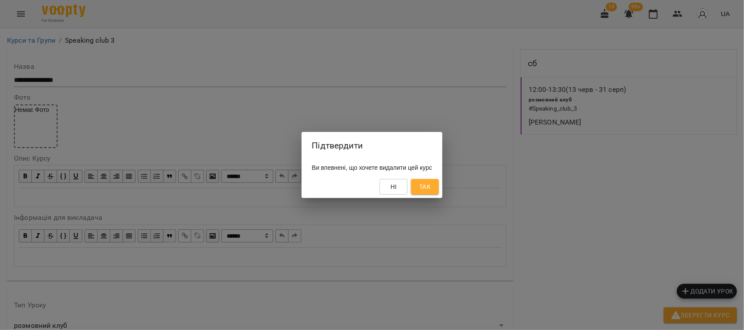
click at [430, 186] on span "Так" at bounding box center [424, 187] width 11 height 10
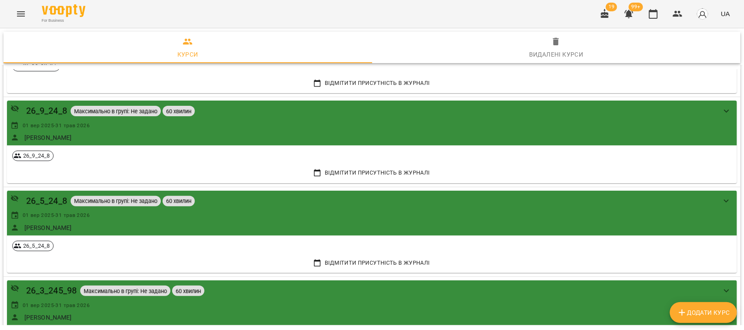
scroll to position [7914, 0]
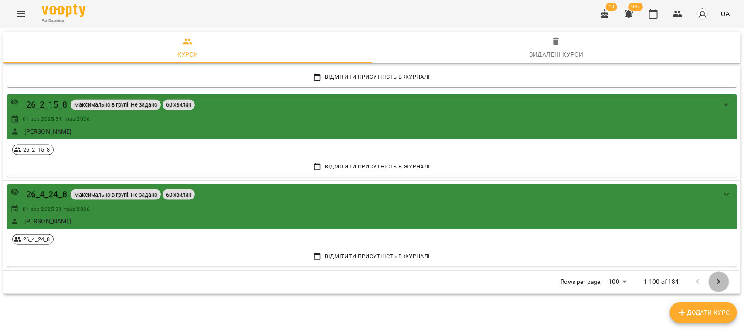
click at [713, 279] on icon "Next Page" at bounding box center [718, 282] width 10 height 10
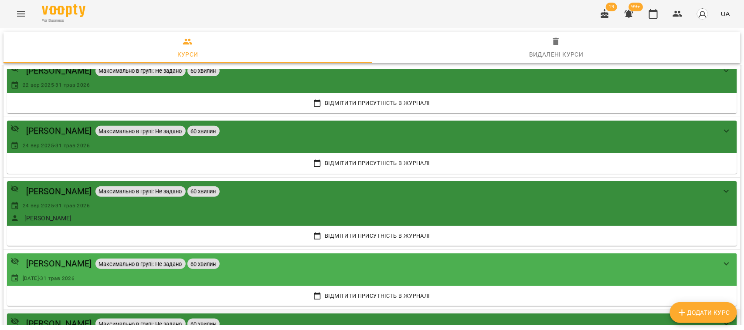
scroll to position [6452, 0]
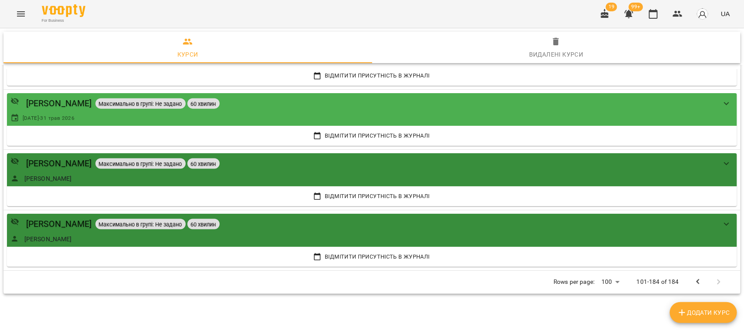
click at [709, 279] on div at bounding box center [708, 282] width 41 height 21
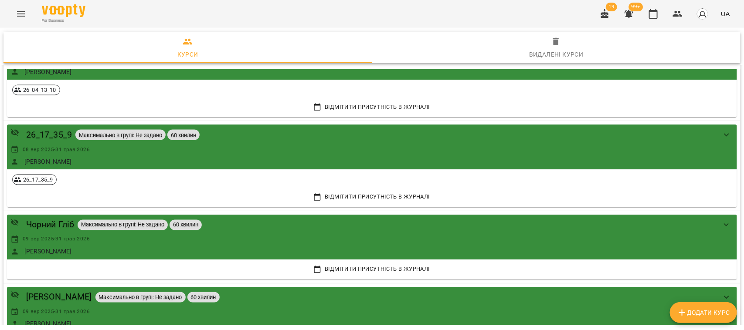
scroll to position [4982, 0]
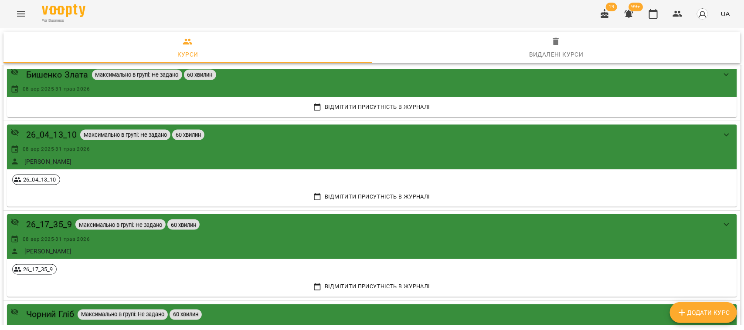
click at [14, 16] on button "Menu" at bounding box center [20, 13] width 21 height 21
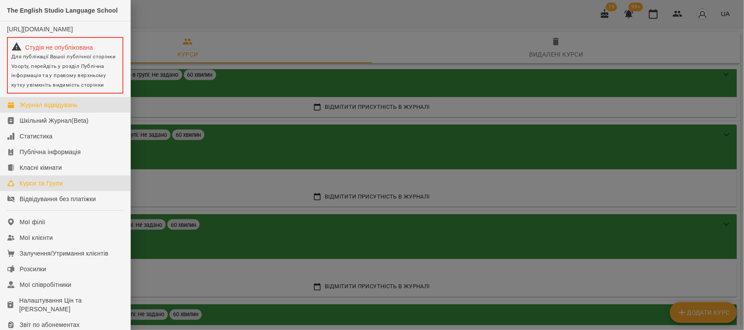
click at [62, 109] on div "Журнал відвідувань" at bounding box center [49, 105] width 58 height 9
